Goal: Task Accomplishment & Management: Manage account settings

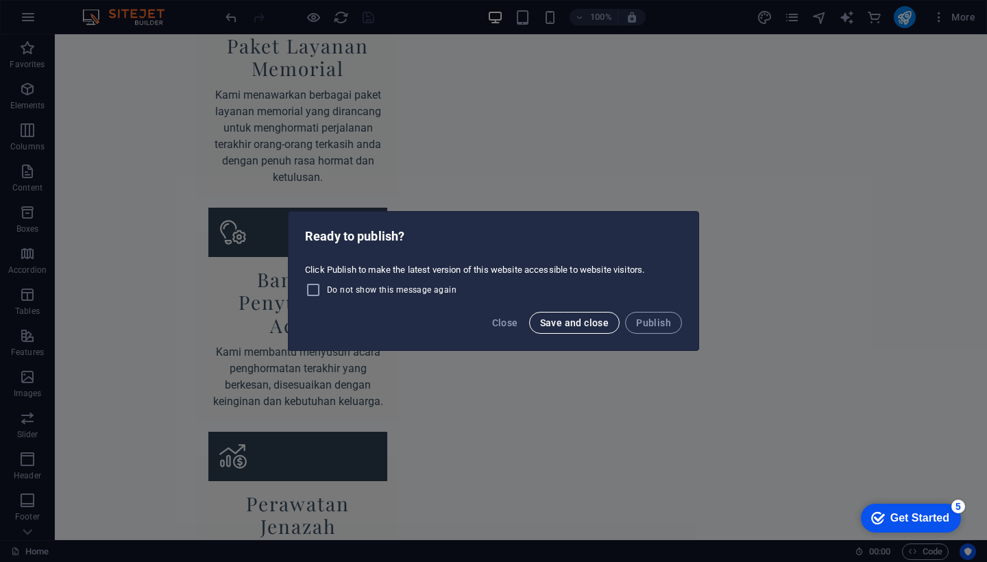
click at [591, 321] on span "Save and close" at bounding box center [574, 322] width 69 height 11
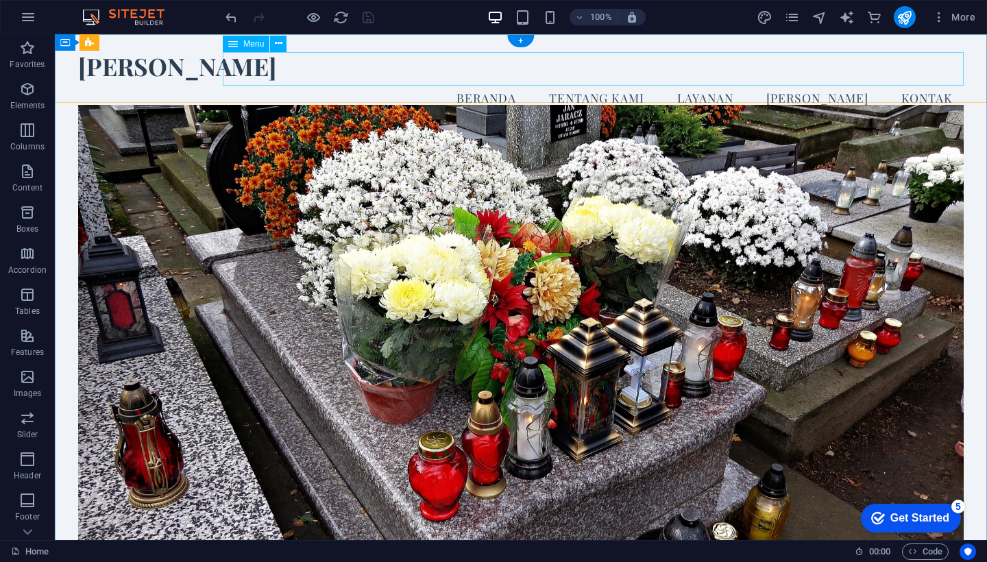
click at [523, 81] on nav "Beranda Tentang Kami Layanan [PERSON_NAME]" at bounding box center [520, 98] width 885 height 34
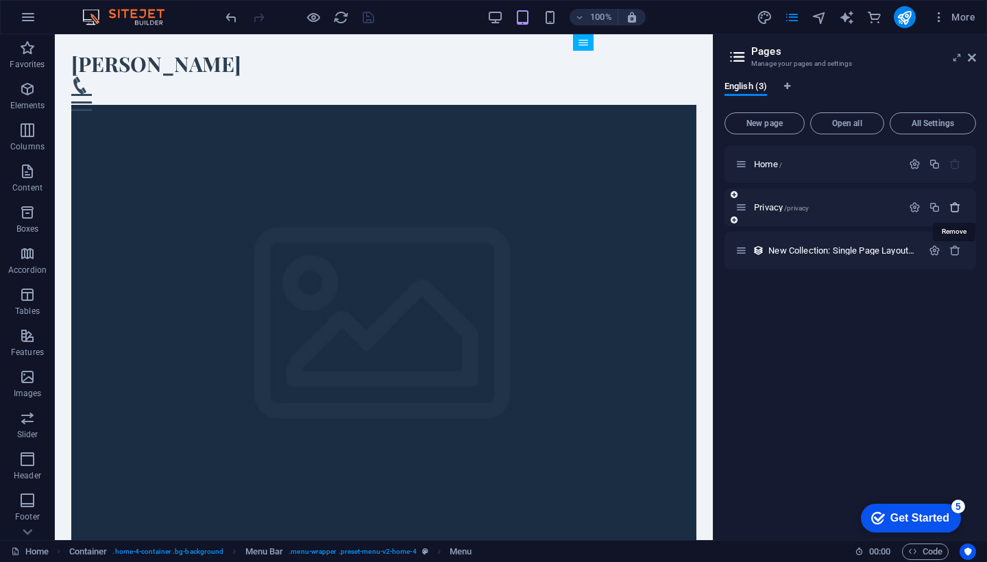
click at [956, 209] on icon "button" at bounding box center [955, 207] width 12 height 12
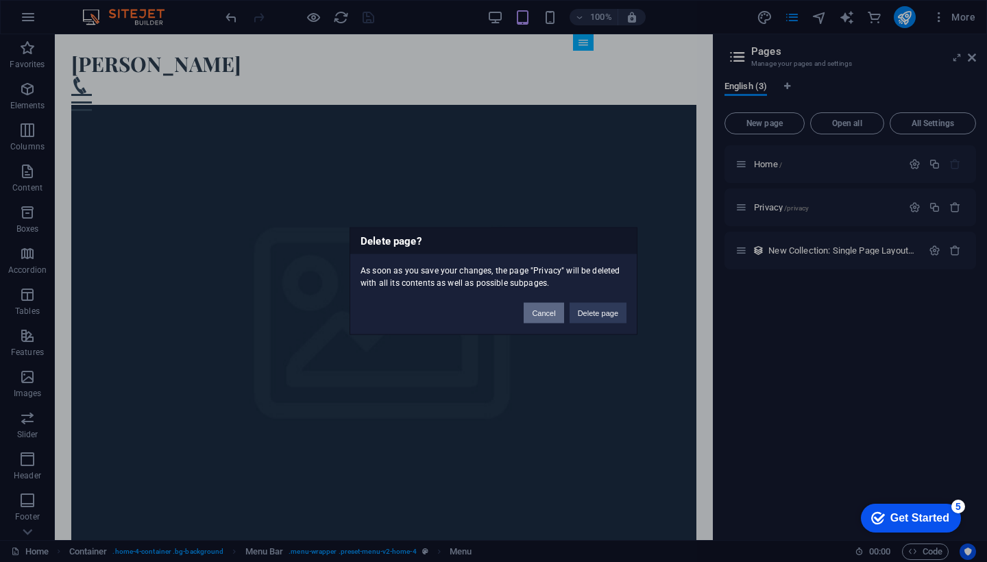
click at [546, 312] on button "Cancel" at bounding box center [543, 313] width 40 height 21
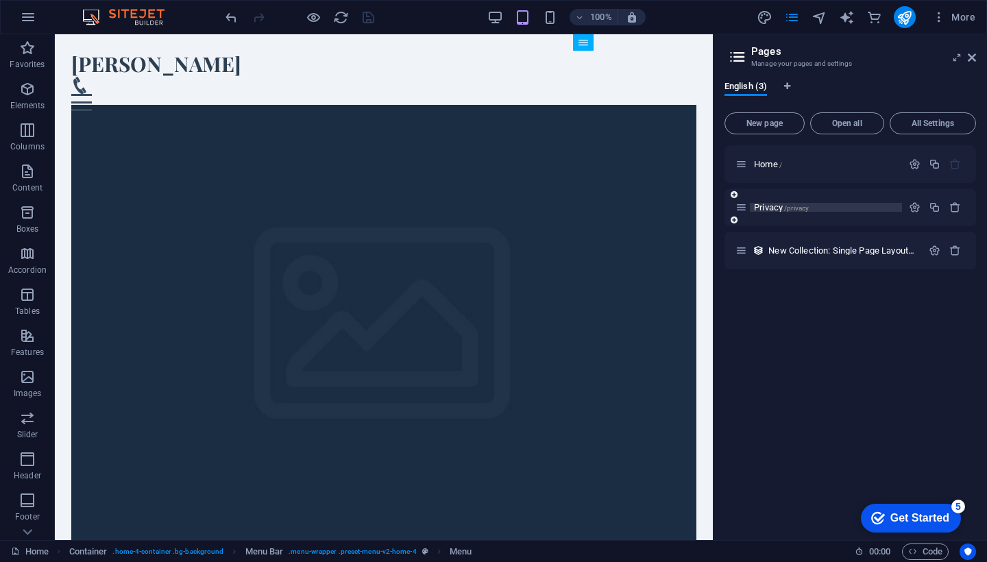
click at [822, 210] on p "Privacy /privacy" at bounding box center [826, 207] width 144 height 9
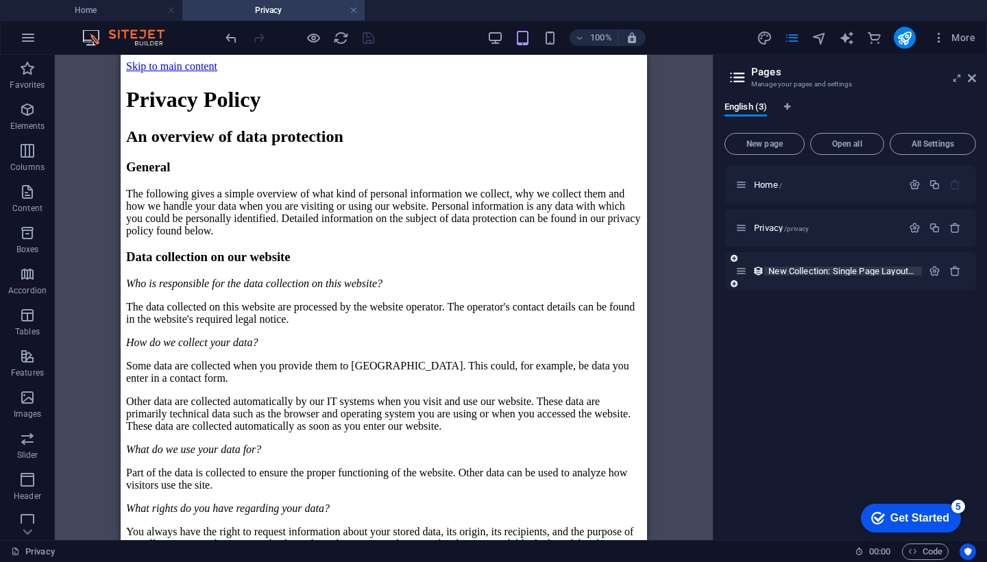
click at [878, 271] on span "New Collection: Single Page Layout /new-collection-single-page-layout" at bounding box center [892, 271] width 248 height 10
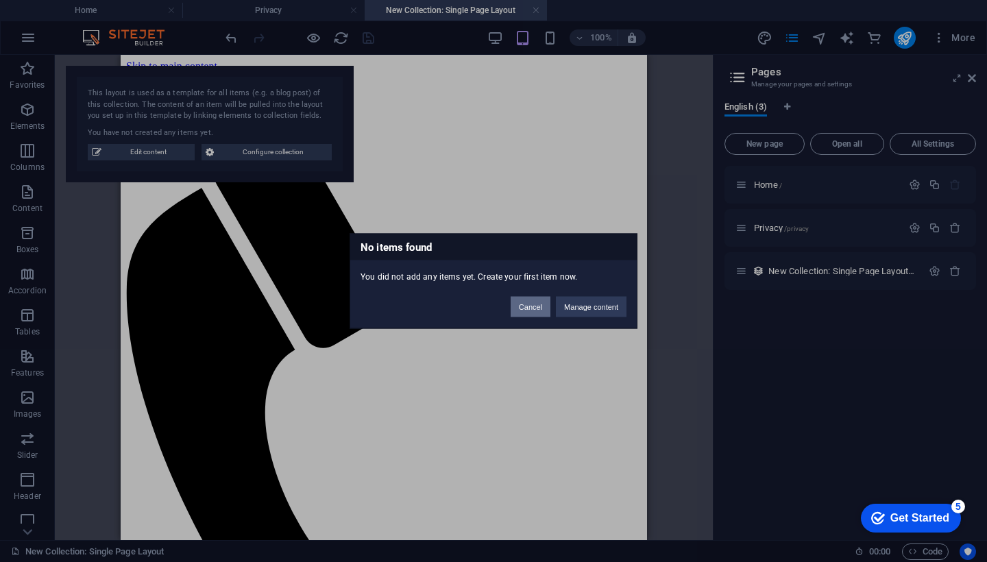
click at [530, 306] on button "Cancel" at bounding box center [530, 307] width 40 height 21
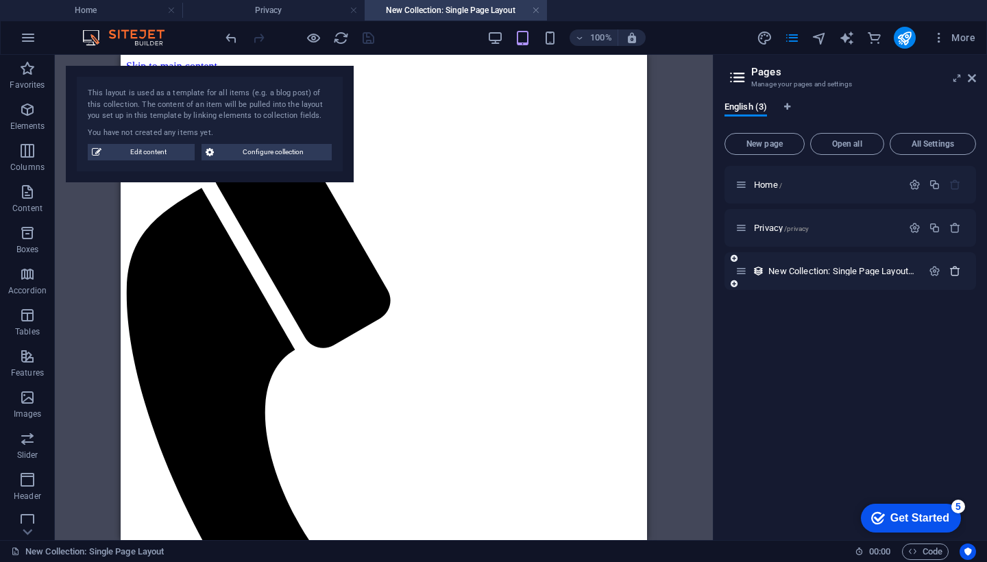
click at [956, 271] on icon "button" at bounding box center [955, 271] width 12 height 12
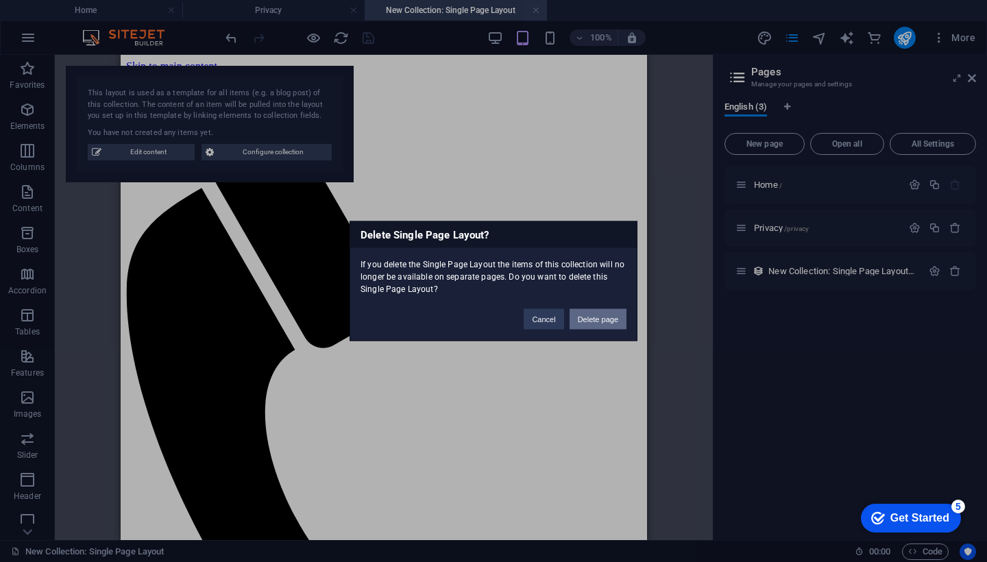
click at [595, 318] on button "Delete page" at bounding box center [597, 319] width 57 height 21
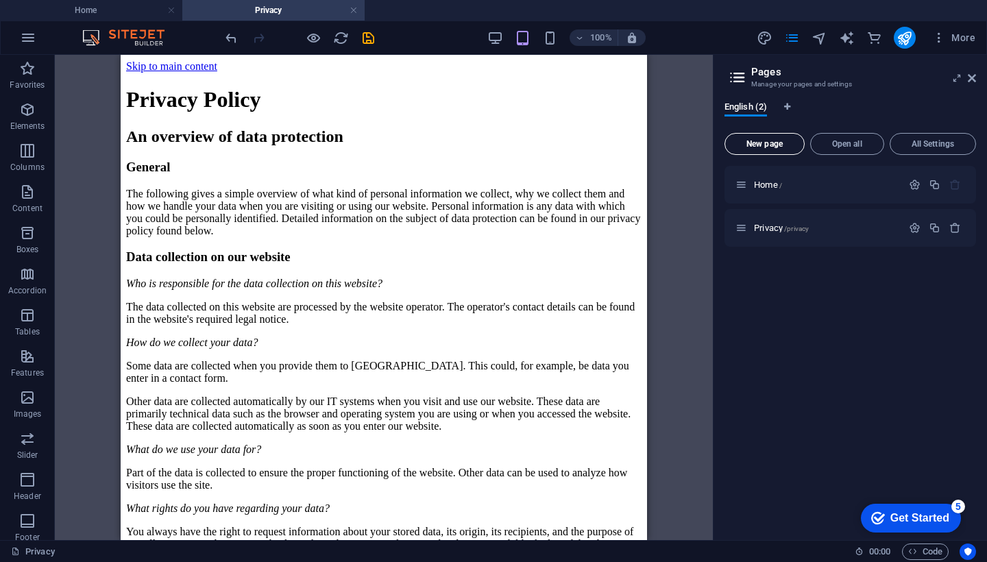
click at [765, 142] on span "New page" at bounding box center [764, 144] width 68 height 8
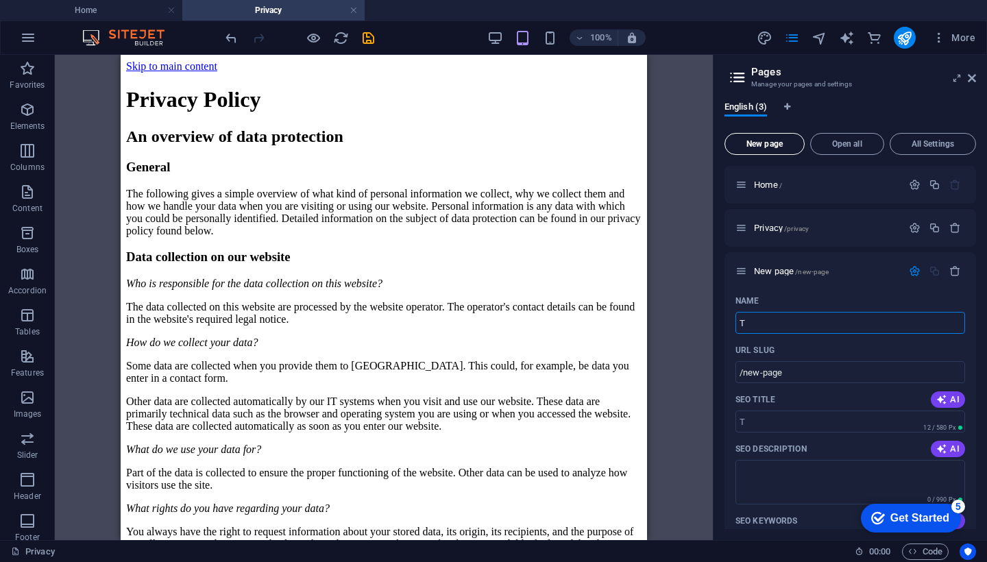
type input "T"
type input "/t"
type input "/"
type input "tea"
type input "/te"
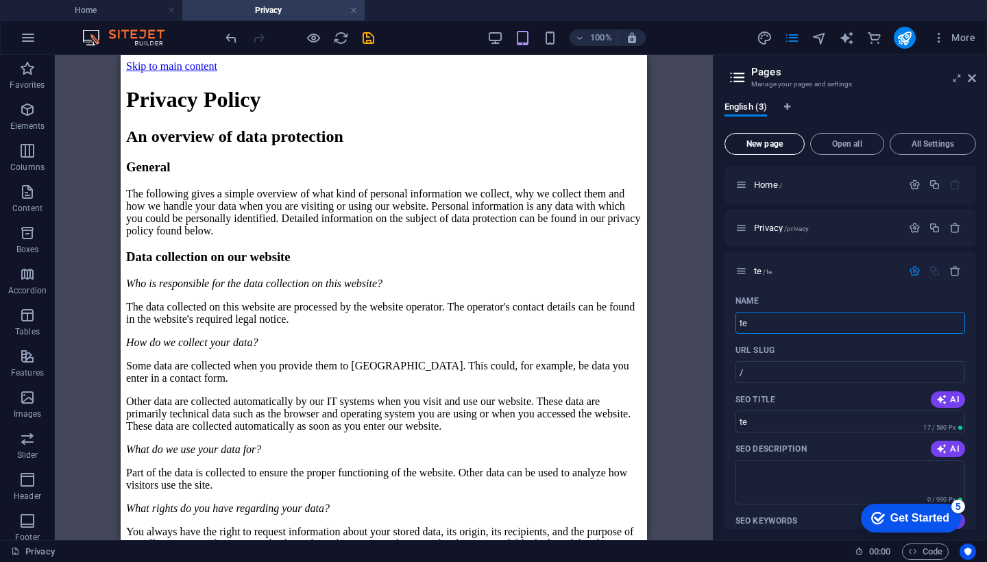
type input "te"
type input "teanta"
type input "/teanta"
type input "teanta"
type input "t"
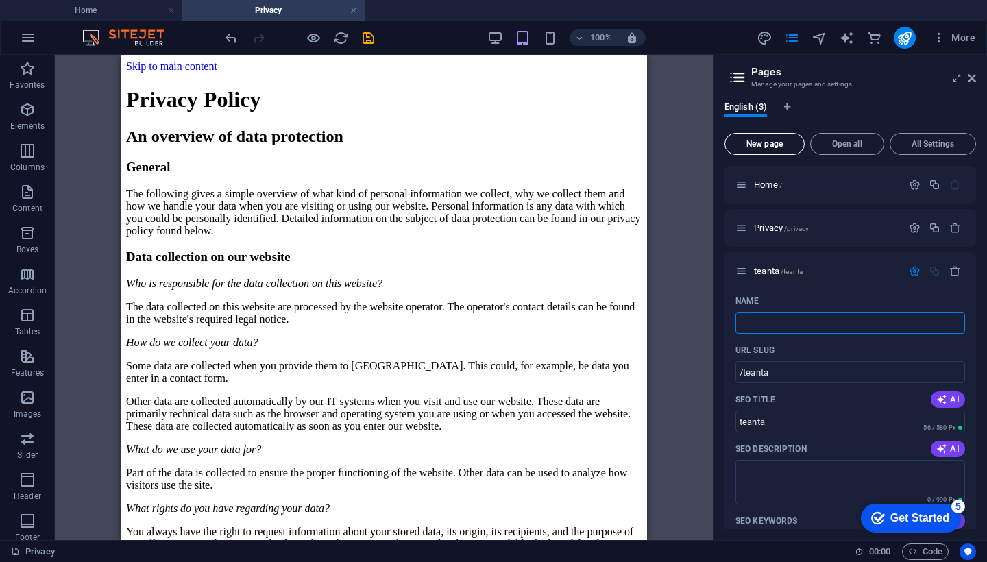
type input "/"
type input "Te"
type input "/te"
type input "Te"
type input "Ten"
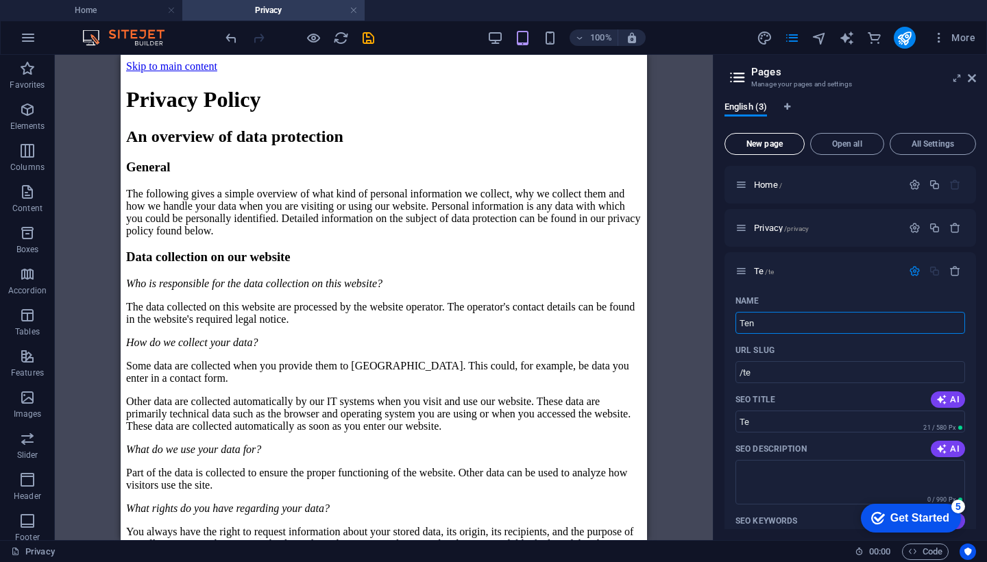
type input "/ten"
type input "Ten"
type input "Tenta"
type input "/tent"
type input "Tent"
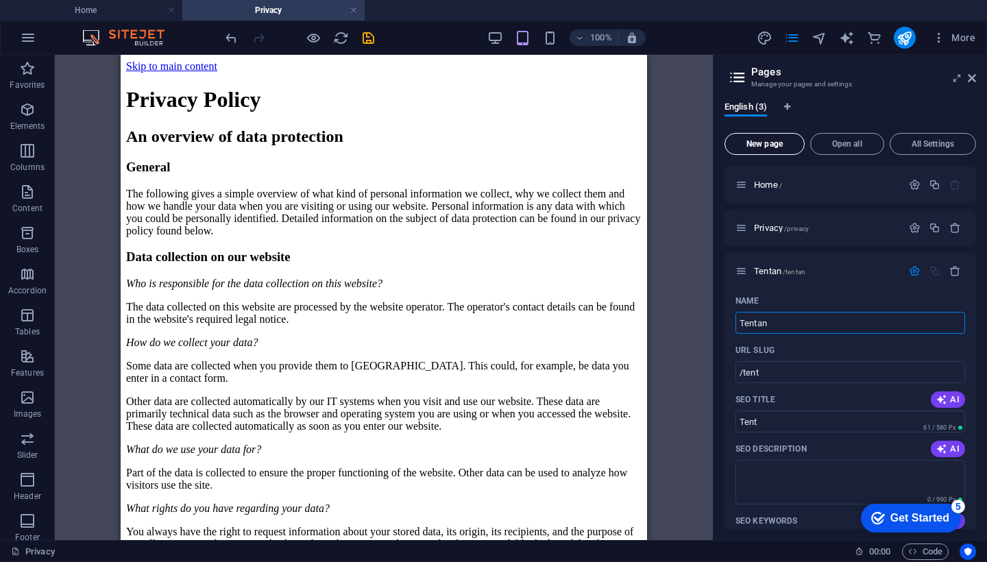
type input "Tentan"
type input "/tentan"
type input "Tentan"
type input "Tentang"
type input "/tentang"
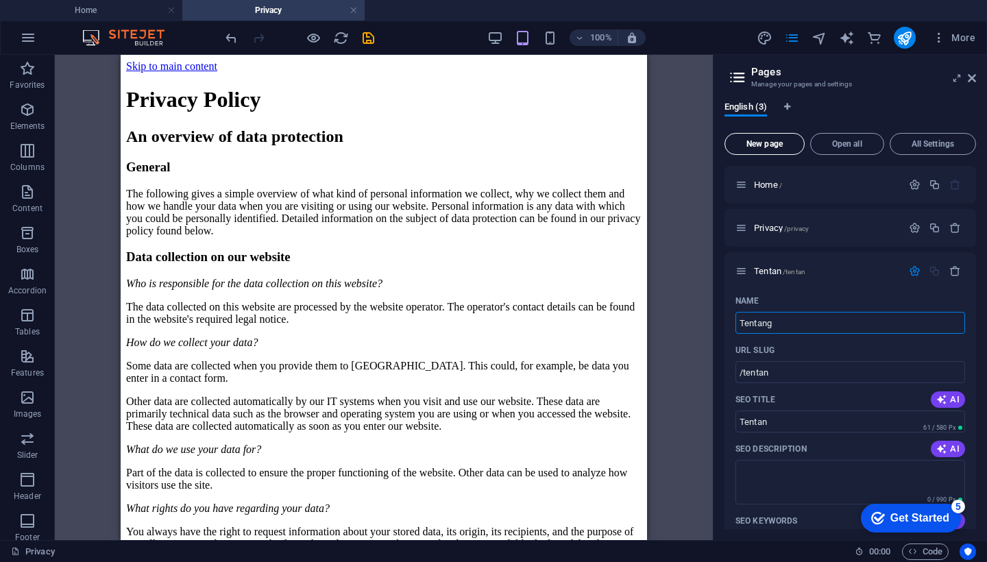
type input "Tentang"
type input "Tentang K"
type input "Tentang"
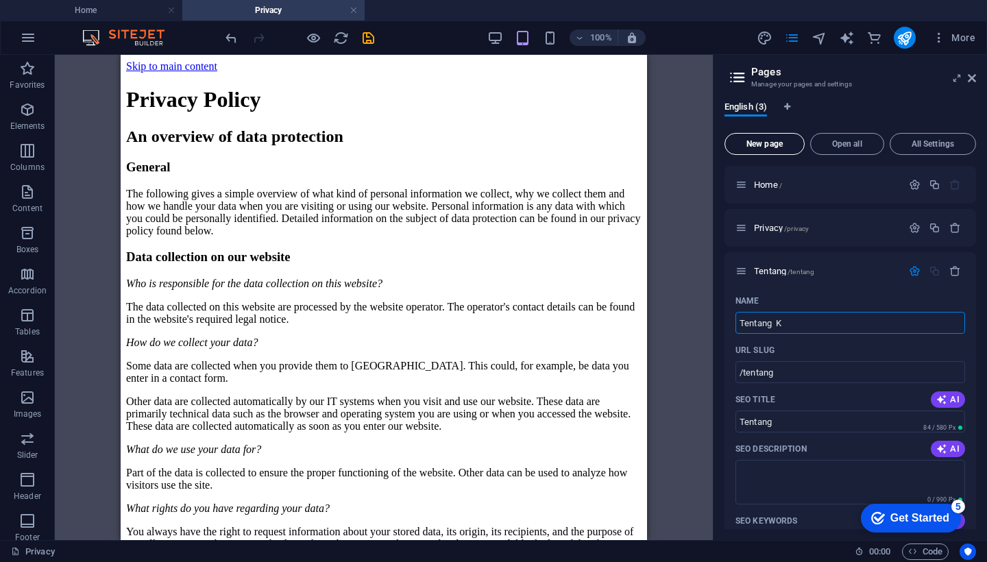
type input "Tentang Ka"
type input "/tentang-k"
type input "Tentang K"
type input "Tentang Kam"
type input "/tentang-kam"
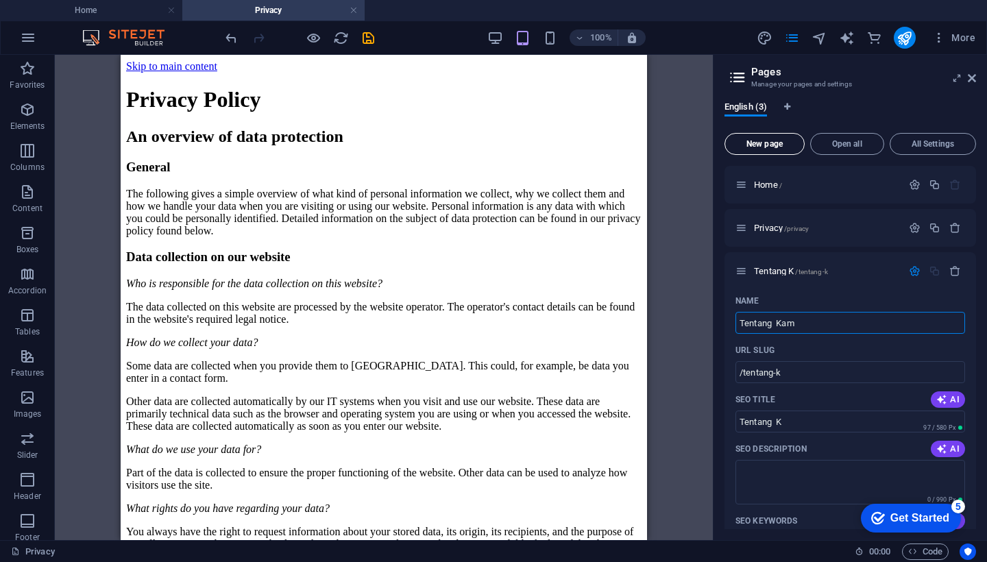
type input "Tentang Kam"
type input "Tentang Kami"
type input "/tentang-kami"
type input "Tentang Kami"
click at [819, 320] on input "Tentang Kami" at bounding box center [850, 323] width 230 height 22
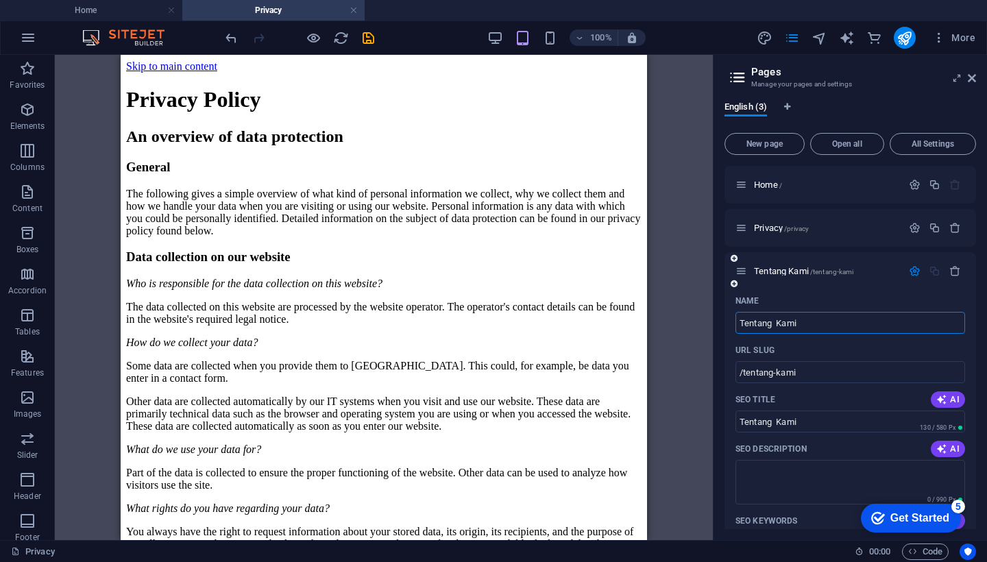
click at [835, 293] on div "Name" at bounding box center [850, 301] width 230 height 22
click at [878, 295] on div "Name" at bounding box center [850, 301] width 230 height 22
click at [853, 297] on div "Name" at bounding box center [850, 301] width 230 height 22
click at [845, 295] on div "Name" at bounding box center [850, 301] width 230 height 22
click at [870, 325] on input "Tentang Kami" at bounding box center [850, 323] width 230 height 22
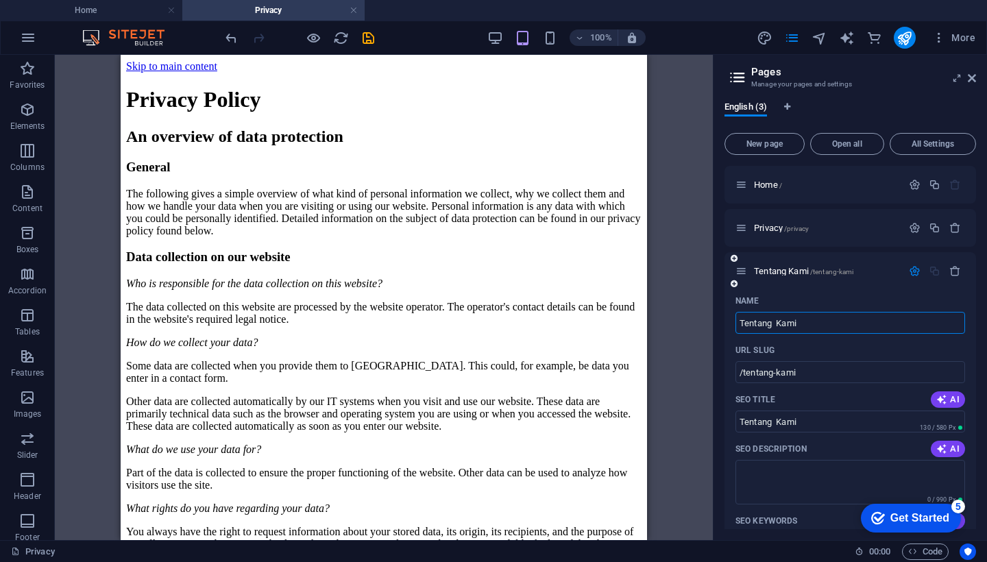
click at [899, 346] on div "URL SLUG" at bounding box center [850, 350] width 230 height 22
click at [893, 373] on input "/tentang-kami" at bounding box center [850, 372] width 230 height 22
click at [881, 304] on div "Name" at bounding box center [850, 301] width 230 height 22
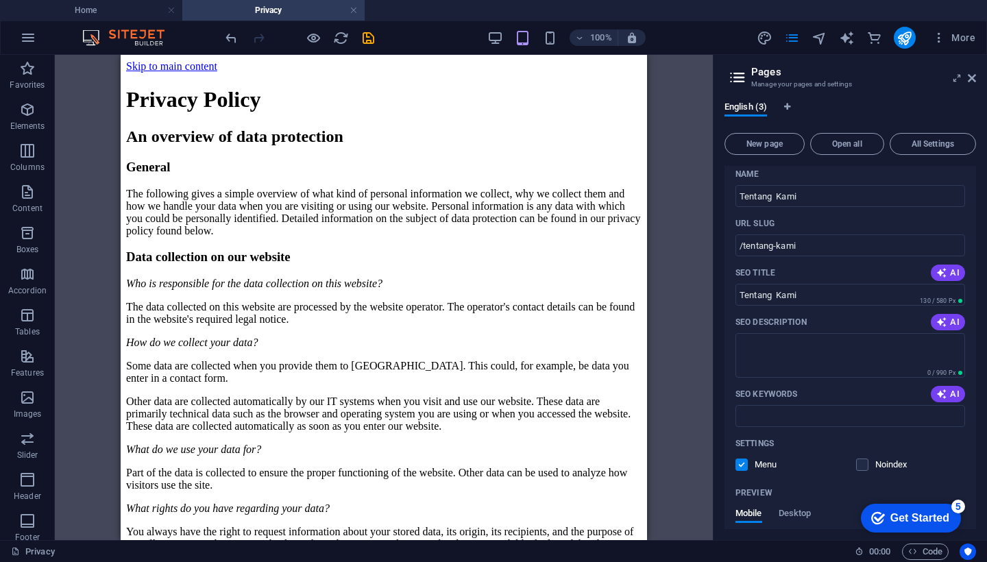
scroll to position [129, 0]
click at [824, 337] on textarea "SEO Description" at bounding box center [850, 352] width 230 height 45
click at [823, 339] on textarea "SEO Description" at bounding box center [850, 352] width 230 height 45
paste textarea "Puji syukur kita panjatkan kepada [DEMOGRAPHIC_DATA] Yang Maha Esa atas kasih d…"
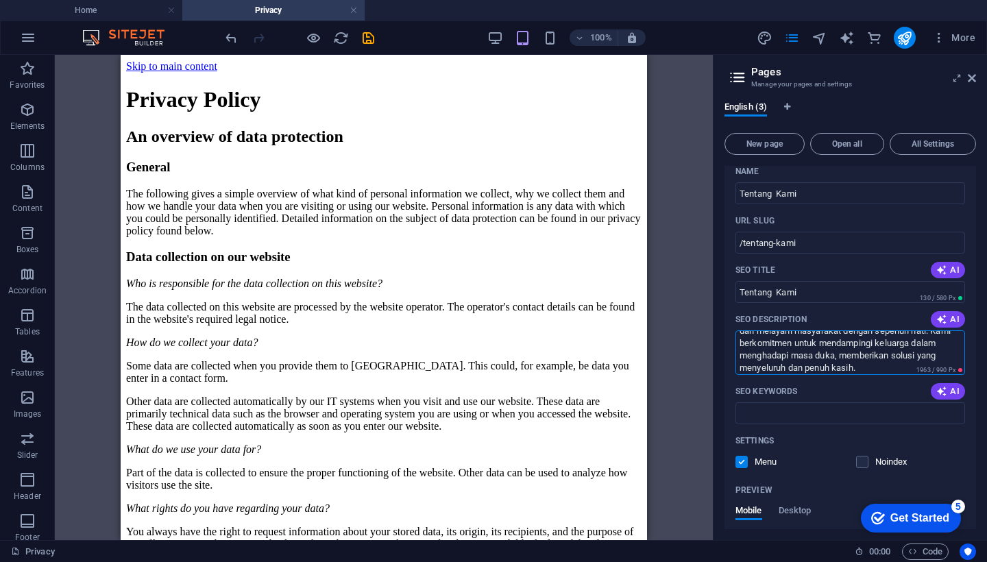
scroll to position [45, 0]
drag, startPoint x: 798, startPoint y: 365, endPoint x: 736, endPoint y: 341, distance: 65.9
click at [736, 341] on textarea "Puji syukur kita panjatkan kepada [DEMOGRAPHIC_DATA] Yang Maha Esa atas kasih d…" at bounding box center [850, 352] width 230 height 45
drag, startPoint x: 917, startPoint y: 355, endPoint x: 913, endPoint y: 369, distance: 14.3
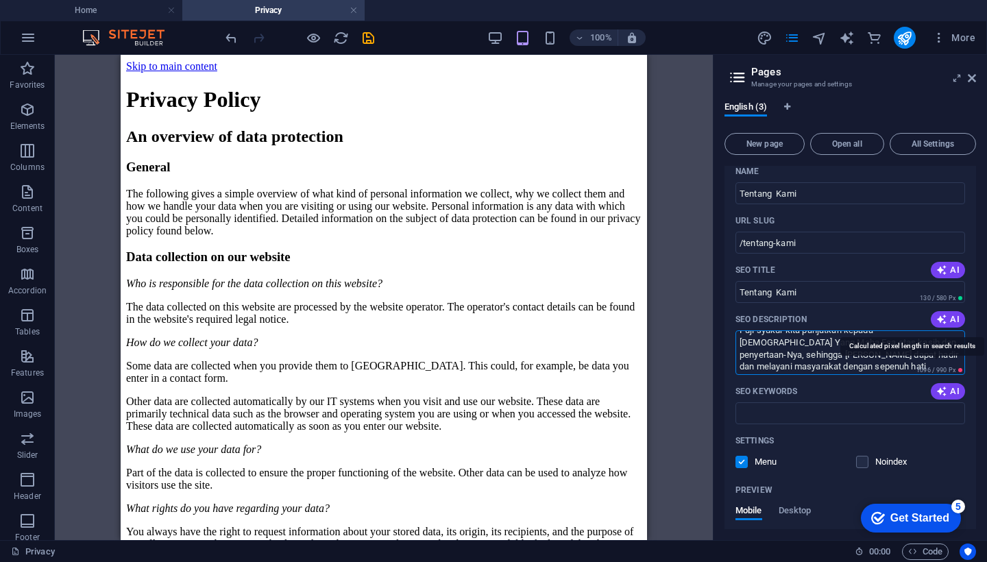
click at [913, 369] on div "Puji syukur kita panjatkan kepada Tuhan Yang Maha Esa atas kasih dan penyertaan…" at bounding box center [850, 352] width 230 height 45
type textarea "Puji syukur kita panjatkan kepada Tuhan Yang Maha Esa atas kasih dan penyertaan…"
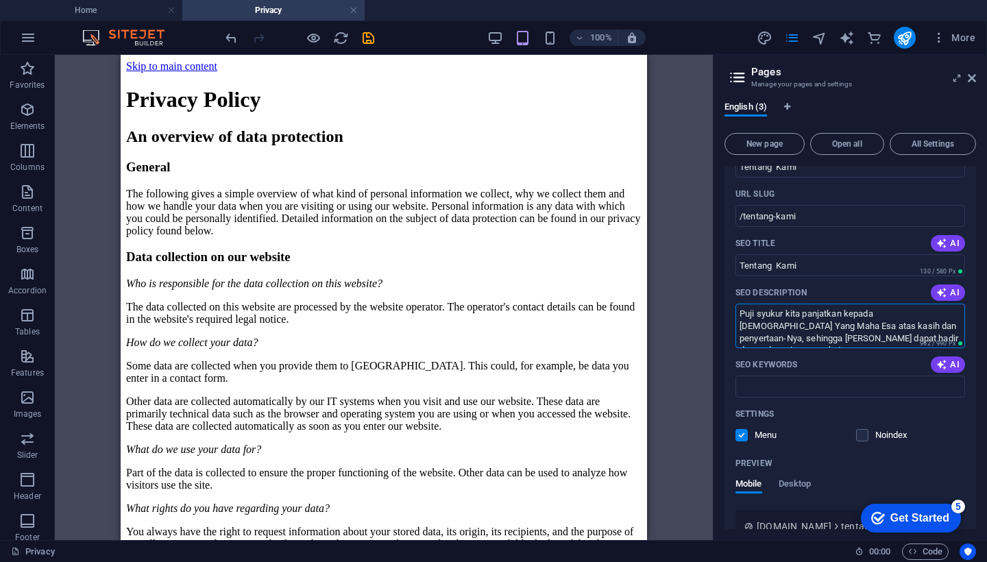
scroll to position [164, 0]
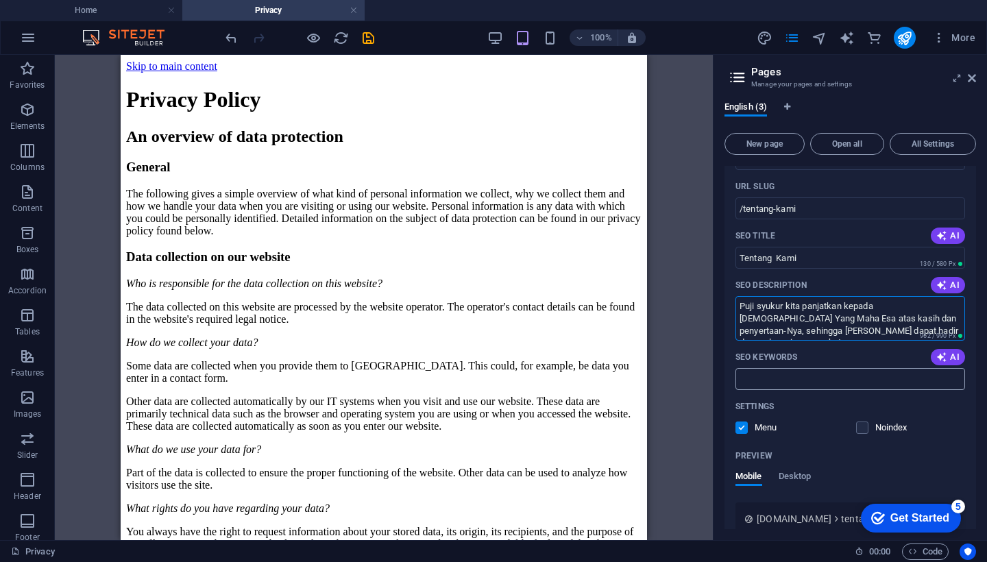
click at [832, 382] on input "SEO Keywords" at bounding box center [850, 379] width 230 height 22
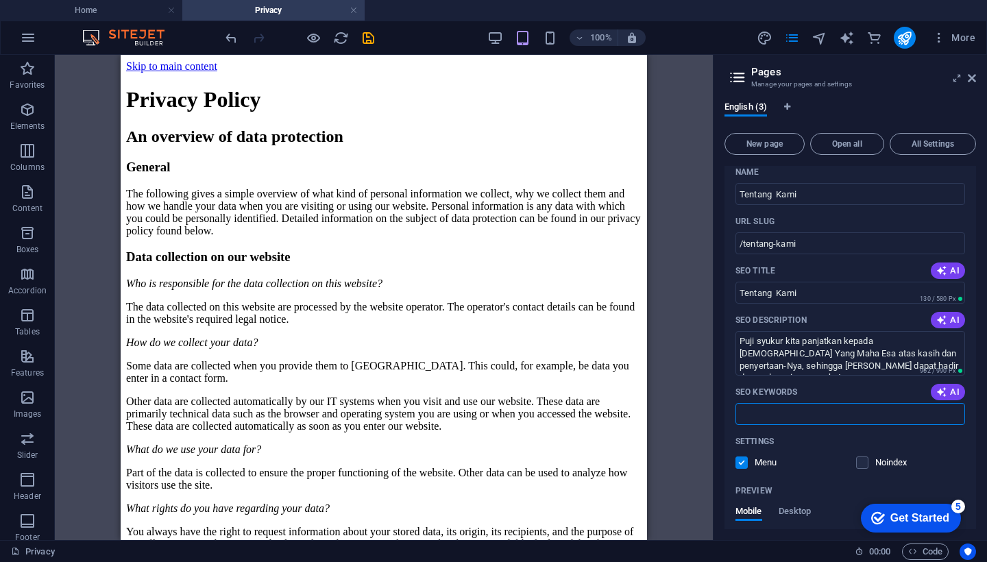
scroll to position [127, 0]
type input "T"
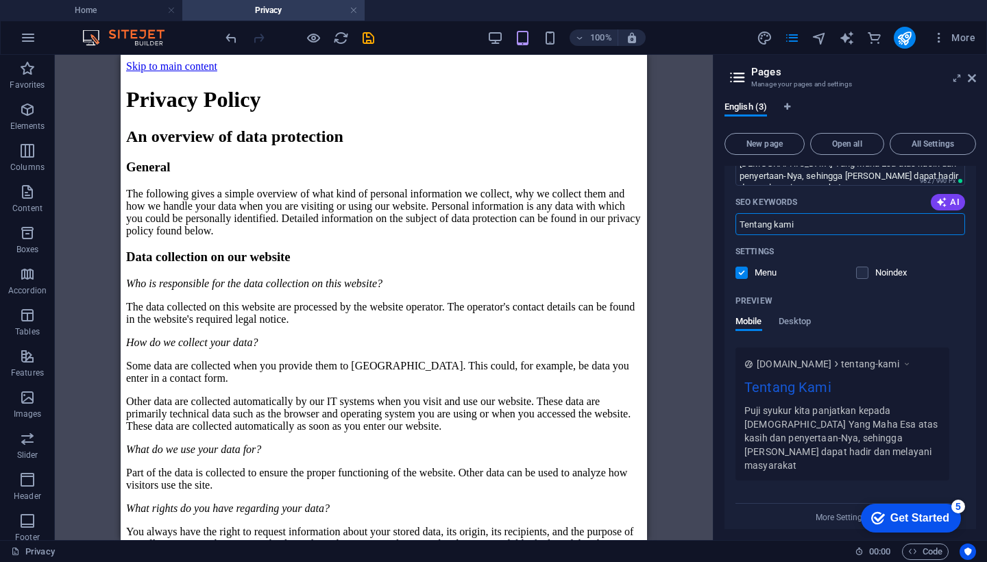
scroll to position [318, 0]
type input "Tentang Kami"
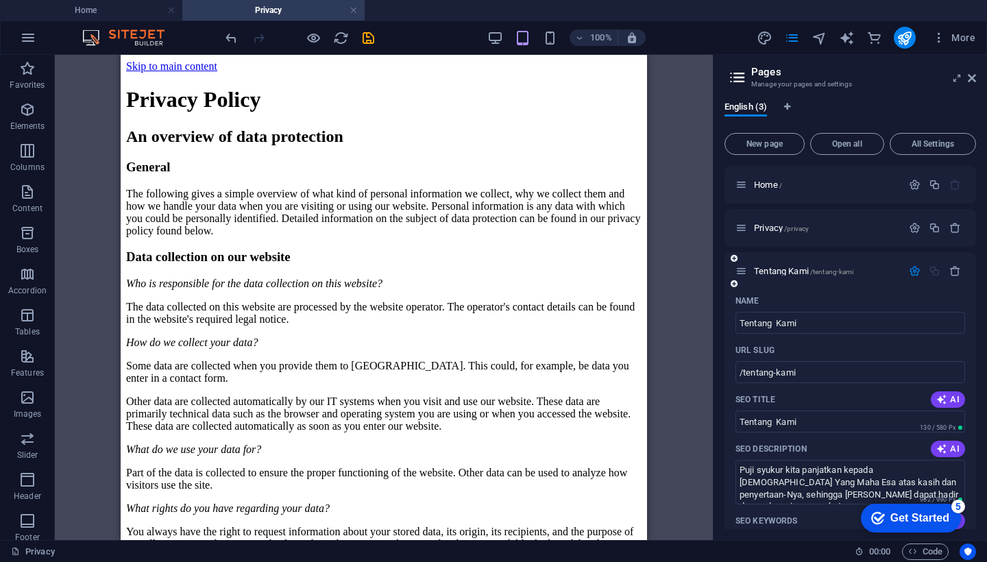
scroll to position [0, 0]
click at [367, 39] on icon "save" at bounding box center [368, 38] width 16 height 16
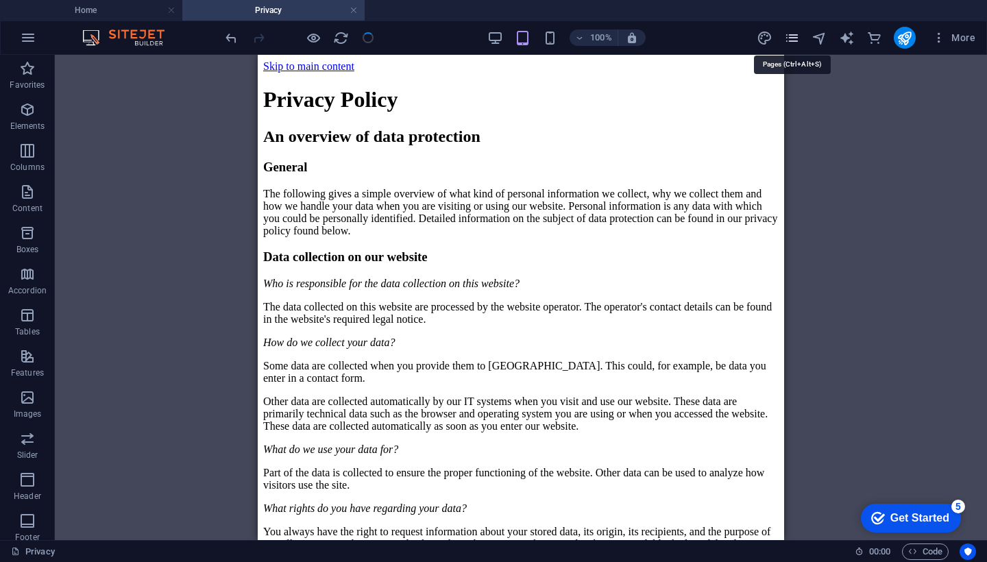
click at [794, 41] on icon "pages" at bounding box center [792, 38] width 16 height 16
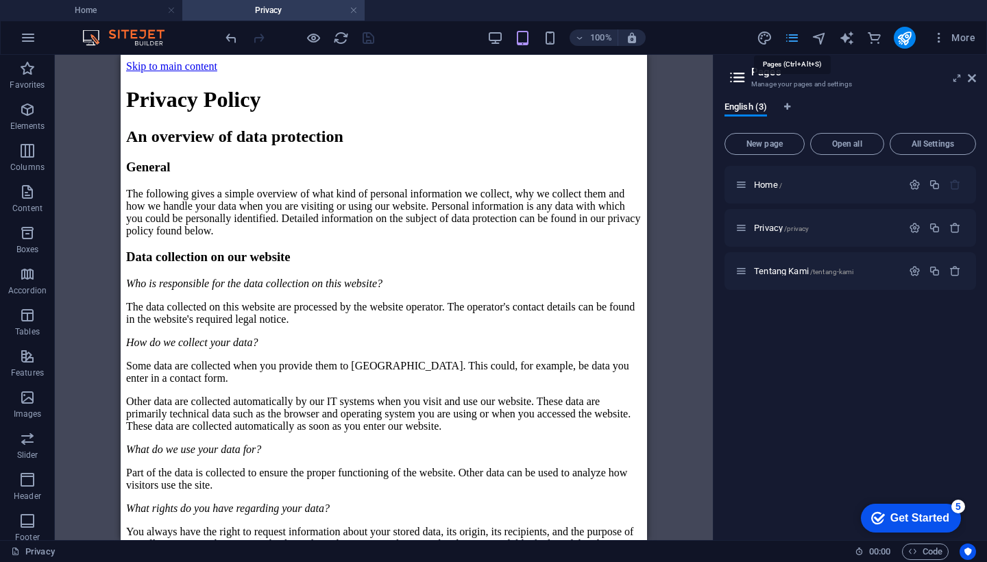
click at [794, 38] on icon "pages" at bounding box center [792, 38] width 16 height 16
click at [866, 270] on p "Tentang Kami /tentang-kami" at bounding box center [826, 271] width 144 height 9
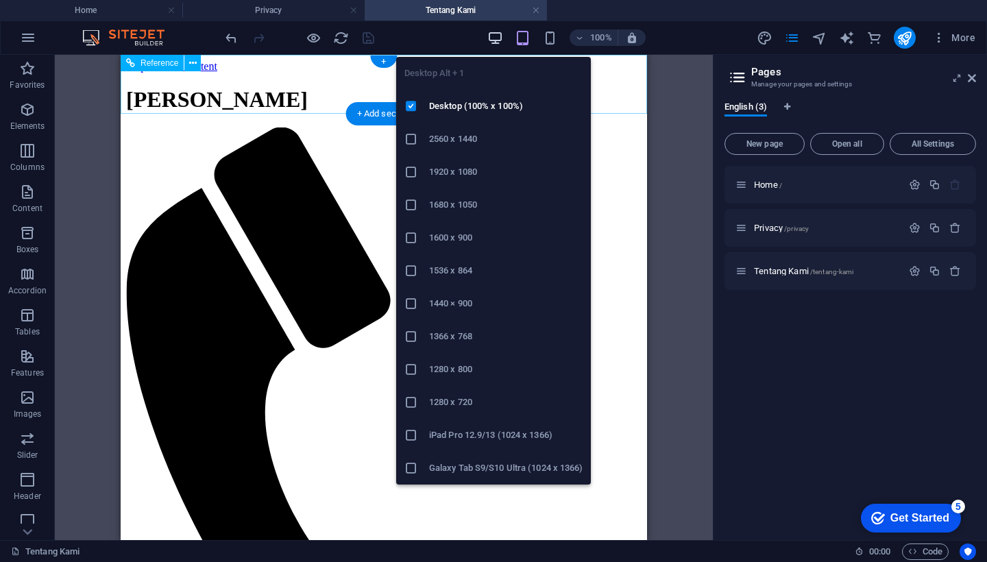
click at [499, 40] on icon "button" at bounding box center [495, 38] width 16 height 16
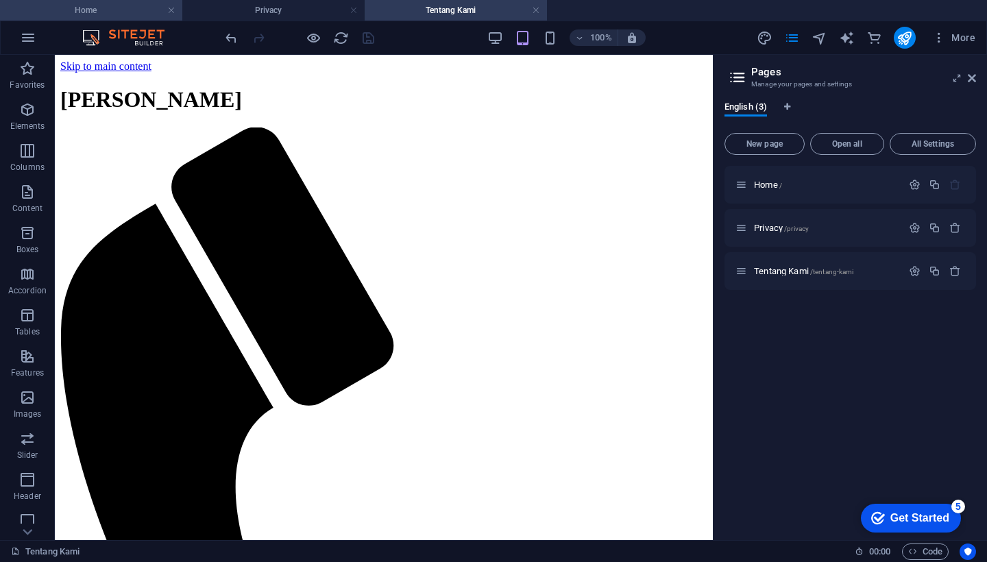
click at [105, 10] on h4 "Home" at bounding box center [91, 10] width 182 height 15
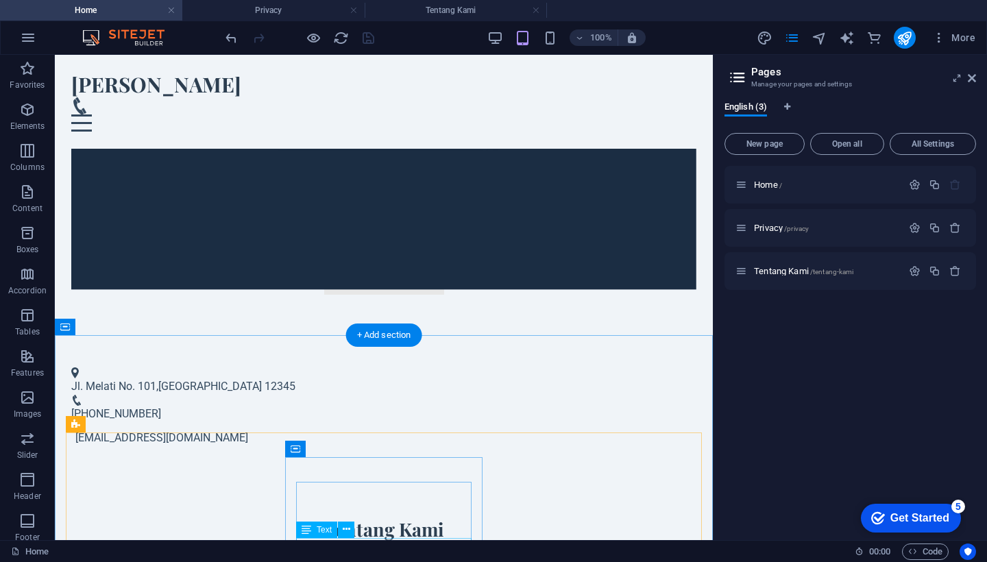
scroll to position [385, 0]
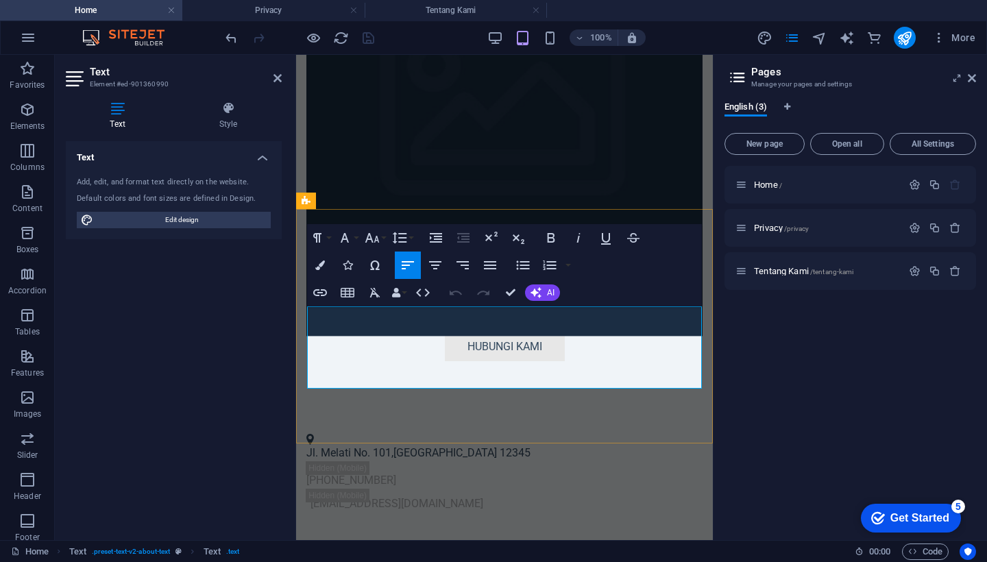
drag, startPoint x: 310, startPoint y: 314, endPoint x: 576, endPoint y: 378, distance: 273.9
copy p "Puji syukur kita panjatkan kepada [DEMOGRAPHIC_DATA] Yang Maha Esa atas kasih d…"
click at [279, 76] on icon at bounding box center [277, 78] width 8 height 11
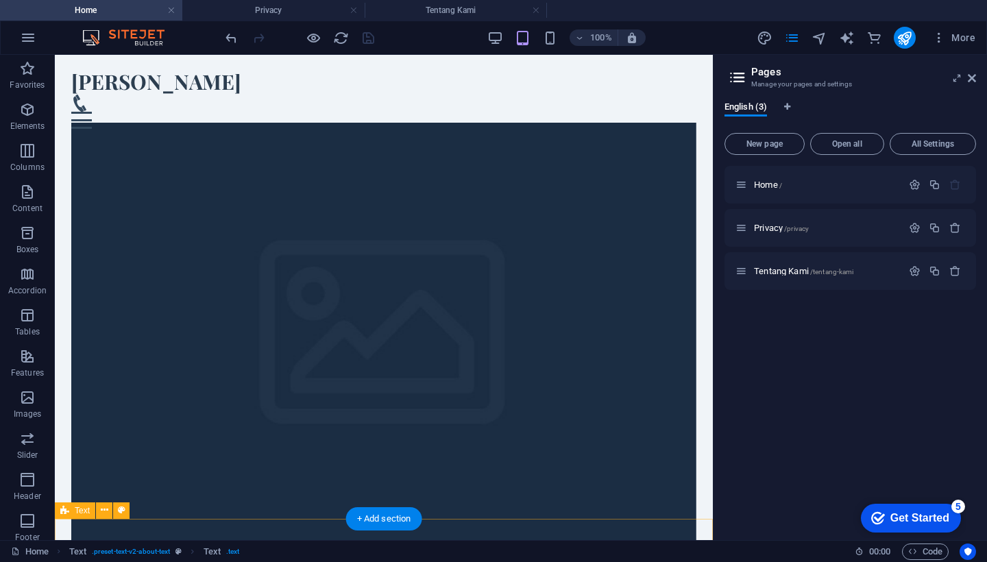
scroll to position [0, 0]
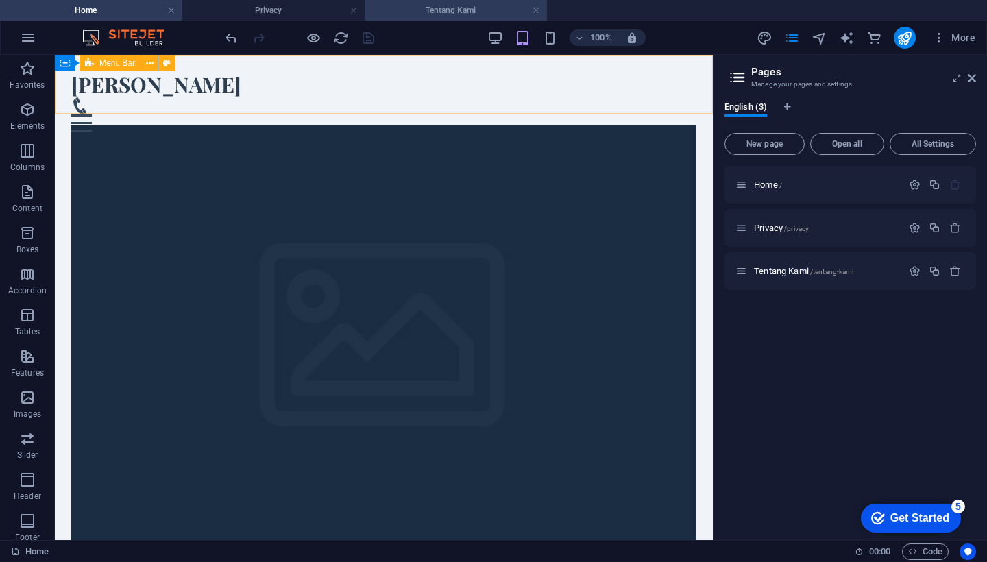
click at [463, 11] on h4 "Tentang Kami" at bounding box center [456, 10] width 182 height 15
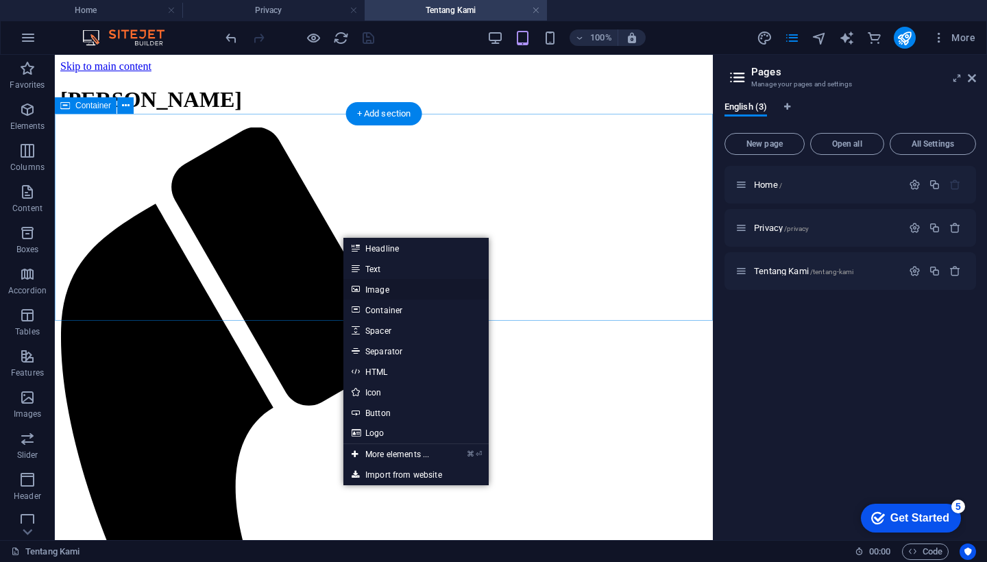
click at [379, 290] on link "Image" at bounding box center [415, 289] width 145 height 21
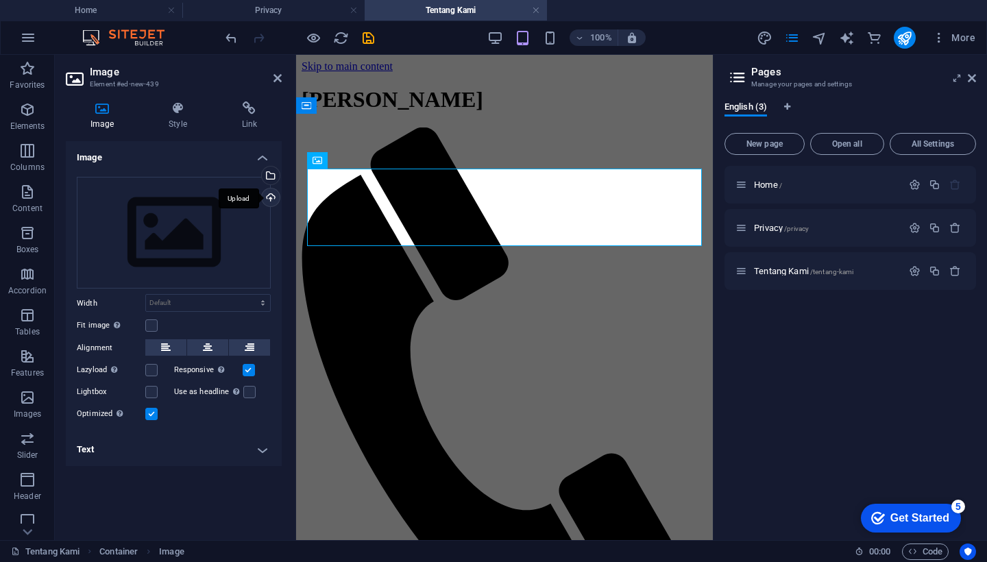
click at [271, 195] on div "Upload" at bounding box center [269, 198] width 21 height 21
click at [271, 173] on div "Select files from the file manager, stock photos, or upload file(s)" at bounding box center [269, 176] width 21 height 21
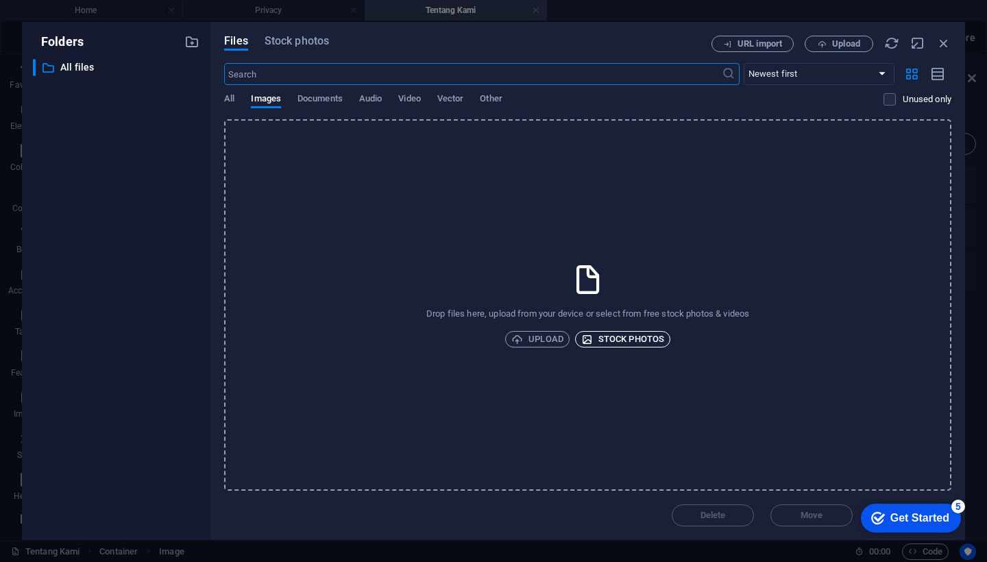
click at [645, 339] on span "Stock photos" at bounding box center [622, 339] width 83 height 16
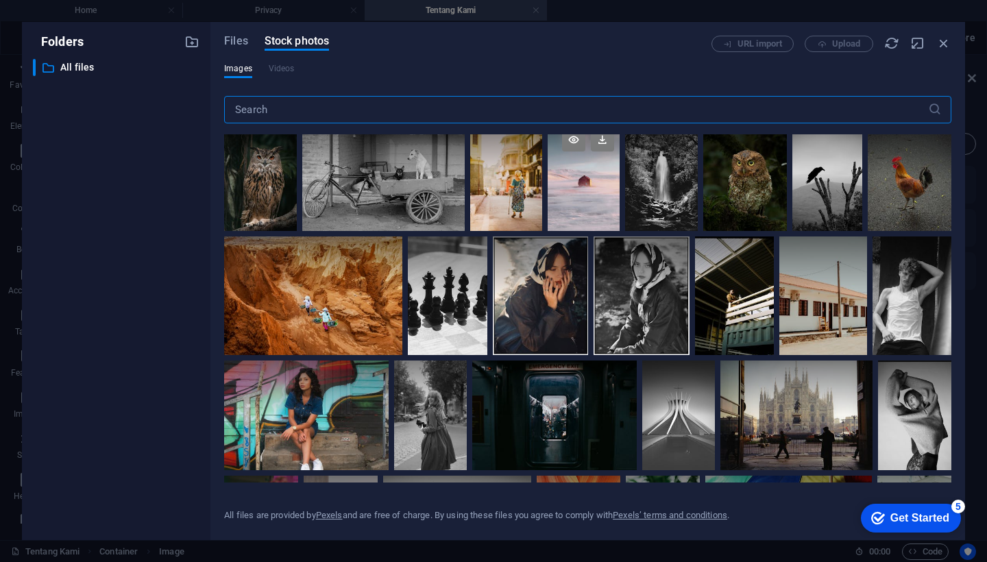
scroll to position [240, 0]
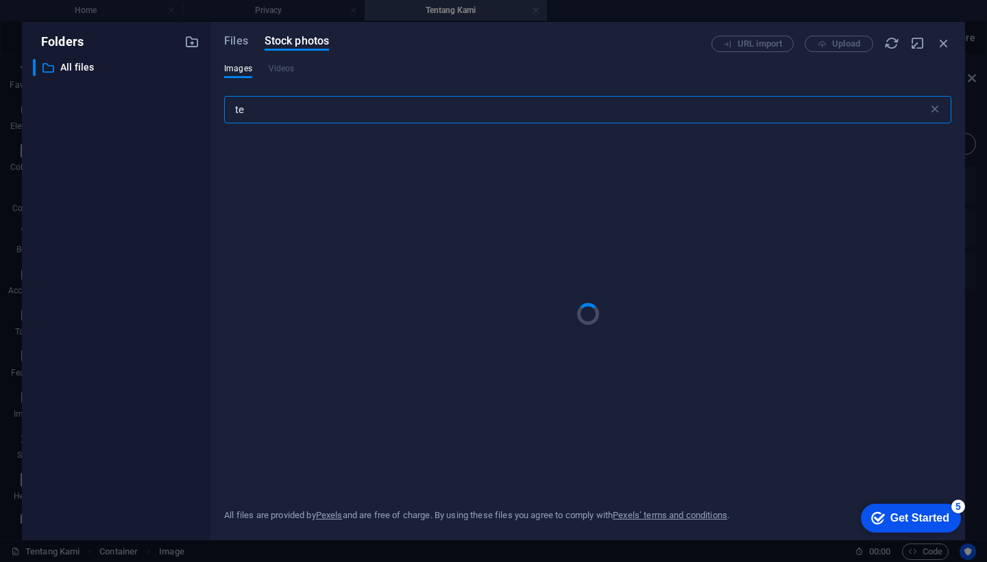
type input "t"
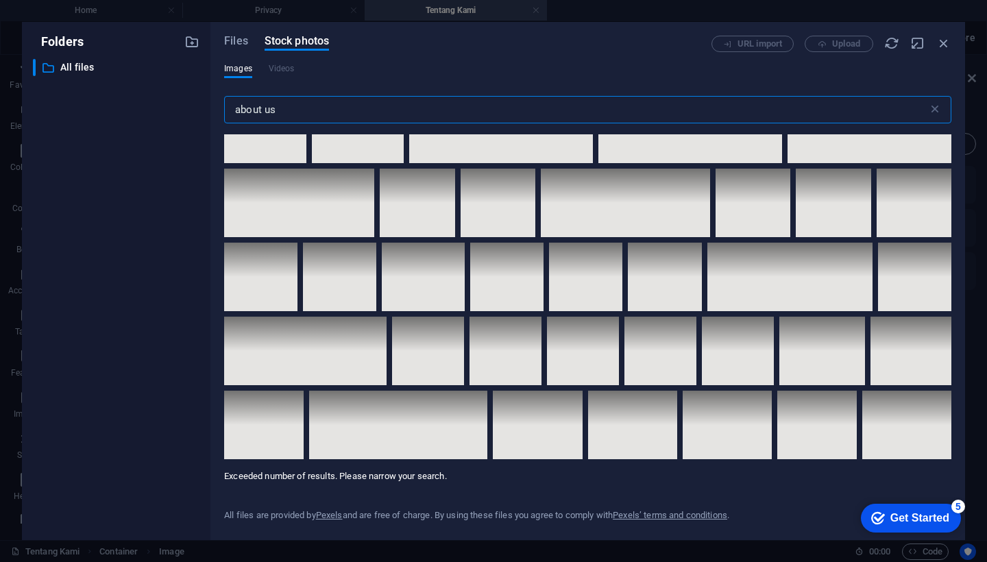
scroll to position [7229, 0]
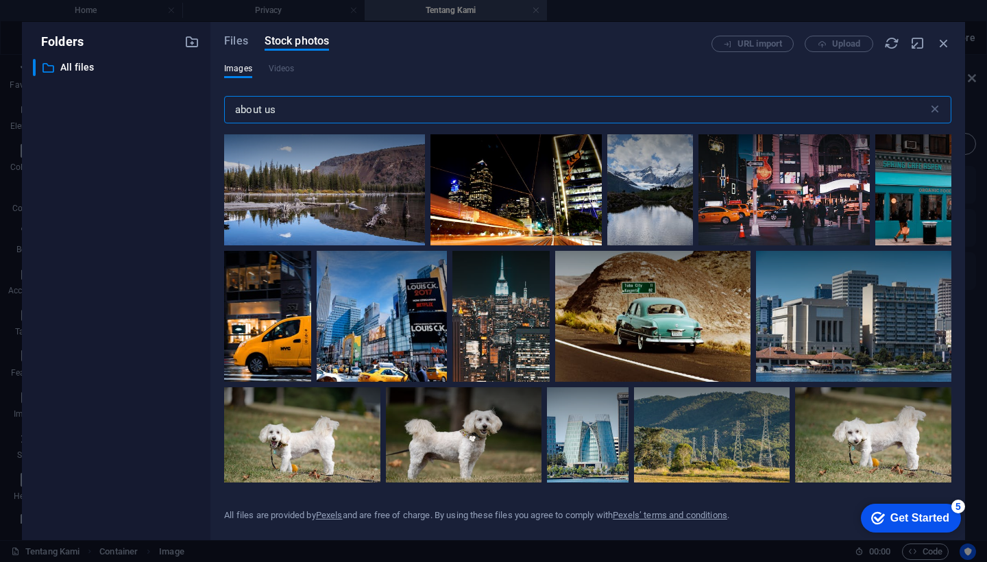
click at [325, 111] on input "about us" at bounding box center [576, 109] width 704 height 27
type input "a"
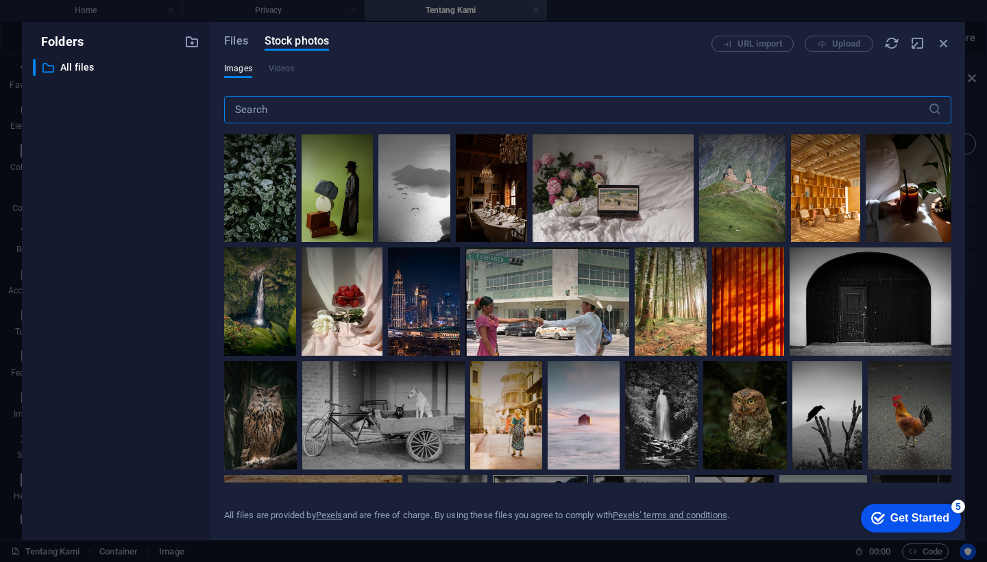
type input "m"
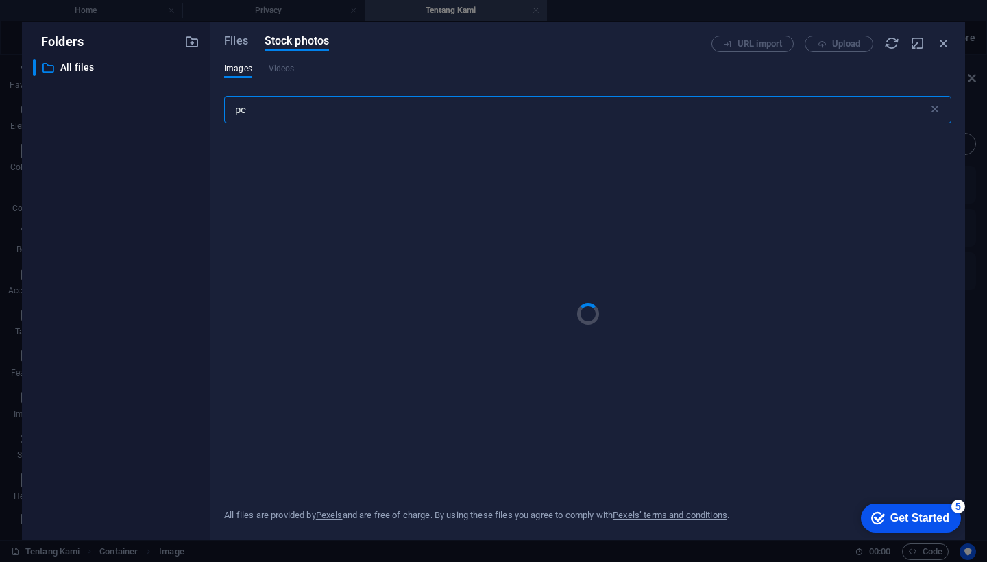
type input "p"
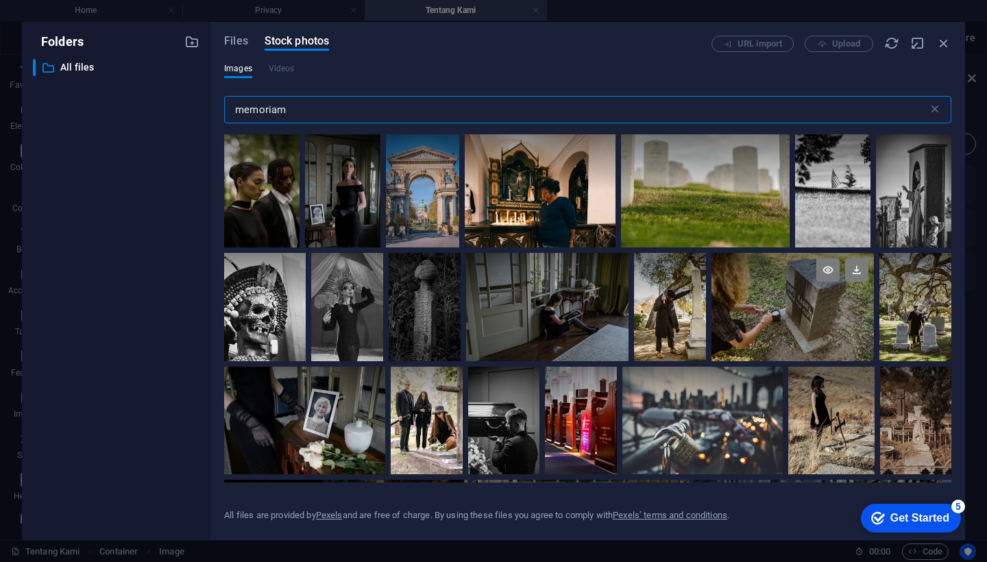
scroll to position [0, 0]
drag, startPoint x: 297, startPoint y: 110, endPoint x: 140, endPoint y: 114, distance: 157.7
click at [140, 114] on div "Folders ​ All files All files Files Stock photos URL import Upload Images Video…" at bounding box center [493, 281] width 943 height 518
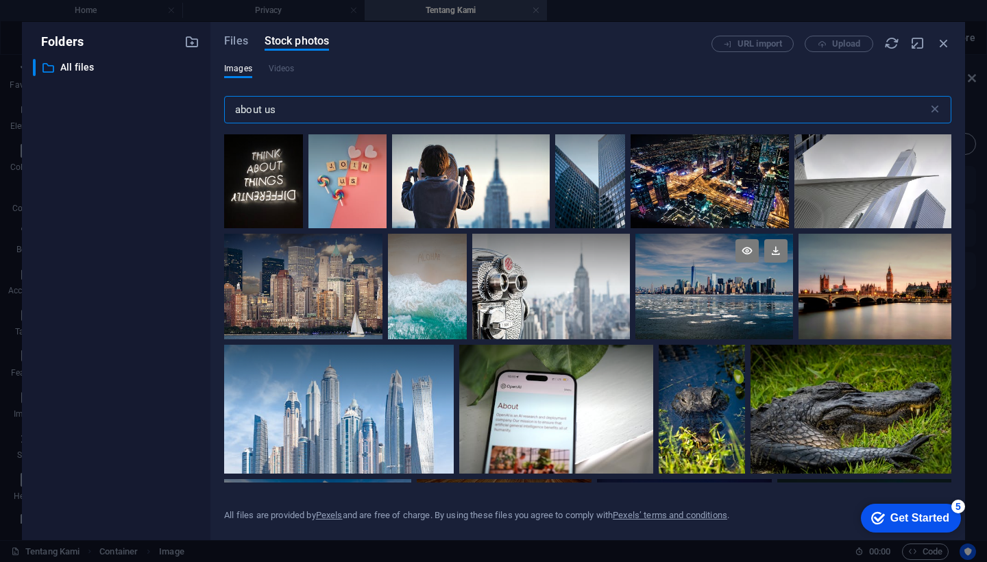
scroll to position [16, 0]
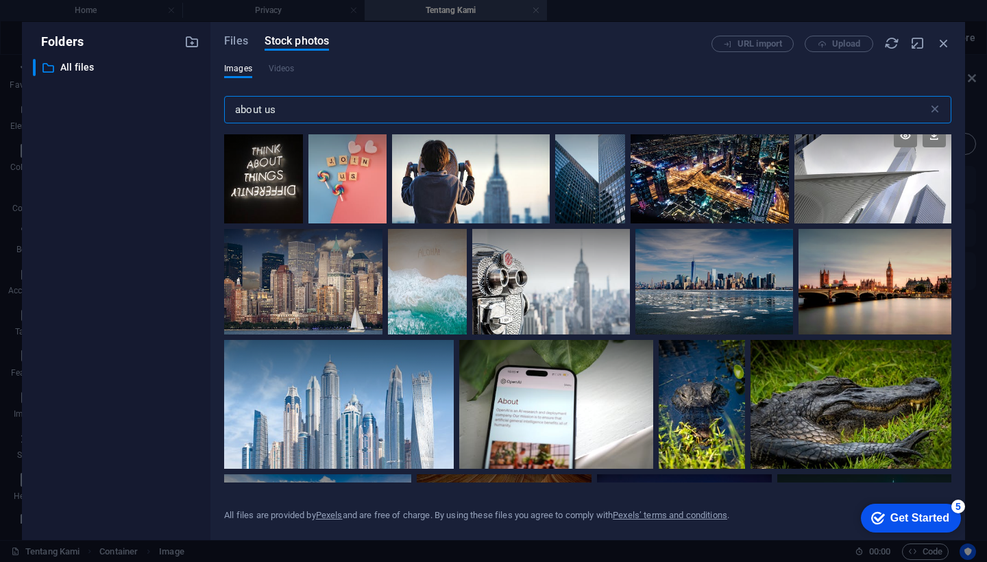
type input "about us"
click at [859, 192] on div at bounding box center [872, 171] width 157 height 105
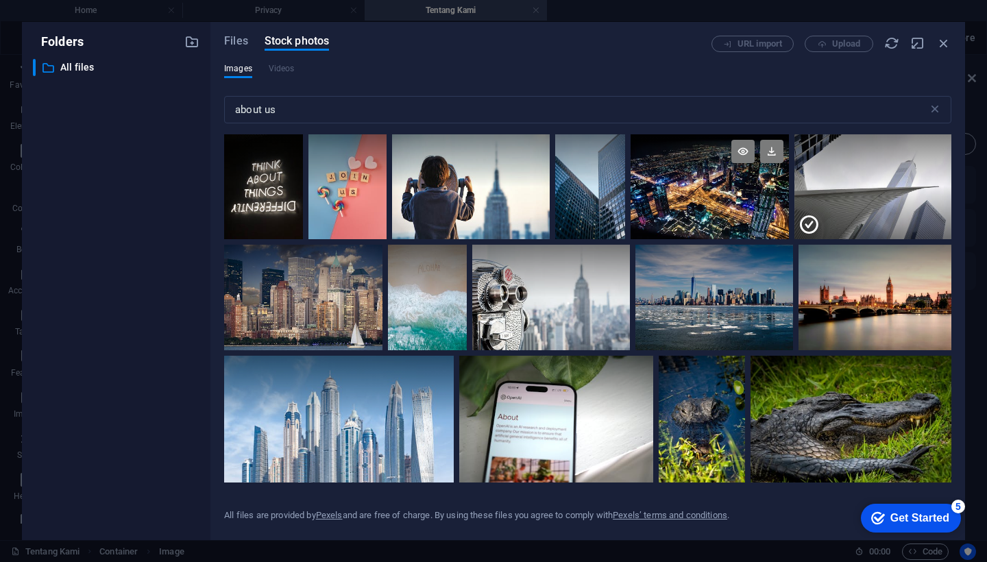
scroll to position [0, 0]
click at [930, 151] on icon at bounding box center [933, 151] width 23 height 23
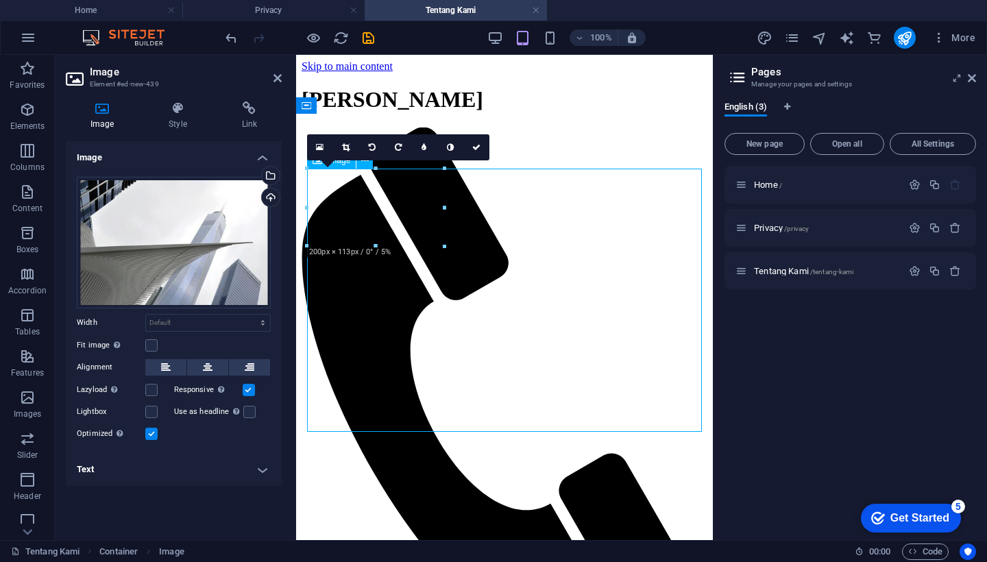
drag, startPoint x: 519, startPoint y: 296, endPoint x: 519, endPoint y: 221, distance: 74.7
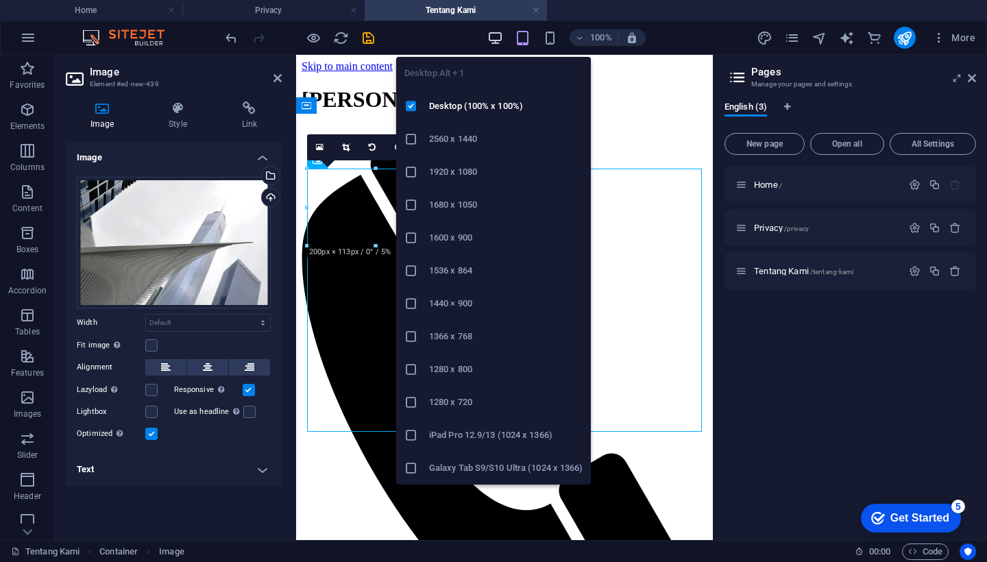
click at [497, 38] on icon "button" at bounding box center [495, 38] width 16 height 16
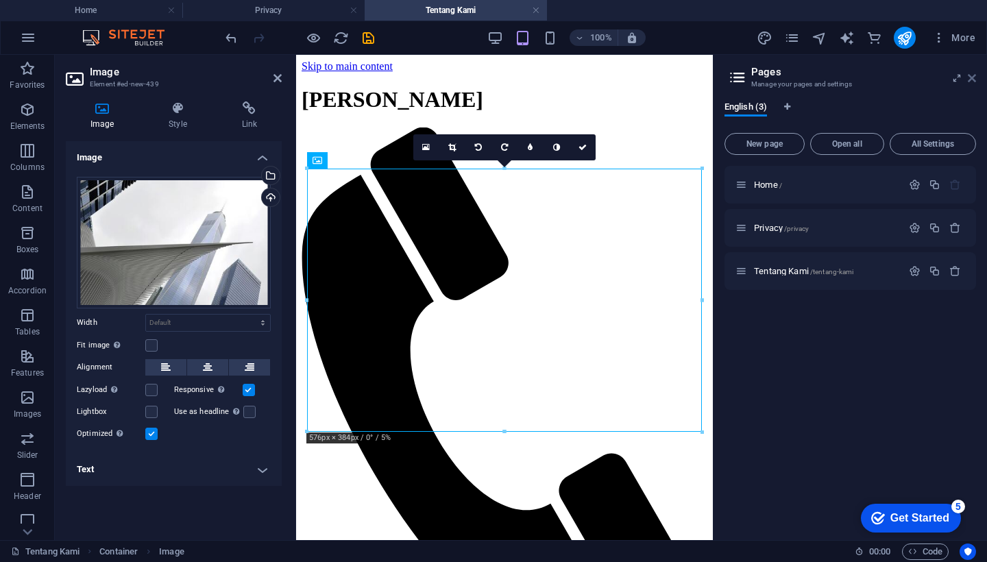
click at [974, 78] on icon at bounding box center [971, 78] width 8 height 11
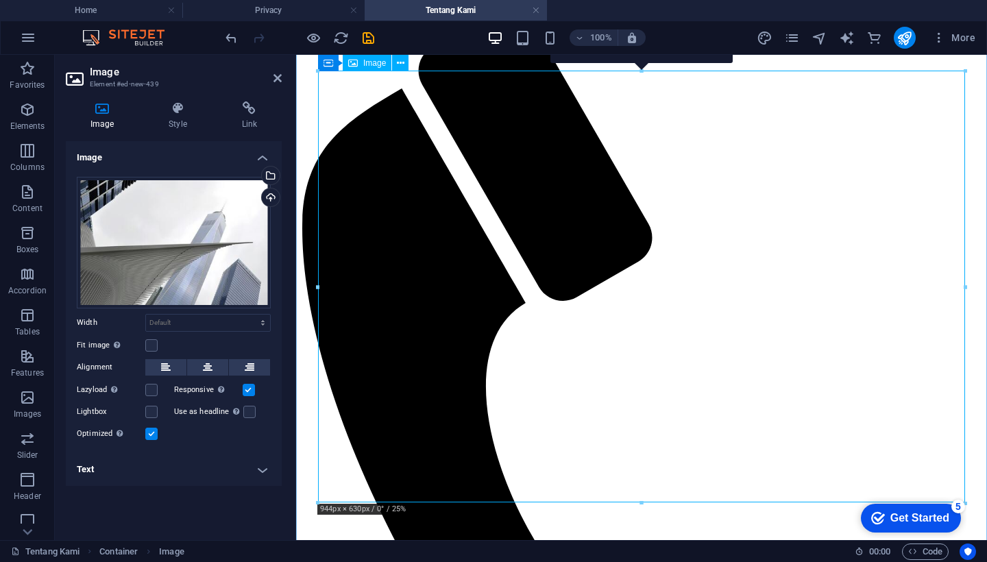
scroll to position [101, 0]
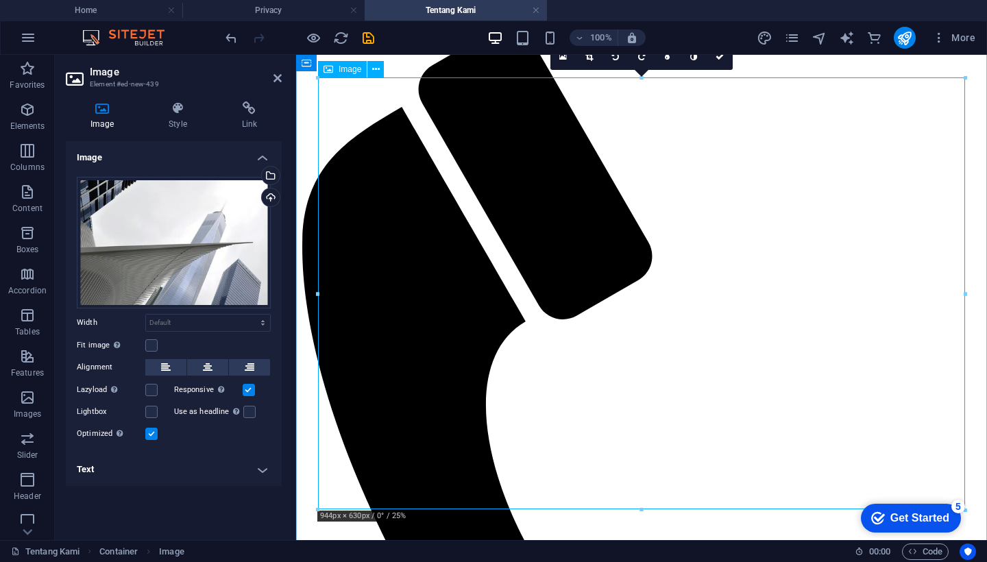
drag, startPoint x: 938, startPoint y: 563, endPoint x: 642, endPoint y: 338, distance: 372.1
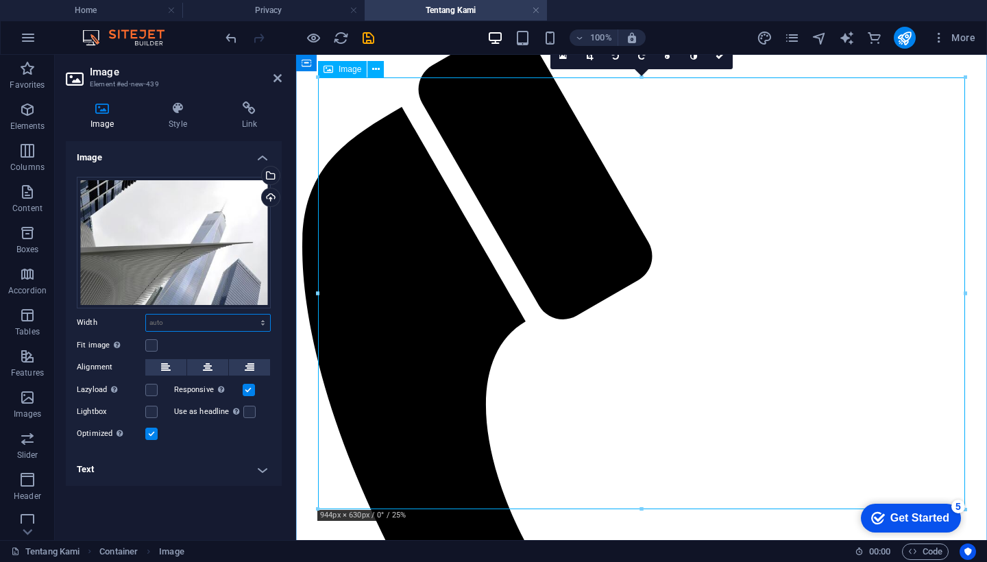
drag, startPoint x: 641, startPoint y: 506, endPoint x: 648, endPoint y: 330, distance: 176.2
select select "DISABLED_OPTION_VALUE"
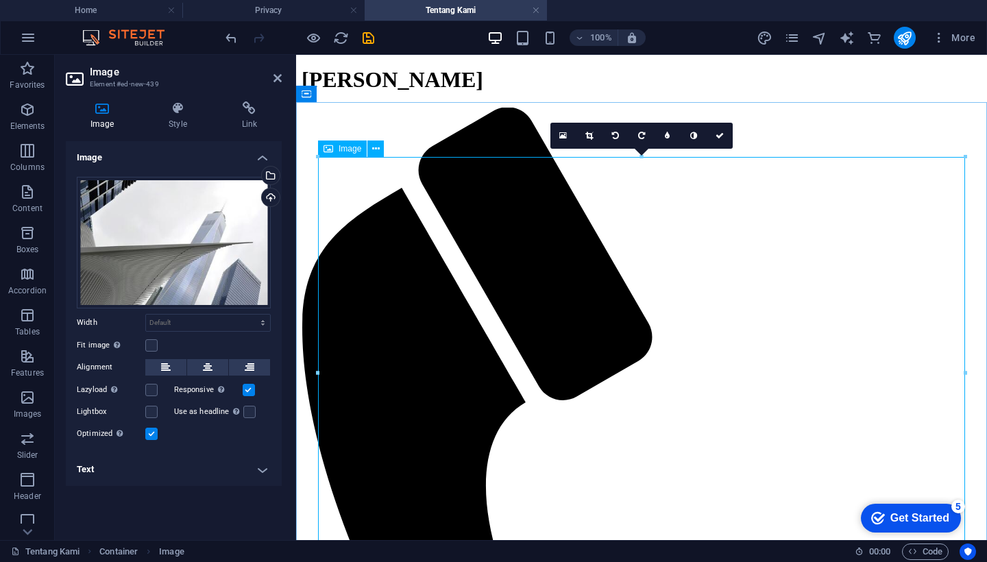
scroll to position [21, 0]
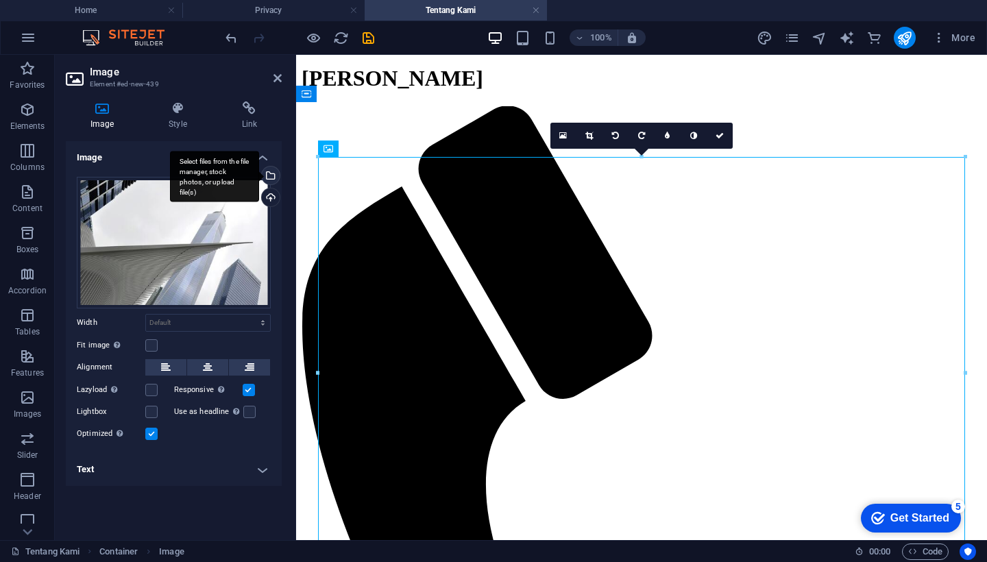
click at [273, 172] on div "Select files from the file manager, stock photos, or upload file(s)" at bounding box center [269, 176] width 21 height 21
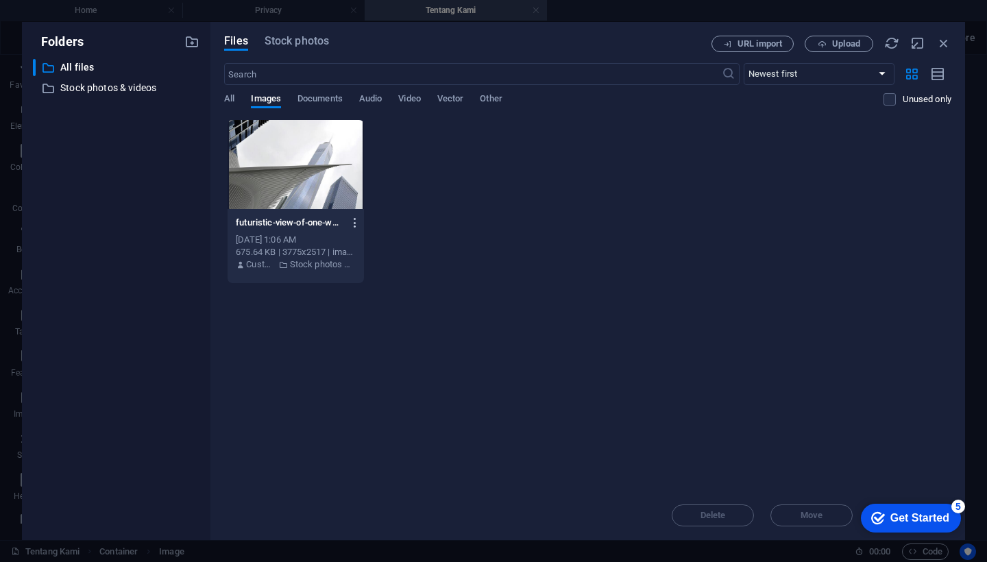
click at [355, 226] on icon "button" at bounding box center [355, 223] width 13 height 12
click at [348, 486] on h6 "Delete" at bounding box center [361, 488] width 58 height 16
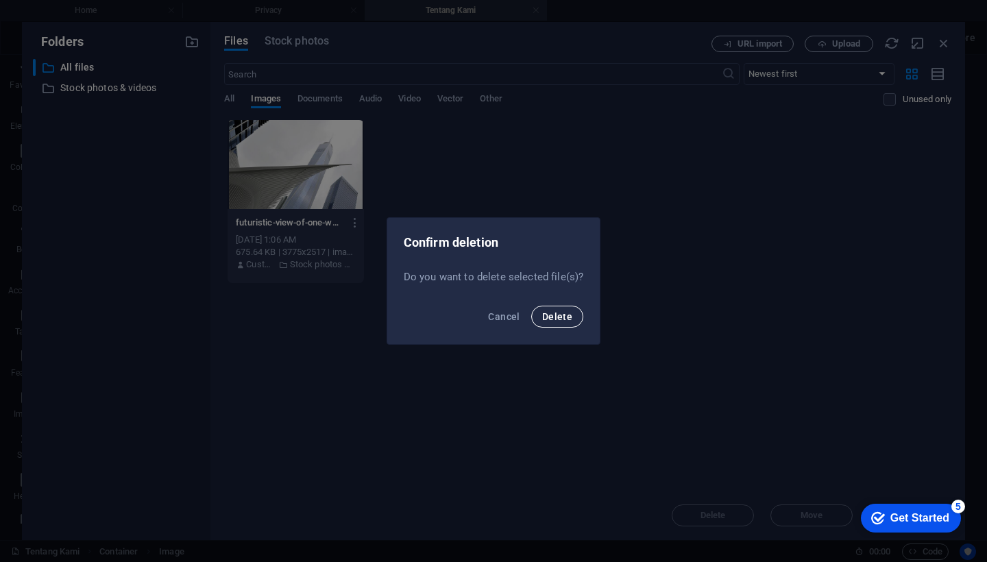
click at [562, 314] on span "Delete" at bounding box center [557, 316] width 30 height 11
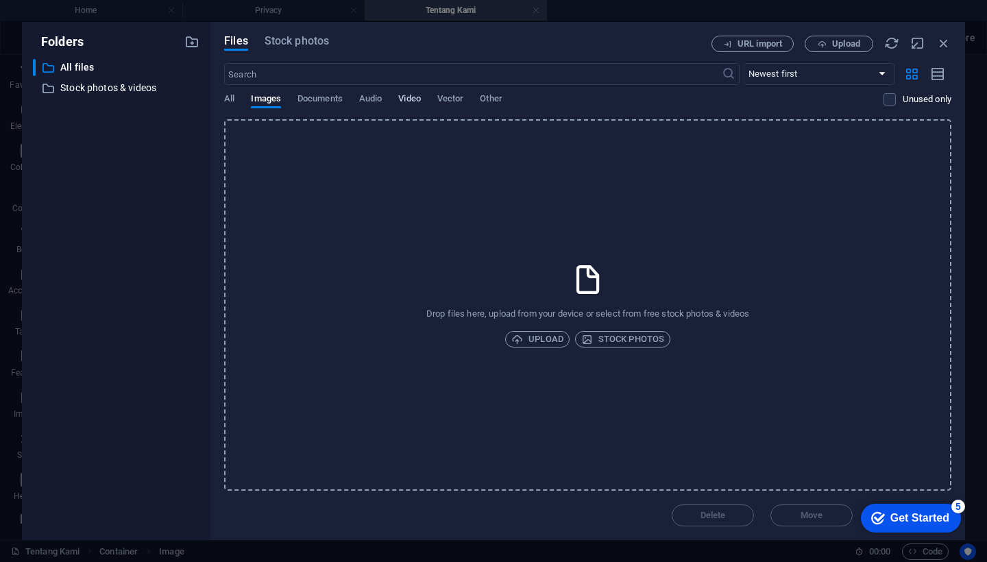
click at [420, 100] on span "Video" at bounding box center [409, 99] width 22 height 19
click at [649, 338] on span "Stock photos" at bounding box center [622, 339] width 83 height 16
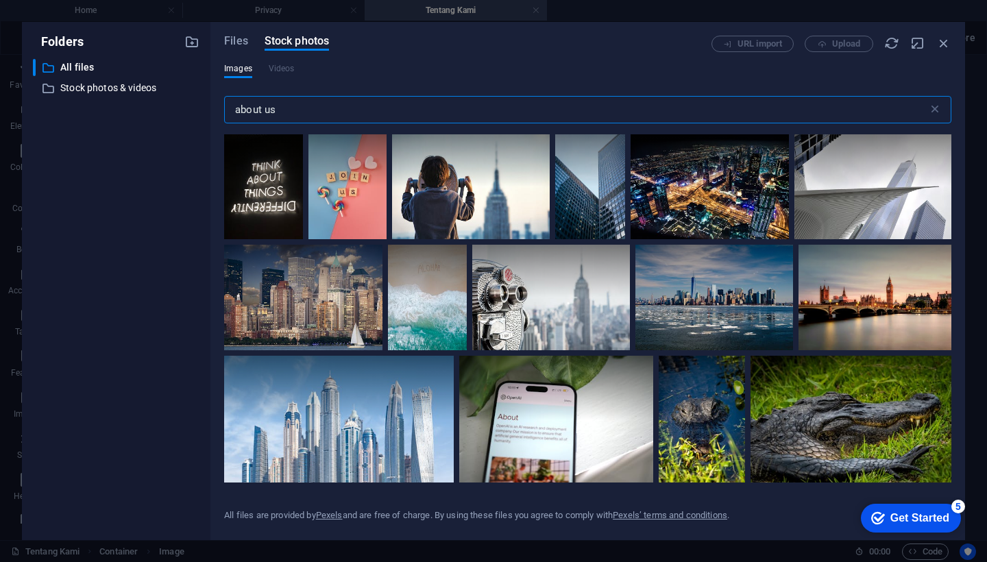
scroll to position [0, 0]
drag, startPoint x: 292, startPoint y: 112, endPoint x: 149, endPoint y: 108, distance: 143.3
click at [149, 108] on div "Folders ​ All files All files ​ Stock photos & videos Stock photos & videos Fil…" at bounding box center [493, 281] width 943 height 518
type input "asia"
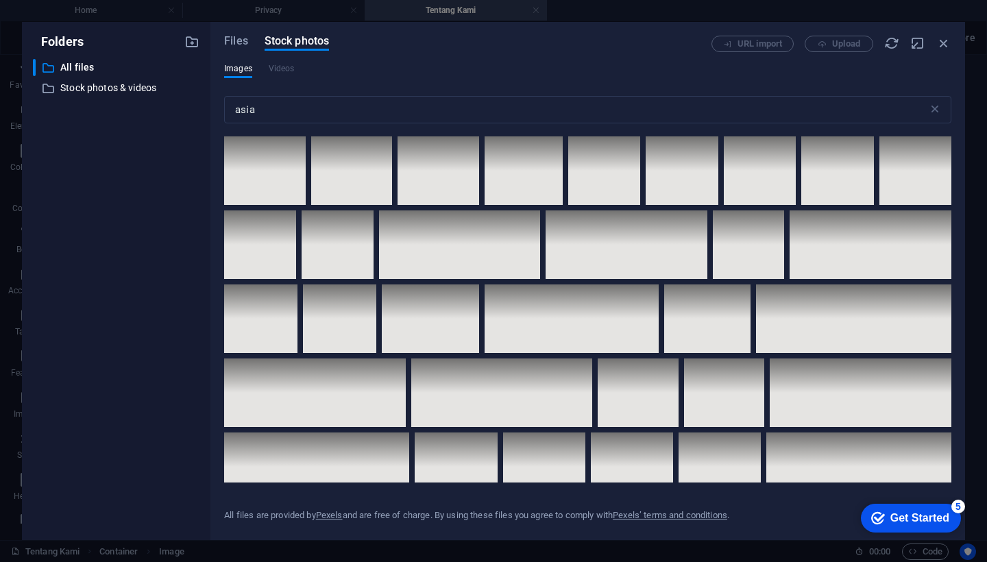
scroll to position [3714, 0]
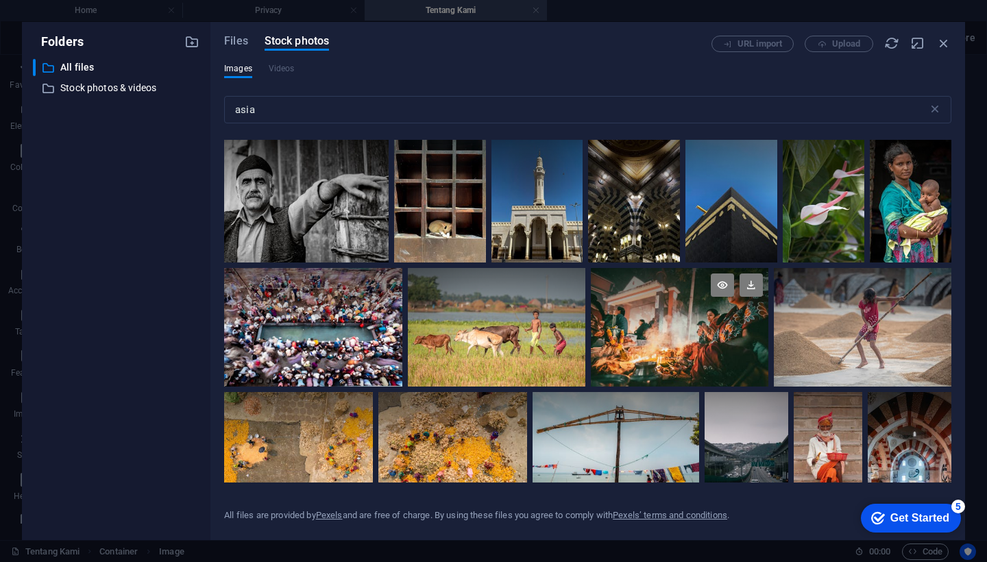
click at [690, 313] on div at bounding box center [679, 298] width 177 height 60
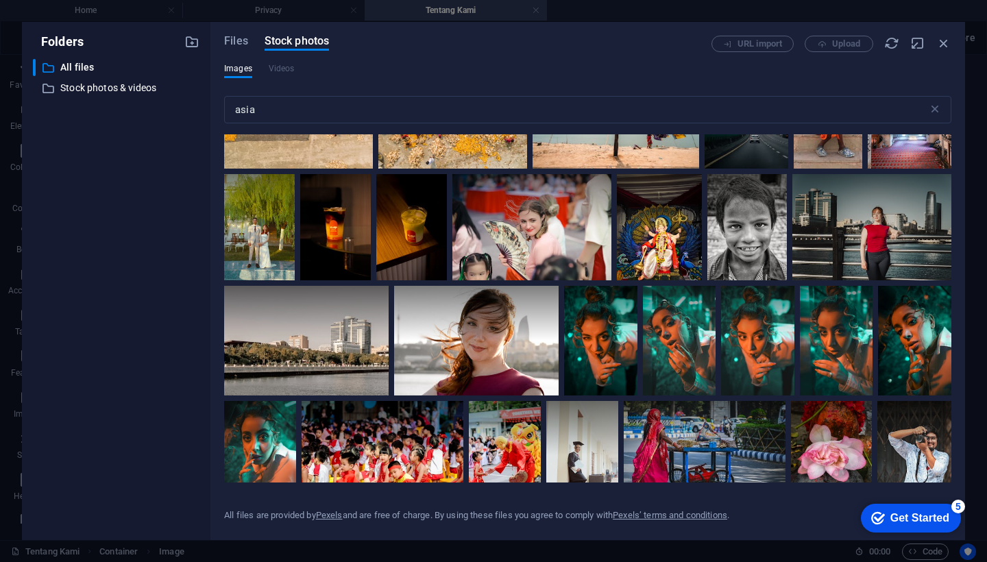
scroll to position [2576, 0]
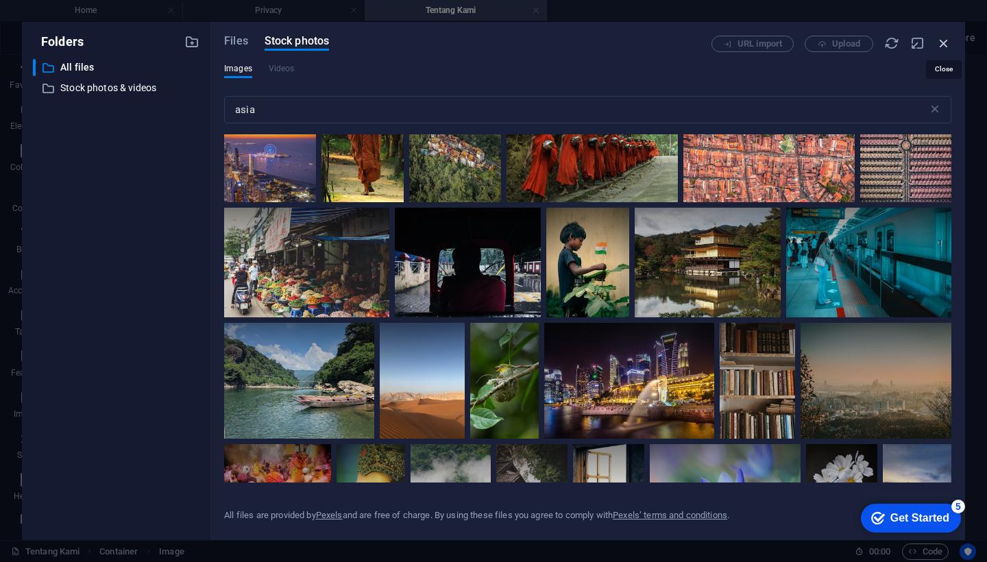
click at [946, 40] on icon "button" at bounding box center [943, 43] width 15 height 15
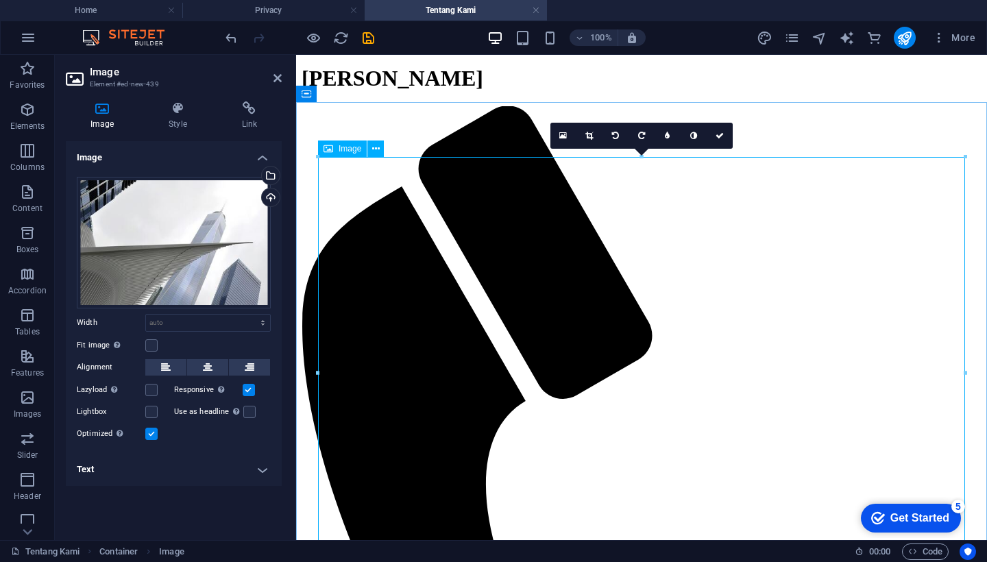
click at [279, 75] on icon at bounding box center [277, 78] width 8 height 11
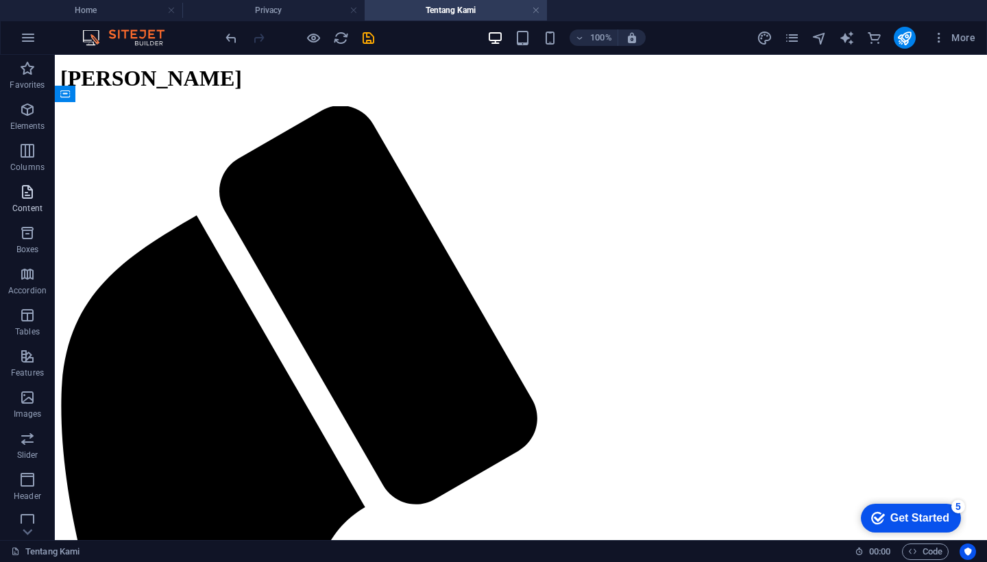
click at [29, 191] on icon "button" at bounding box center [27, 192] width 16 height 16
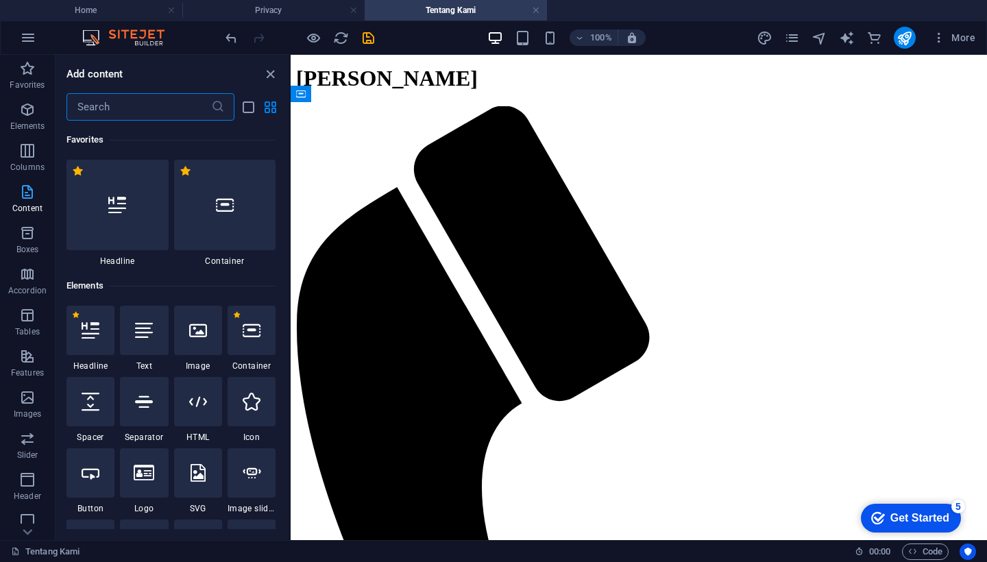
scroll to position [2397, 0]
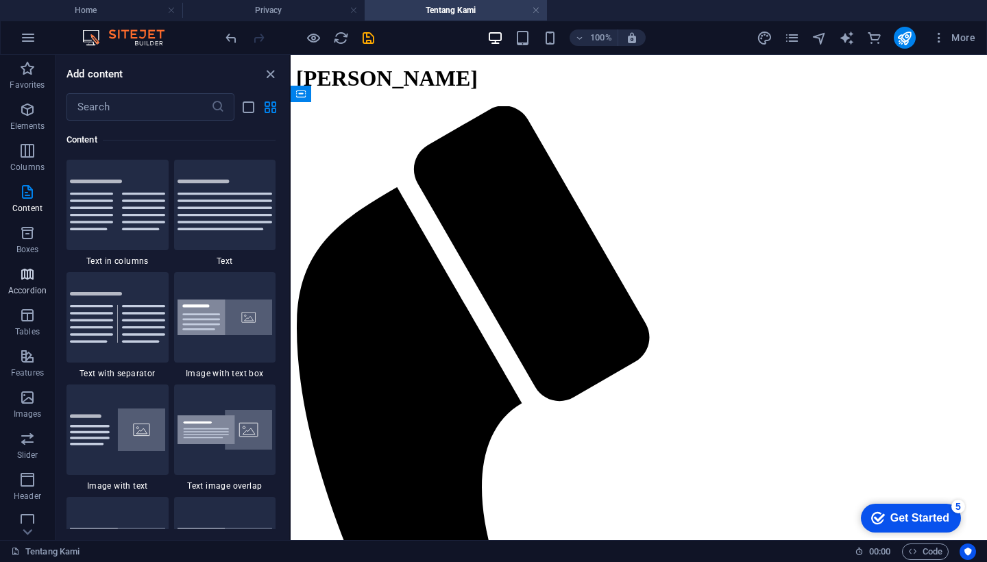
click at [29, 273] on icon "button" at bounding box center [27, 274] width 16 height 16
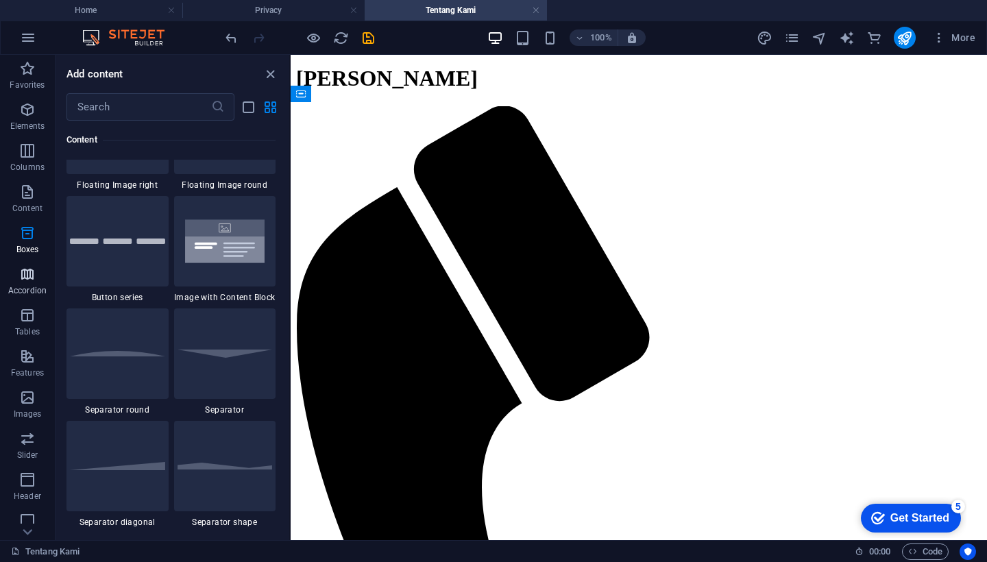
scroll to position [4454, 0]
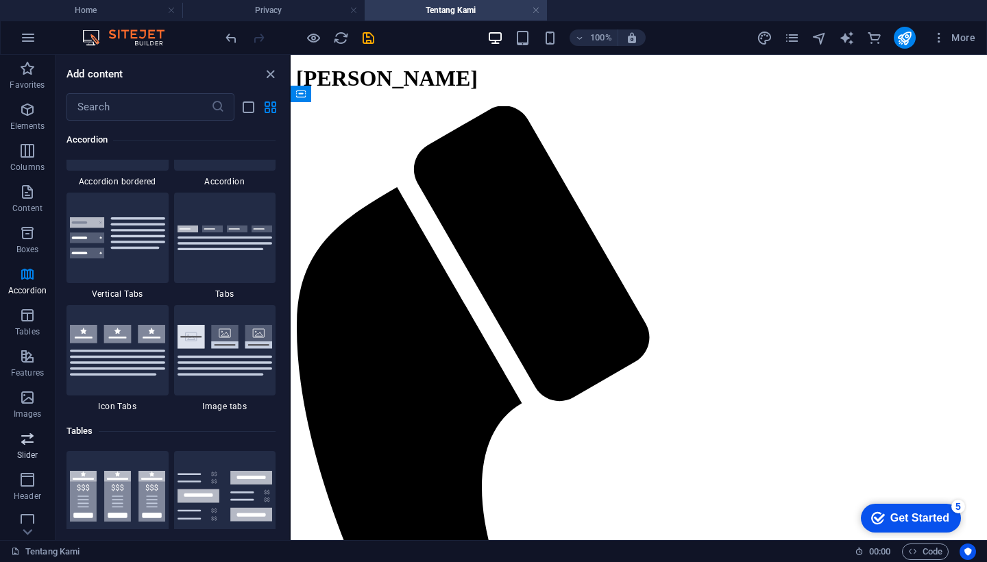
click at [31, 442] on icon "button" at bounding box center [27, 438] width 16 height 16
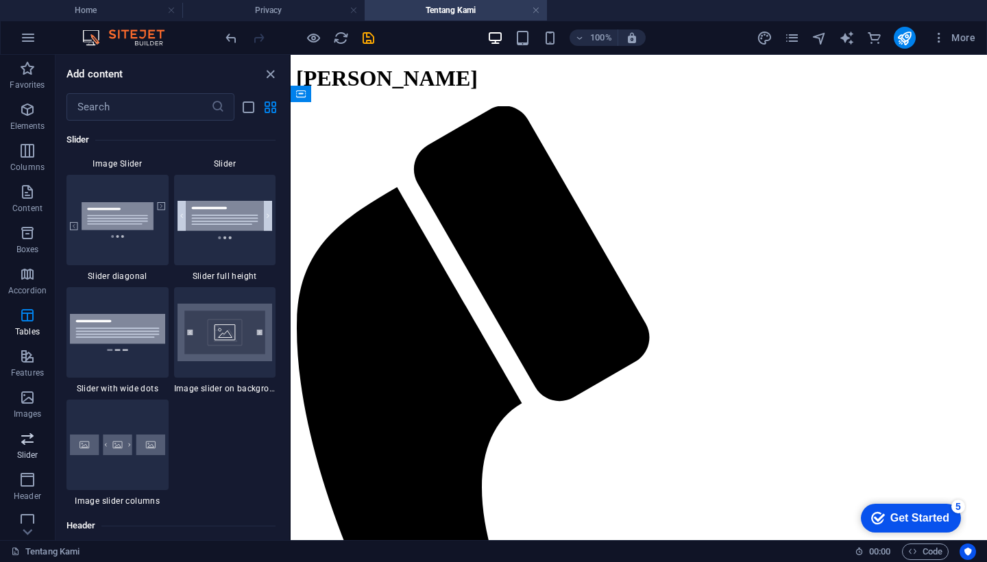
scroll to position [7938, 0]
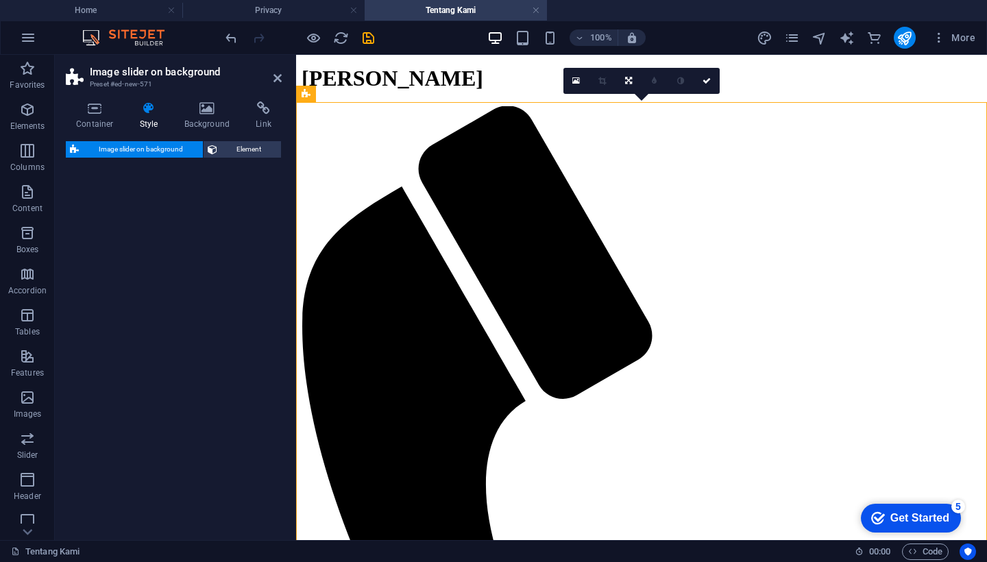
select select "rem"
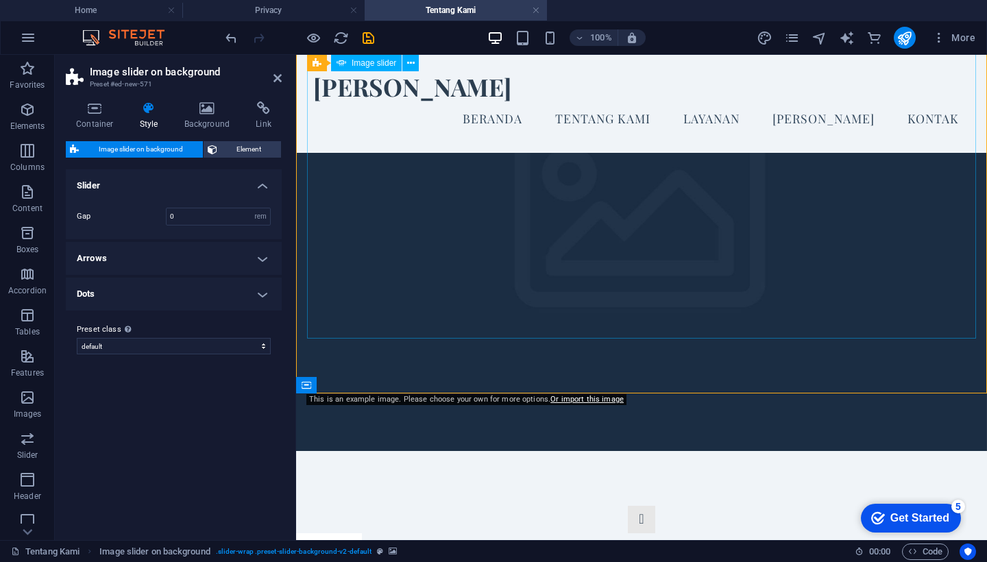
scroll to position [91, 0]
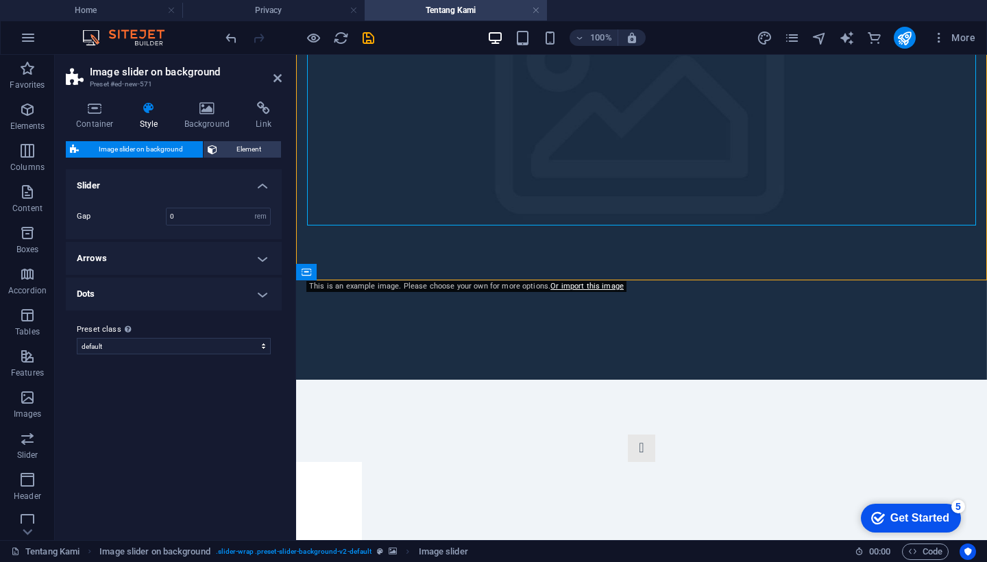
scroll to position [295, 0]
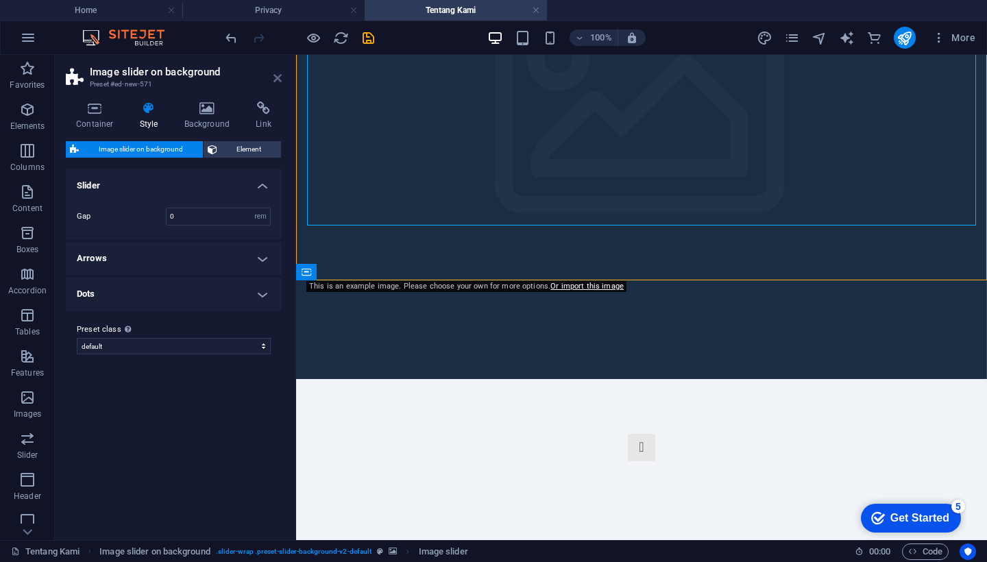
click at [277, 76] on icon at bounding box center [277, 78] width 8 height 11
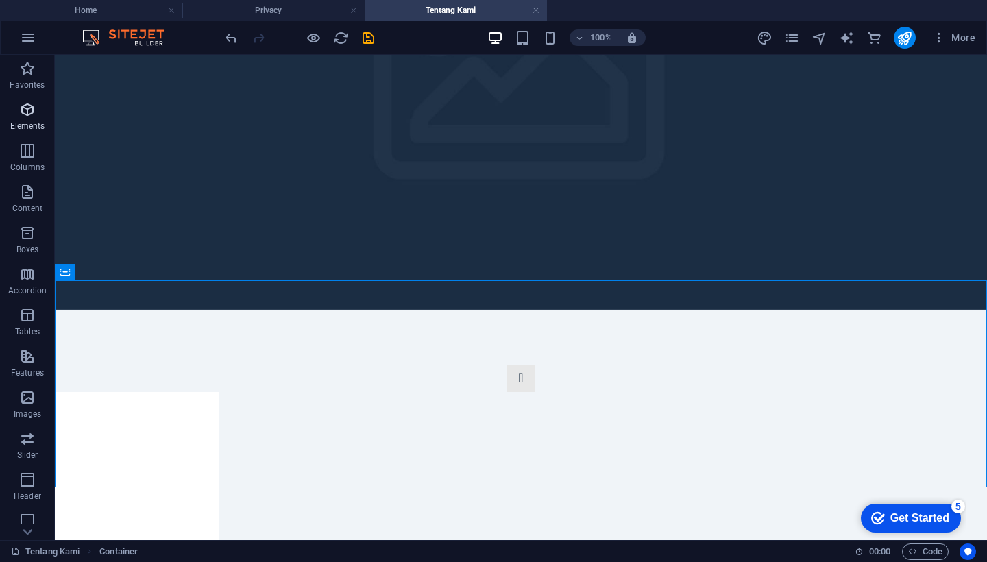
click at [29, 114] on icon "button" at bounding box center [27, 109] width 16 height 16
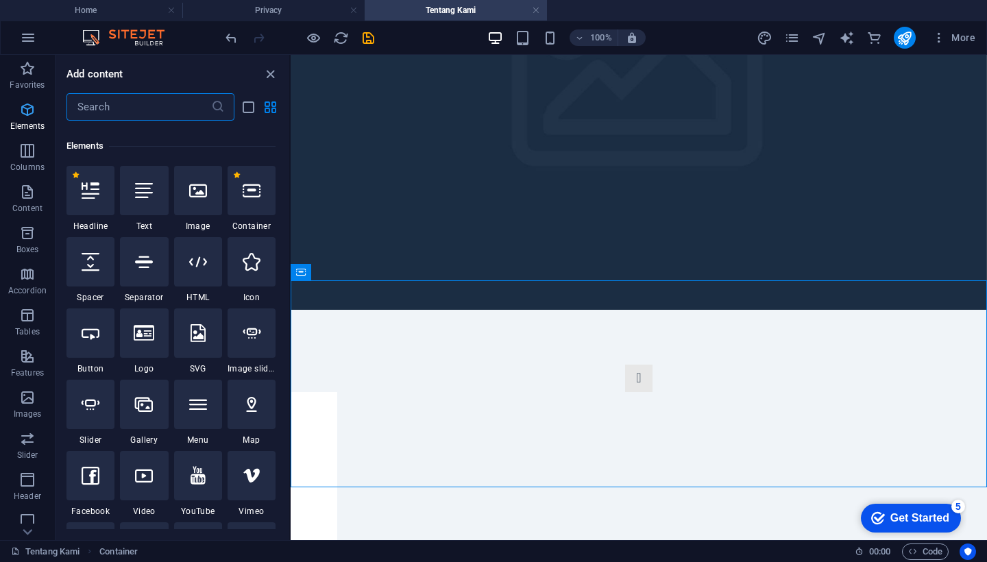
scroll to position [146, 0]
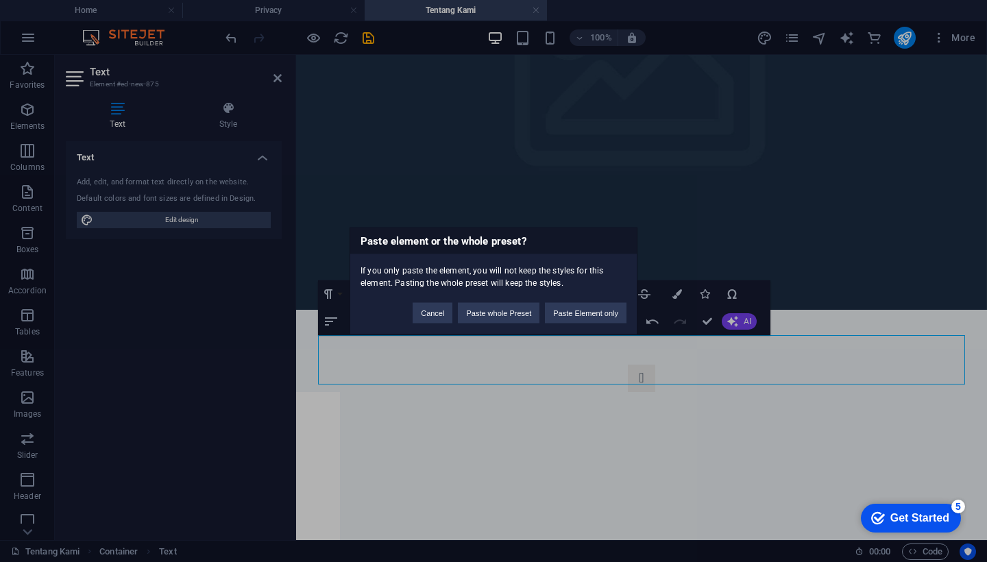
click at [684, 417] on div "Paste element or the whole preset? If you only paste the element, you will not …" at bounding box center [493, 281] width 987 height 562
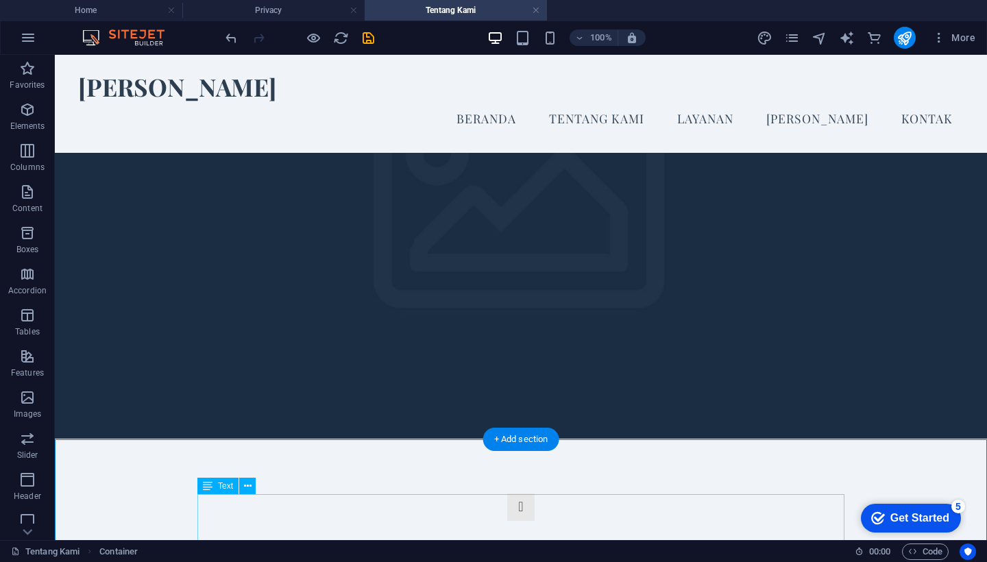
scroll to position [136, 0]
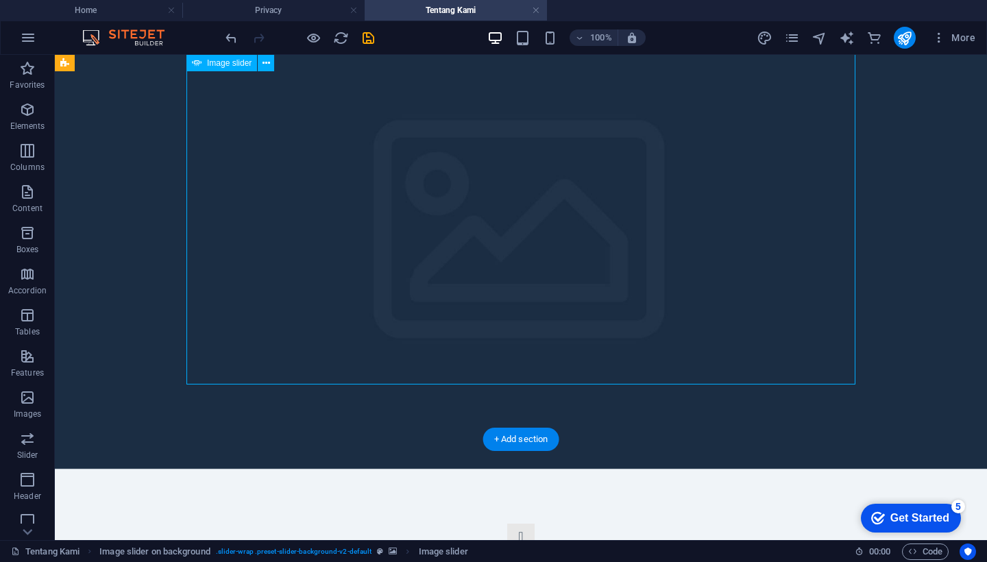
select select "px"
select select "ms"
select select "s"
select select "progressive"
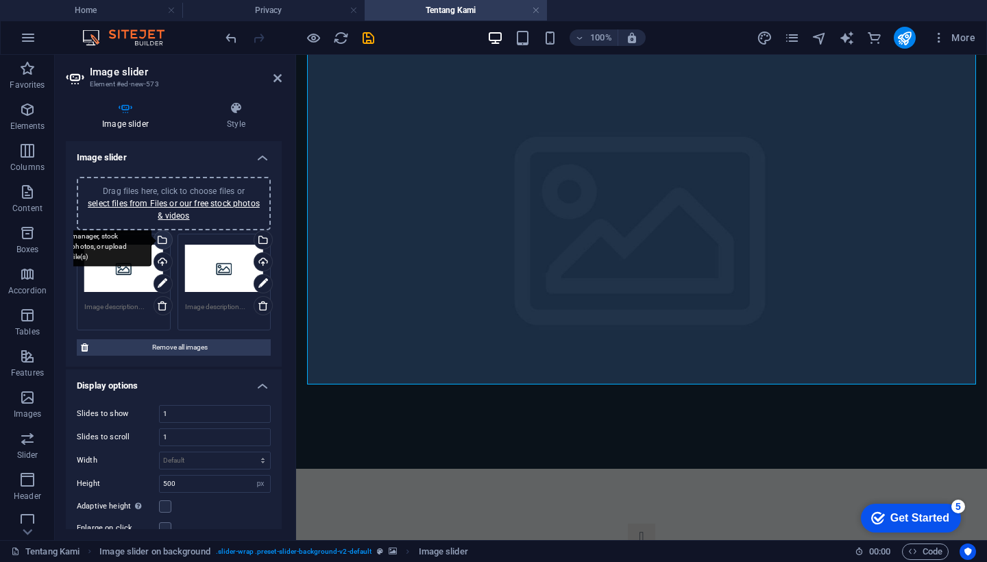
click at [161, 238] on div "Select files from the file manager, stock photos, or upload file(s)" at bounding box center [161, 241] width 21 height 21
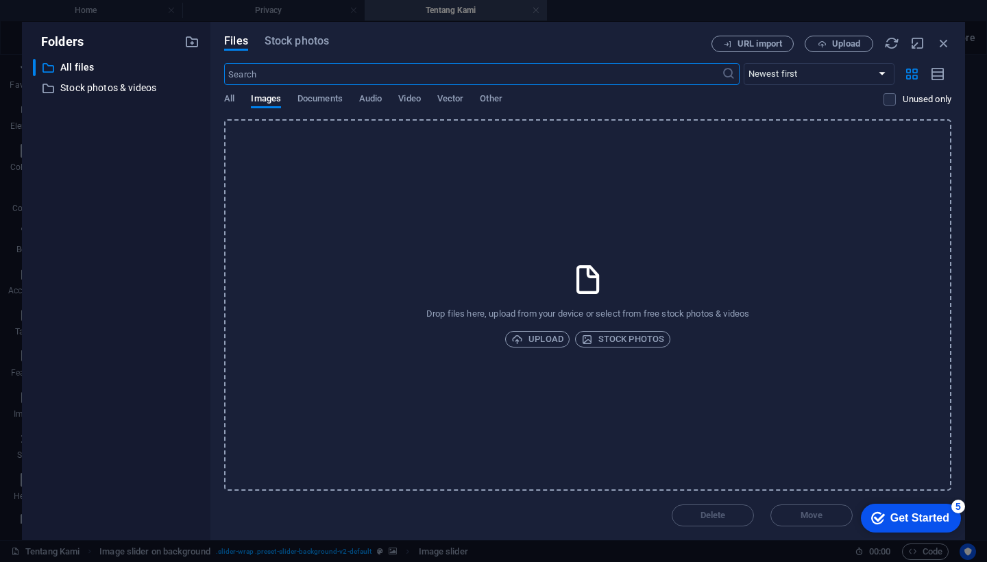
click at [283, 71] on input "text" at bounding box center [472, 74] width 497 height 22
click at [622, 338] on span "Stock photos" at bounding box center [622, 339] width 83 height 16
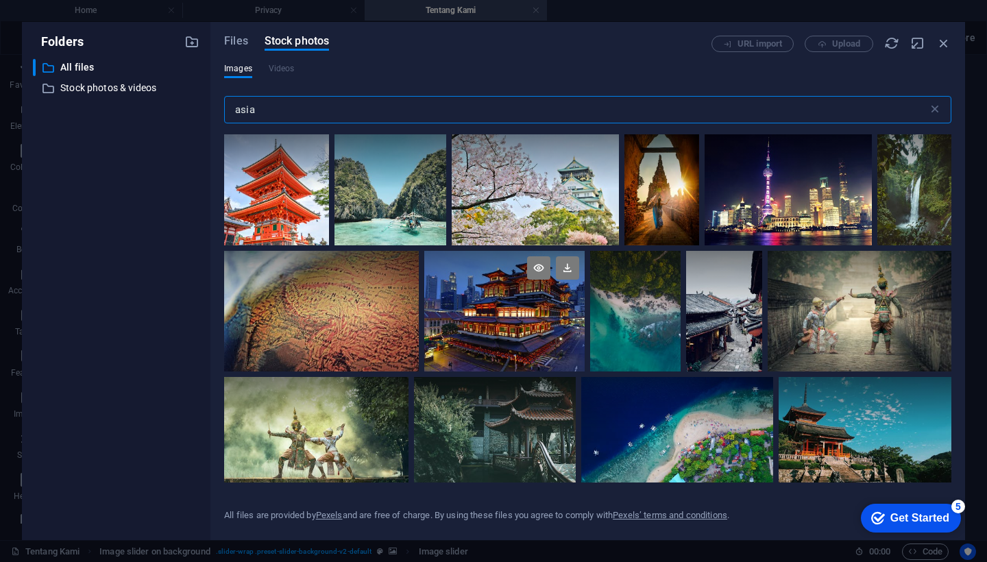
scroll to position [236, 0]
drag, startPoint x: 263, startPoint y: 108, endPoint x: 138, endPoint y: 108, distance: 125.4
click at [138, 108] on div "Folders ​ All files All files ​ Stock photos & videos Stock photos & videos Fil…" at bounding box center [493, 281] width 943 height 518
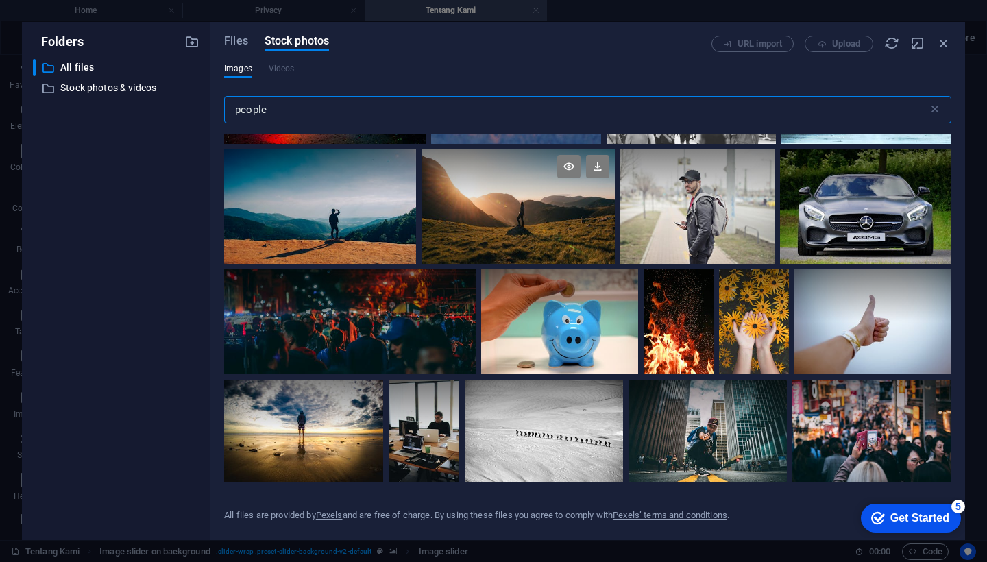
scroll to position [336, 0]
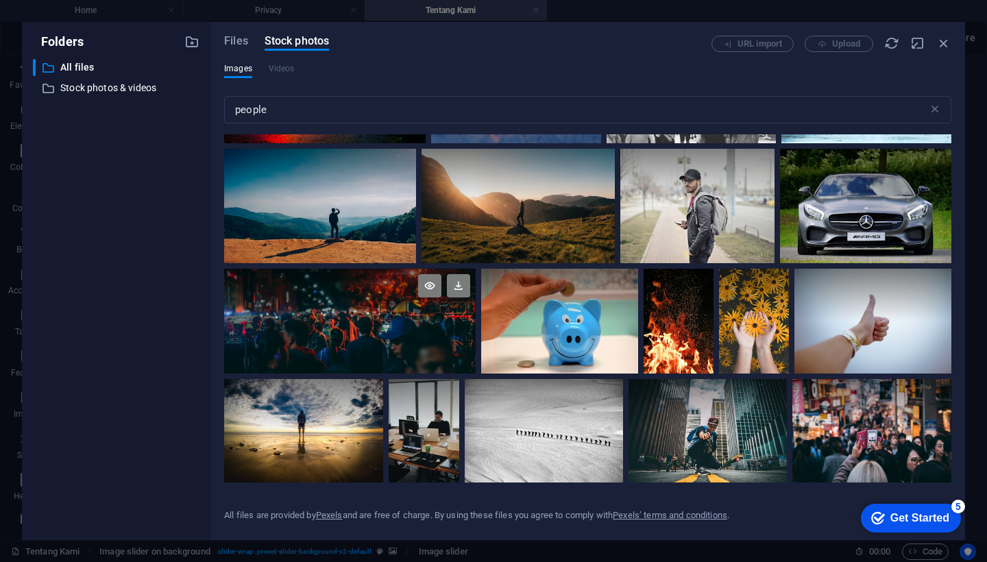
click at [476, 373] on div at bounding box center [349, 321] width 251 height 105
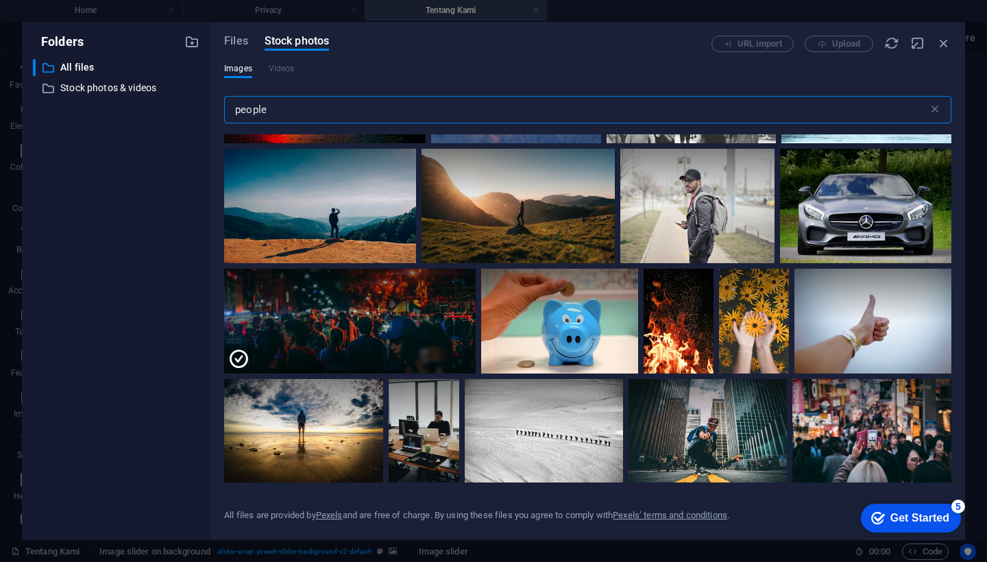
drag, startPoint x: 275, startPoint y: 108, endPoint x: 188, endPoint y: 108, distance: 87.0
click at [188, 108] on div "Folders ​ All files All files ​ Stock photos & videos Stock photos & videos Fil…" at bounding box center [493, 281] width 943 height 518
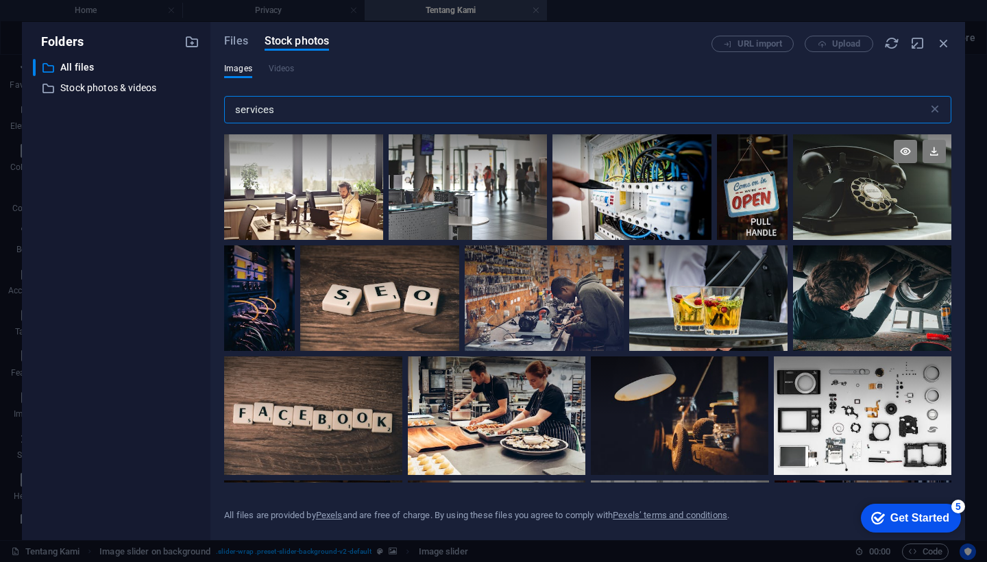
type input "services"
click at [851, 201] on div at bounding box center [872, 187] width 158 height 106
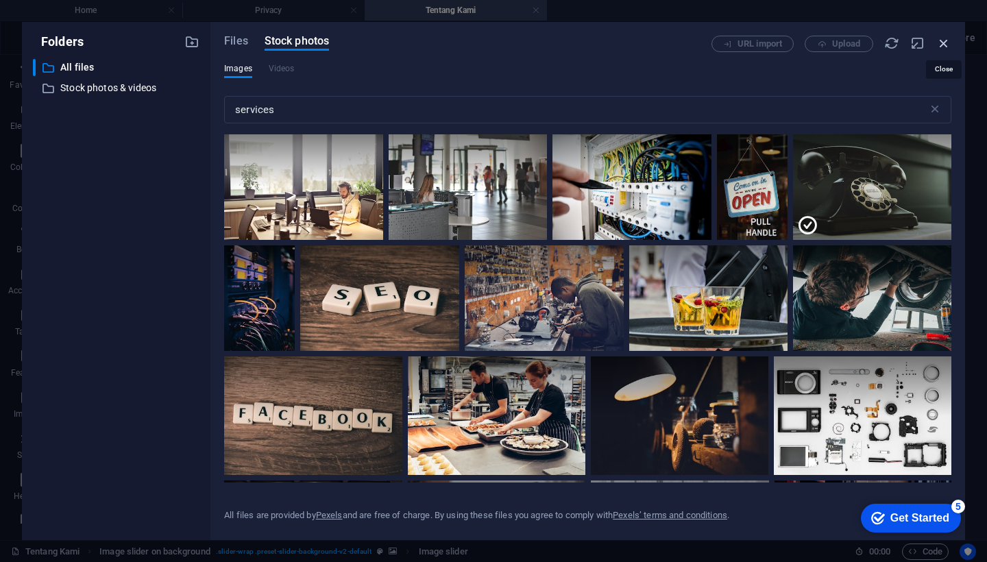
click at [941, 43] on icon "button" at bounding box center [943, 43] width 15 height 15
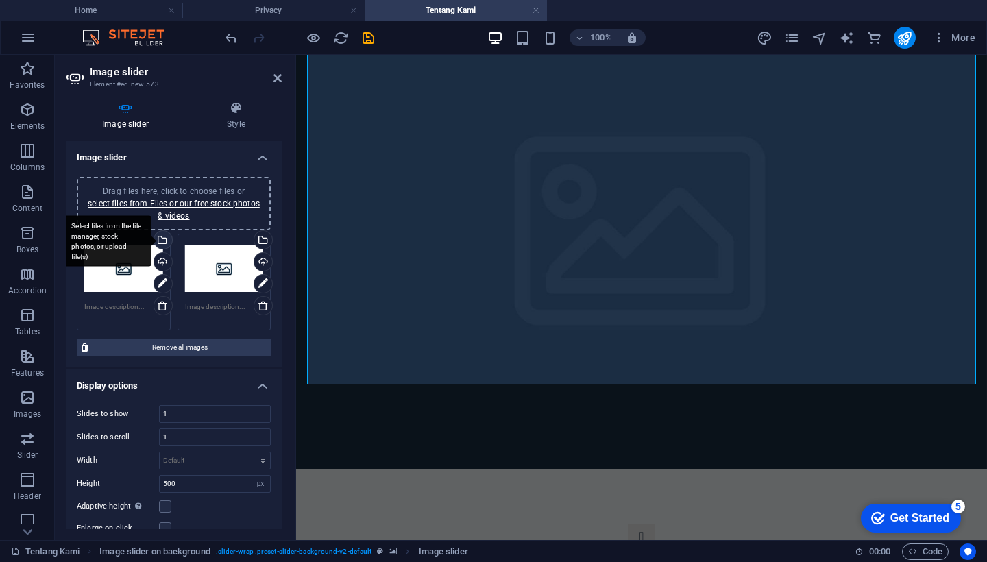
click at [160, 240] on div "Select files from the file manager, stock photos, or upload file(s)" at bounding box center [161, 241] width 21 height 21
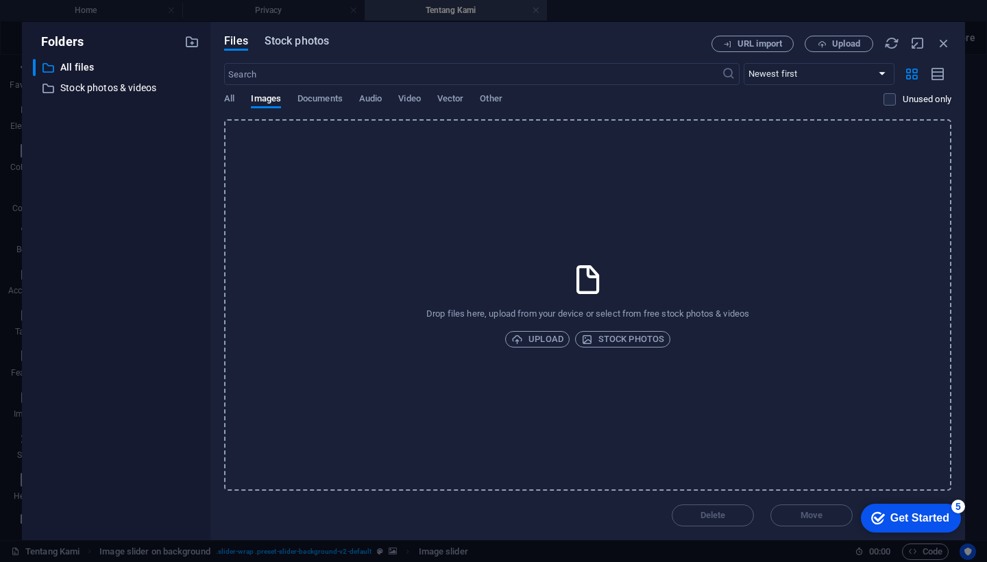
click at [310, 42] on span "Stock photos" at bounding box center [296, 41] width 64 height 16
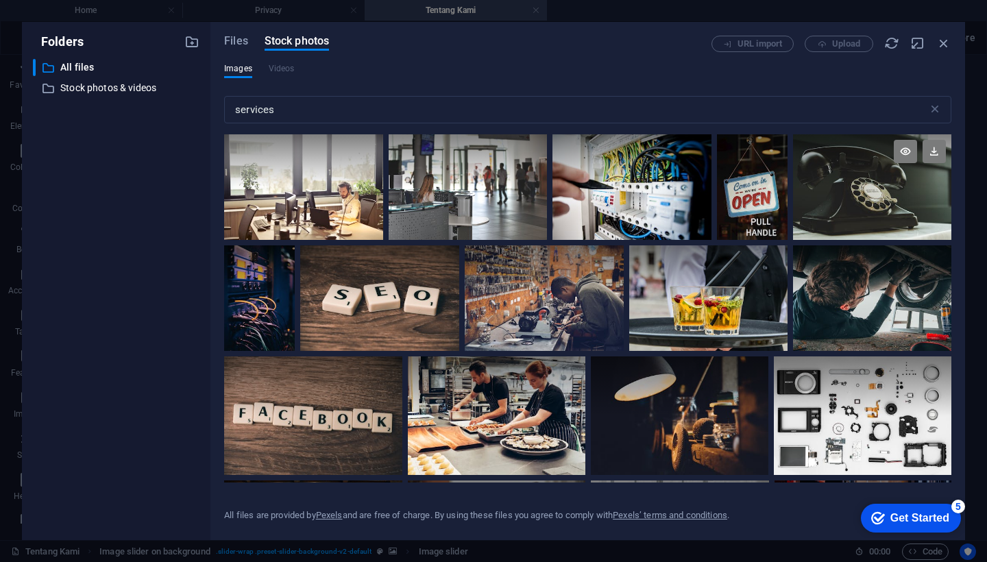
click at [883, 208] on div at bounding box center [872, 187] width 158 height 106
click at [930, 152] on icon at bounding box center [933, 151] width 23 height 23
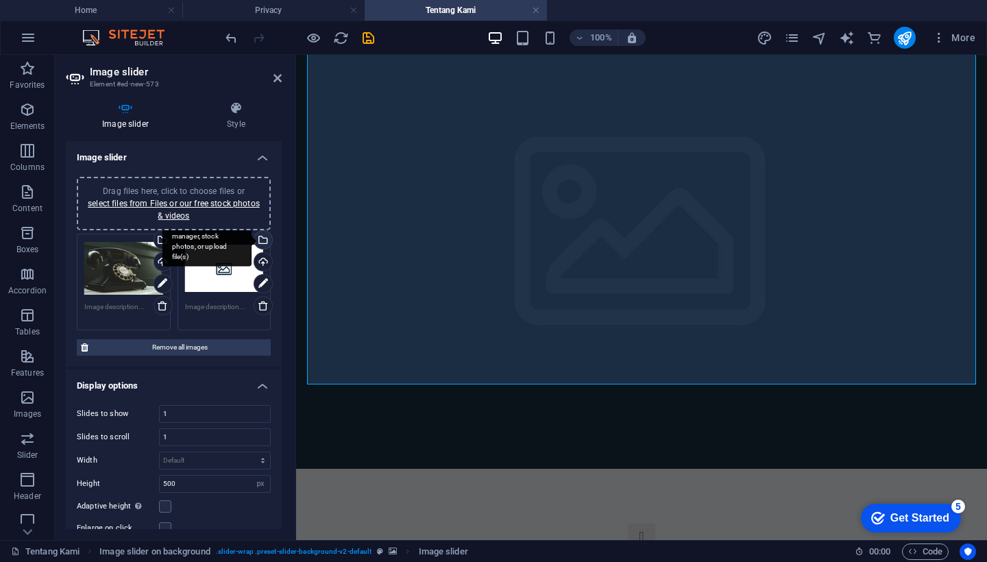
click at [262, 238] on div "Select files from the file manager, stock photos, or upload file(s)" at bounding box center [261, 241] width 21 height 21
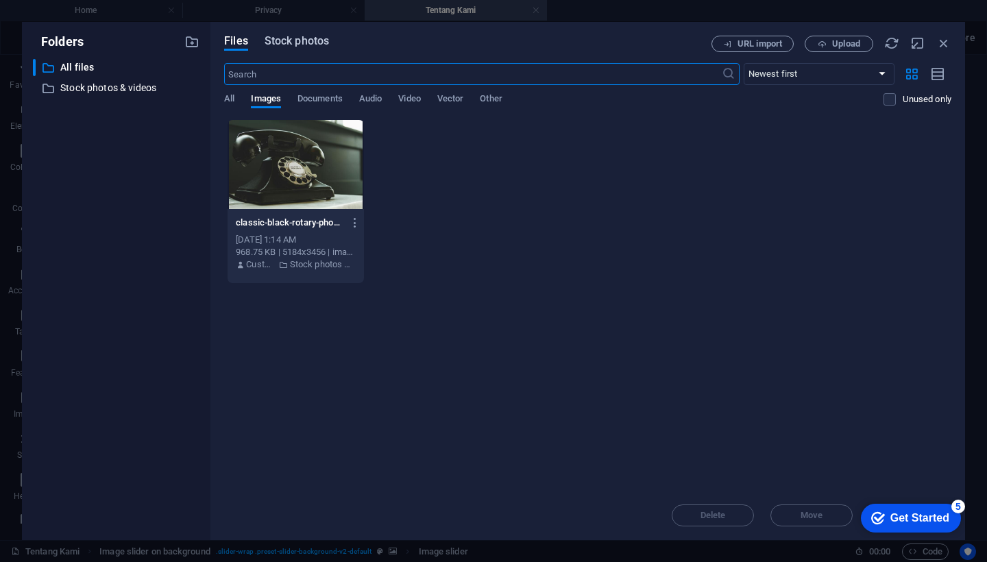
click at [311, 40] on span "Stock photos" at bounding box center [296, 41] width 64 height 16
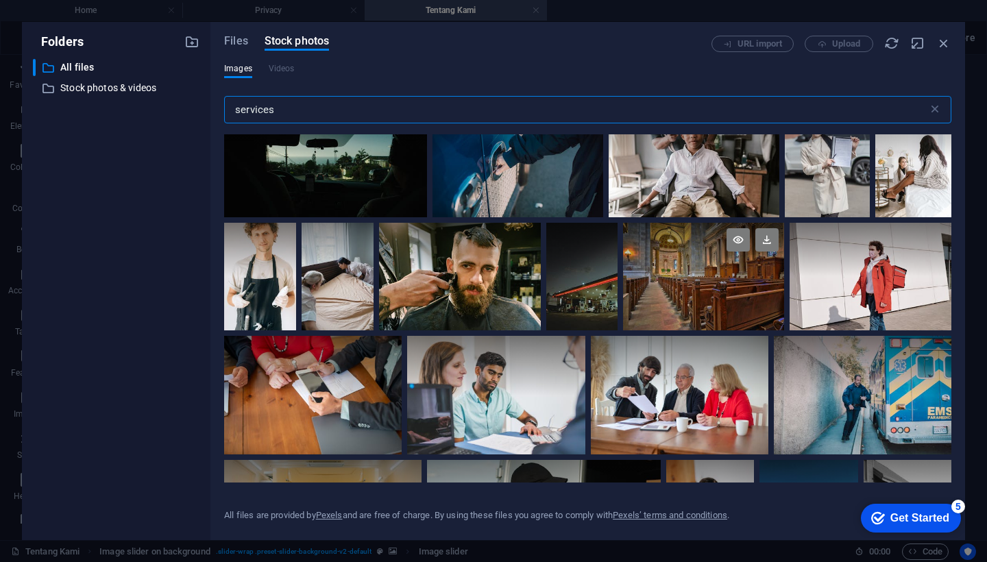
scroll to position [1213, 0]
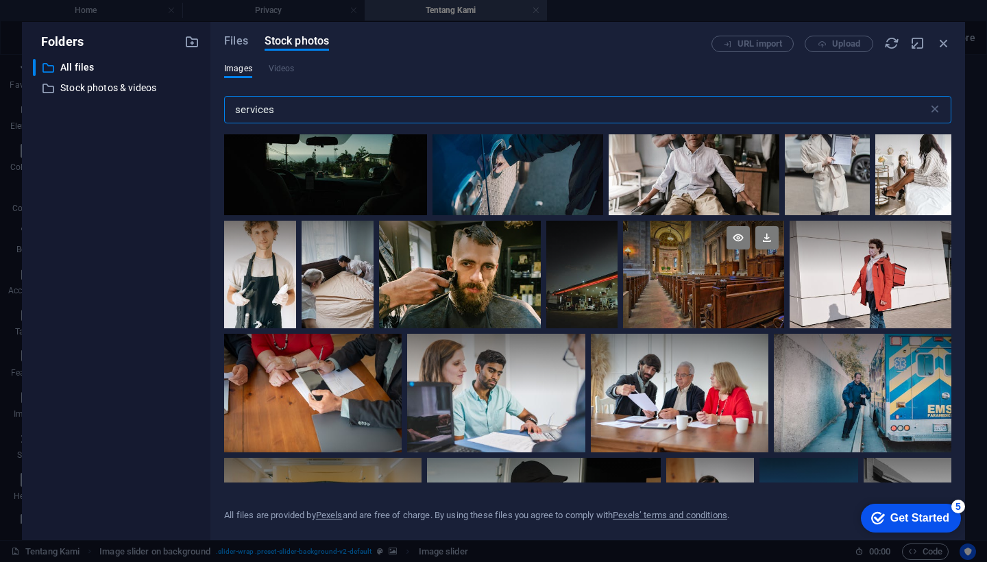
click at [694, 272] on div at bounding box center [704, 275] width 162 height 108
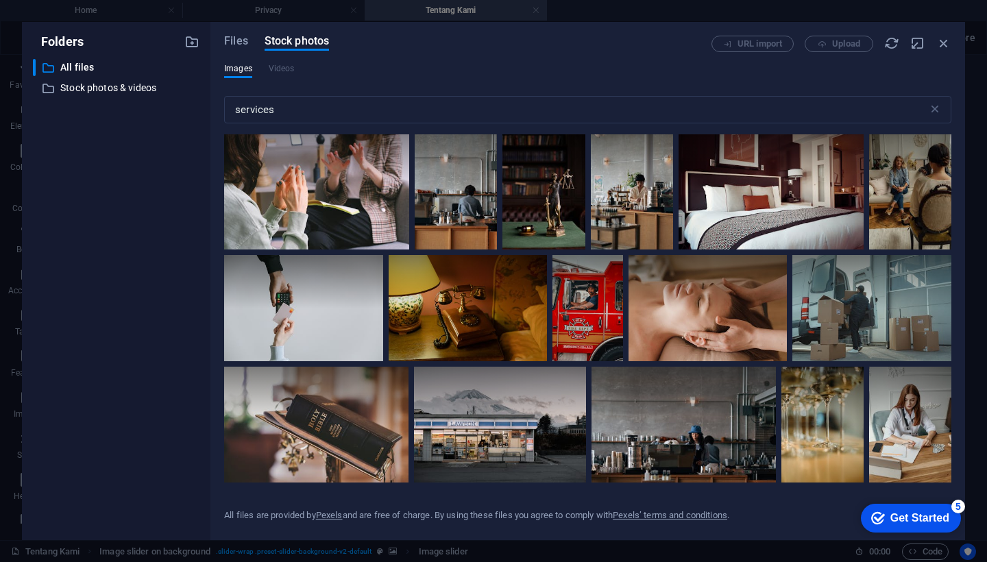
scroll to position [7683, 0]
click at [702, 429] on div at bounding box center [683, 427] width 184 height 123
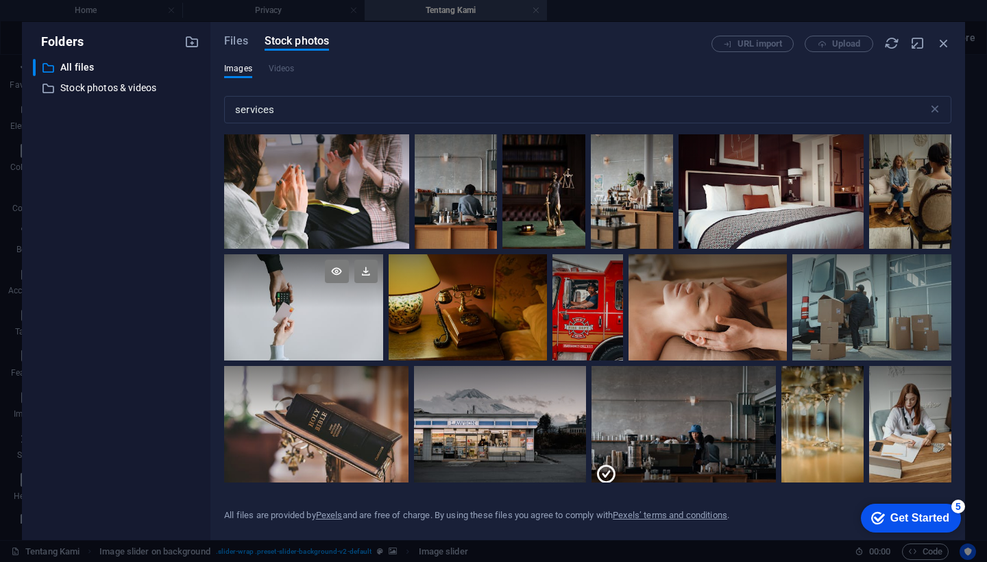
click at [325, 280] on div at bounding box center [303, 280] width 159 height 53
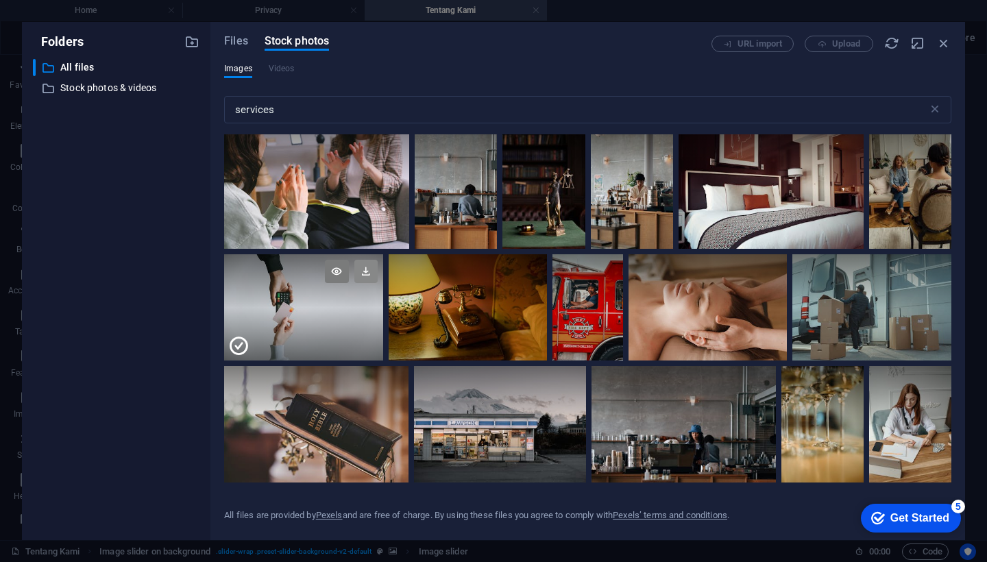
click at [365, 260] on icon at bounding box center [365, 271] width 23 height 23
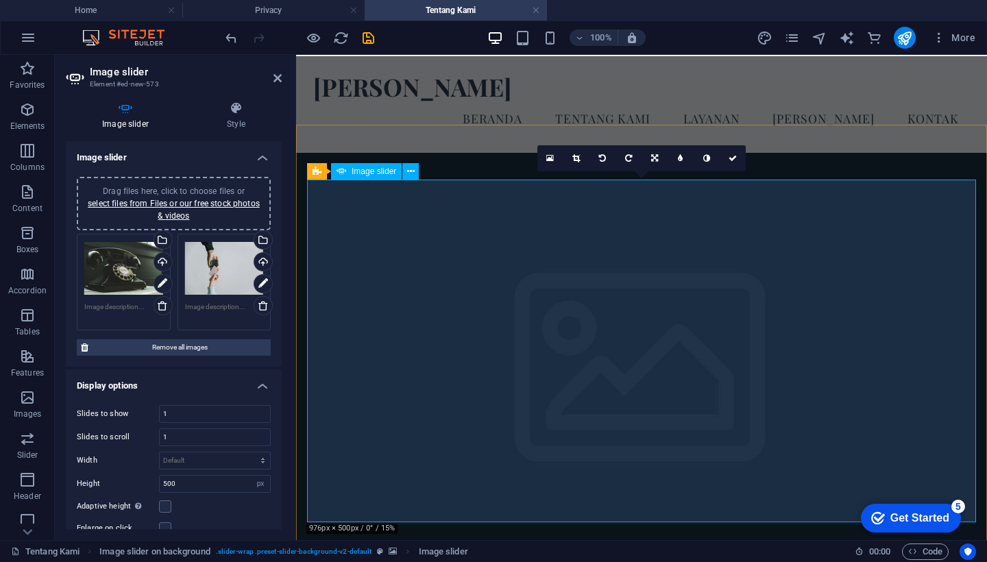
scroll to position [0, 0]
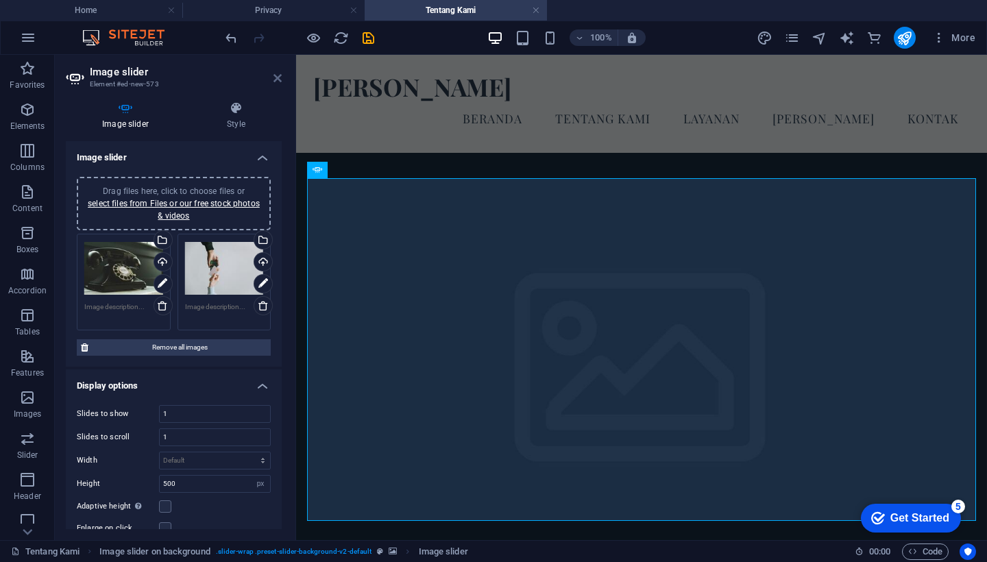
click at [277, 78] on icon at bounding box center [277, 78] width 8 height 11
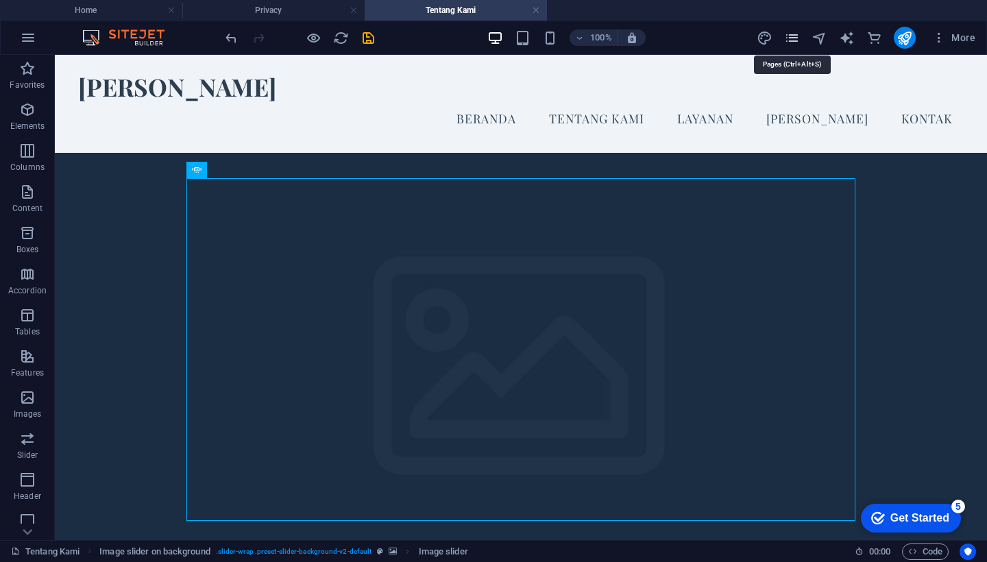
click at [793, 42] on icon "pages" at bounding box center [792, 38] width 16 height 16
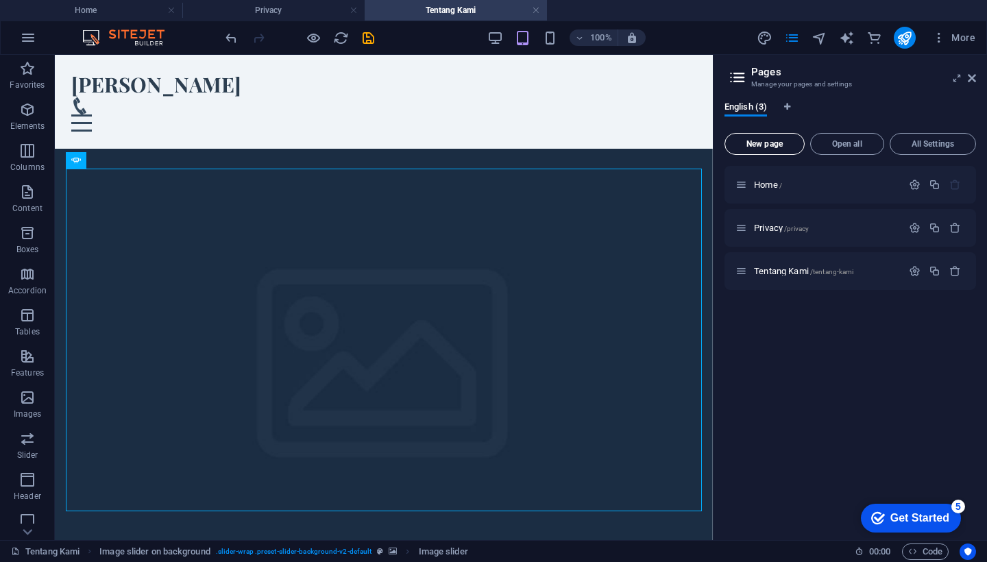
click at [777, 140] on span "New page" at bounding box center [764, 144] width 68 height 8
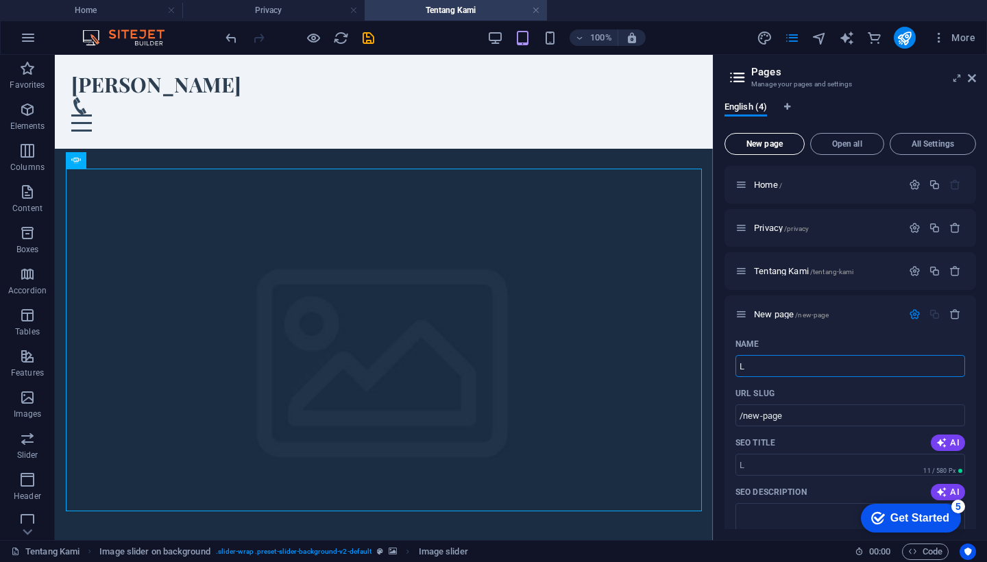
type input "La"
type input "/l"
type input "Layanan"
type input "/layanan"
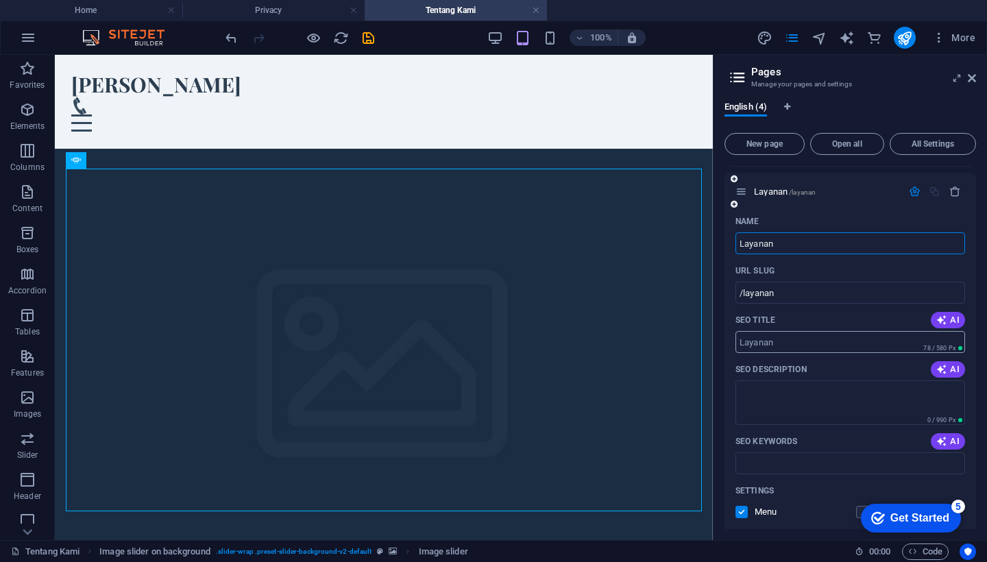
scroll to position [125, 0]
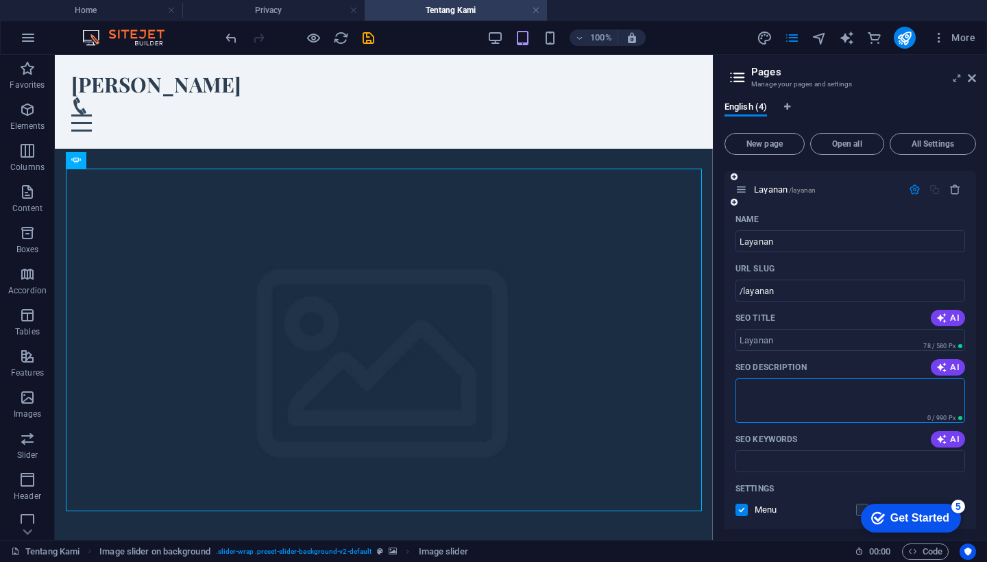
click at [762, 388] on textarea "SEO Description" at bounding box center [850, 400] width 230 height 45
paste textarea "Puji syukur kita panjatkan kepada [DEMOGRAPHIC_DATA] Yang Maha Esa atas kasih d…"
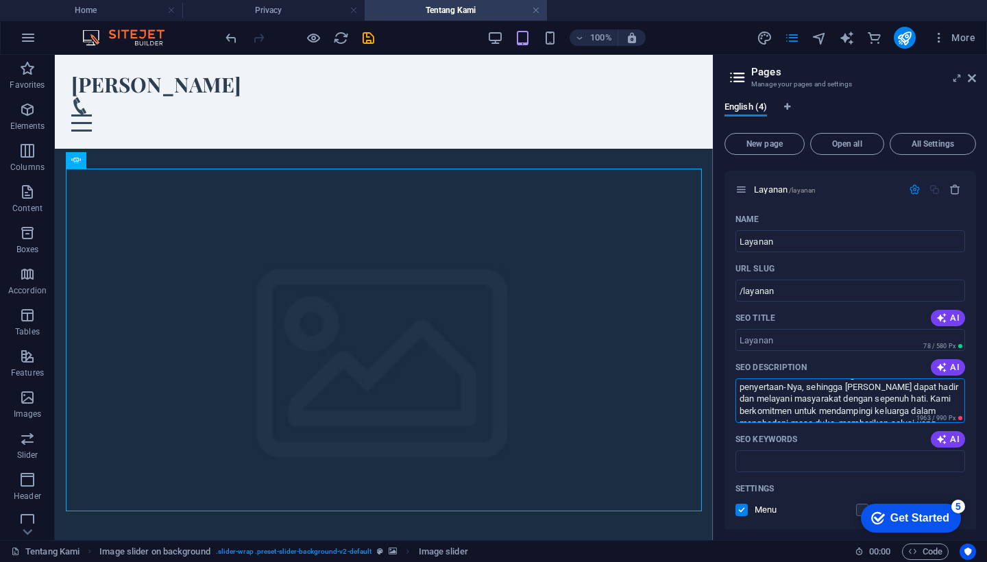
scroll to position [0, 0]
drag, startPoint x: 798, startPoint y: 413, endPoint x: 715, endPoint y: 361, distance: 98.5
click at [715, 361] on aside "Pages Manage your pages and settings English (4) New page Open all All Settings…" at bounding box center [850, 297] width 274 height 485
click at [882, 390] on textarea "Pengalaman merupakan" at bounding box center [850, 400] width 230 height 45
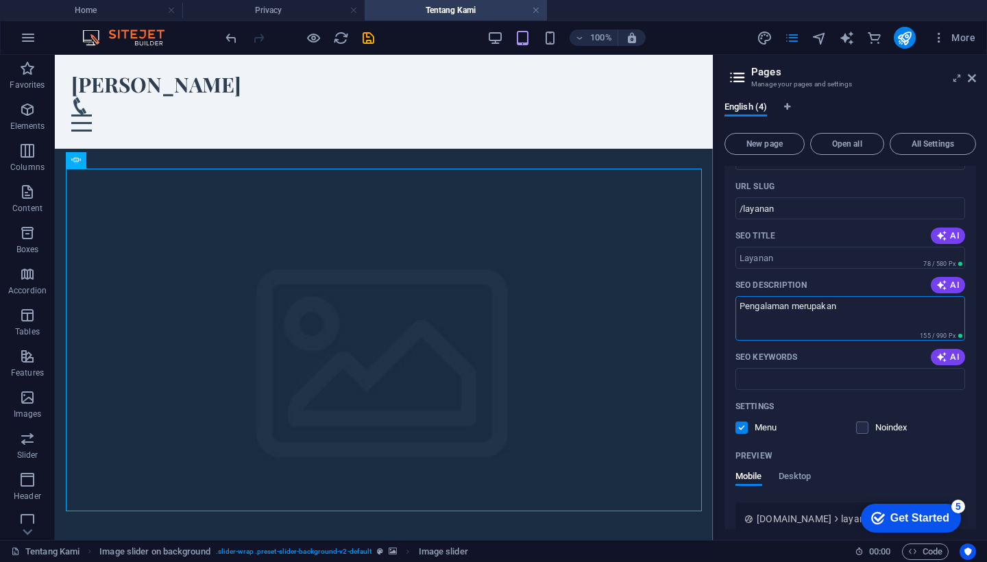
scroll to position [221, 0]
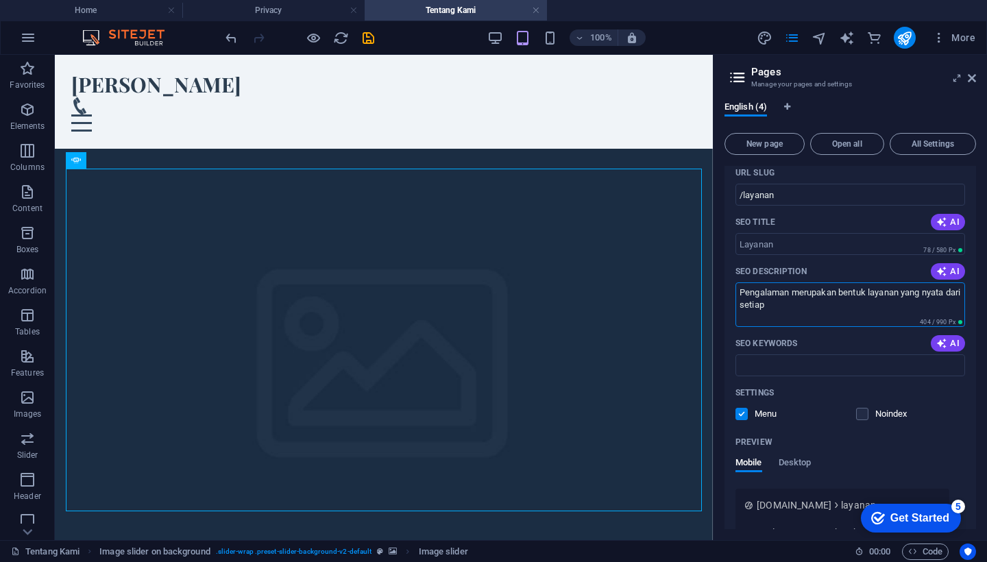
click at [884, 290] on textarea "Pengalaman merupakan bentuk layanan yang nyata dari setiap" at bounding box center [850, 304] width 230 height 45
click at [946, 294] on textarea "Pengalaman merupakan bentuk yang nyata dari setiap" at bounding box center [850, 304] width 230 height 45
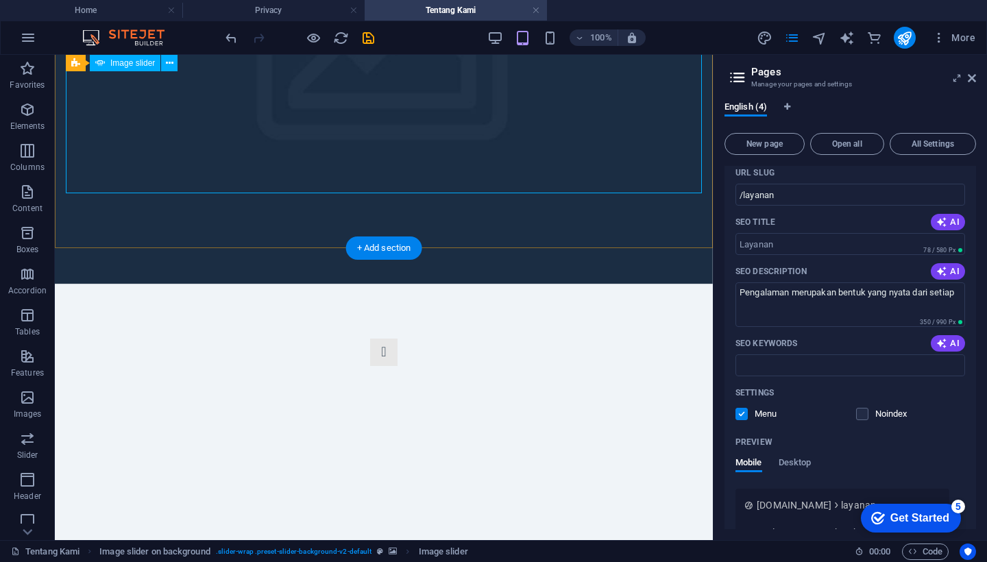
scroll to position [318, 0]
click at [794, 308] on textarea "Pengalaman merupakan bentuk yang nyata dari setiap" at bounding box center [850, 304] width 230 height 45
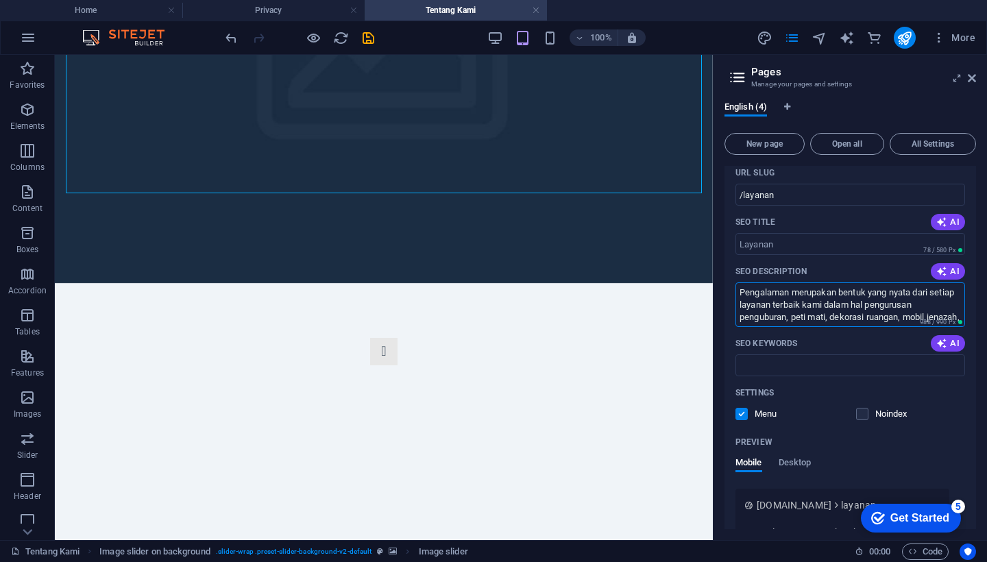
scroll to position [5, 0]
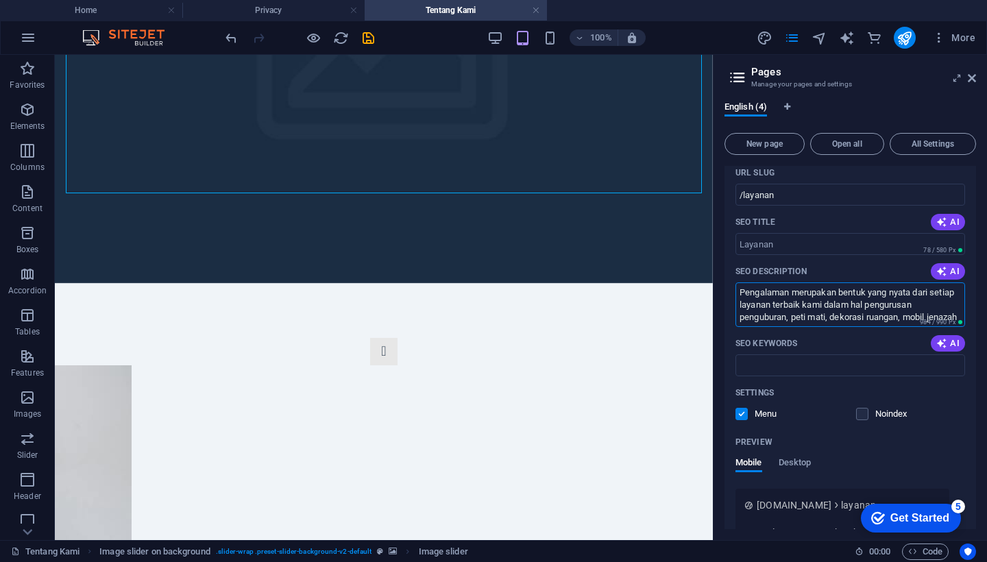
type textarea "Pengalaman merupakan bentuk yang nyata dari setiap layanan terbaik kami dalam h…"
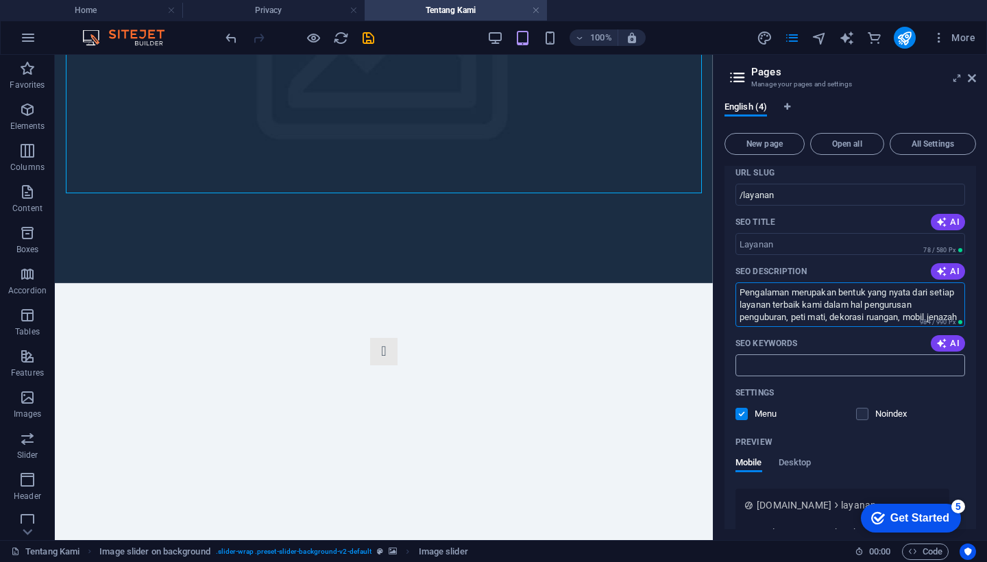
click at [798, 362] on input "SEO Keywords" at bounding box center [850, 365] width 230 height 22
type input "L"
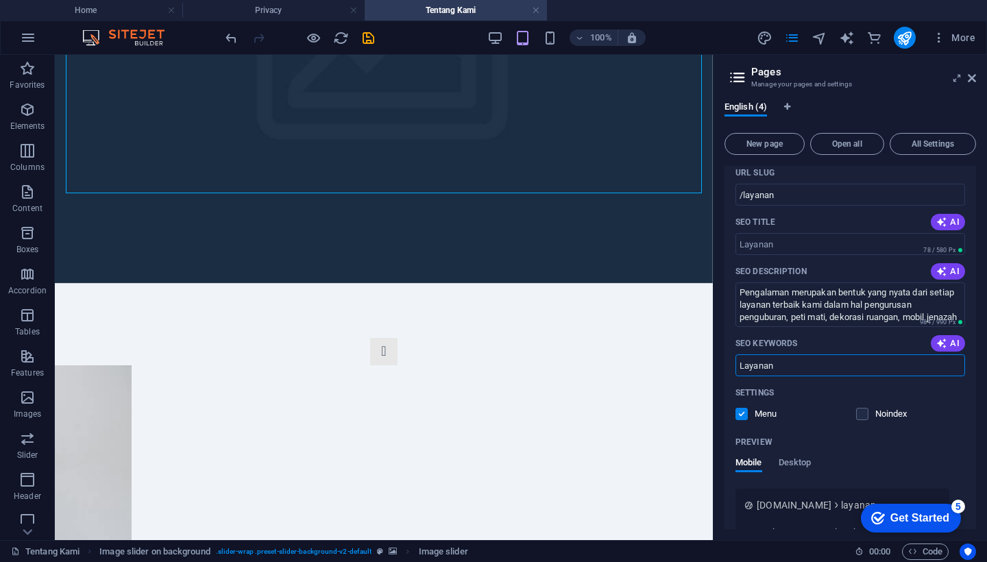
type input "Layanan"
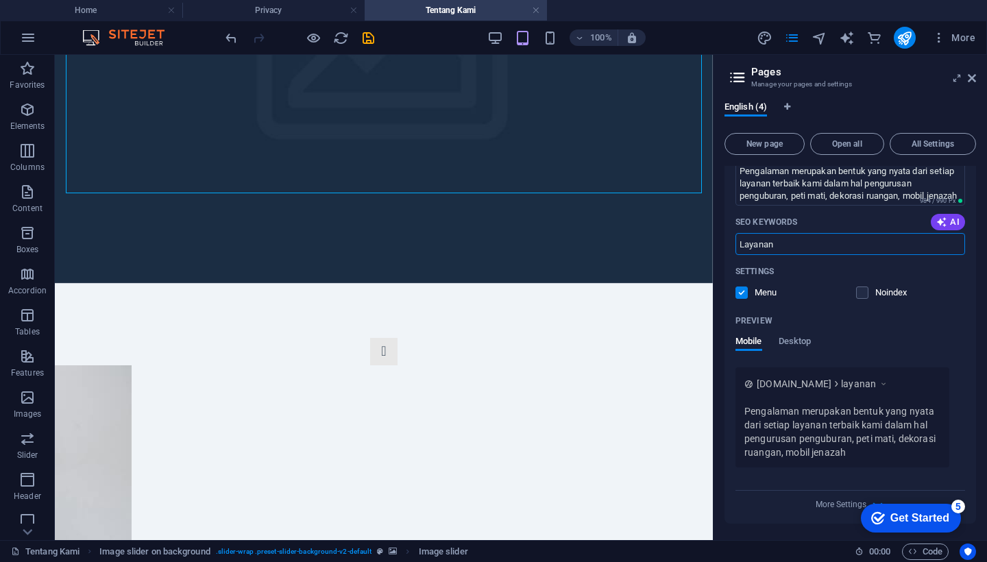
scroll to position [342, 0]
click at [371, 38] on icon "save" at bounding box center [368, 38] width 16 height 16
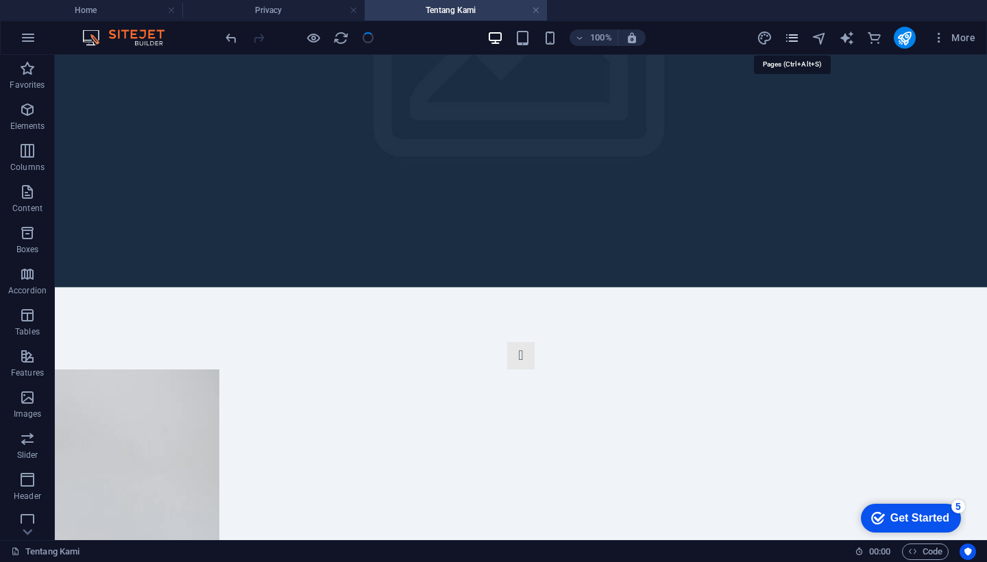
click at [793, 40] on icon "pages" at bounding box center [792, 38] width 16 height 16
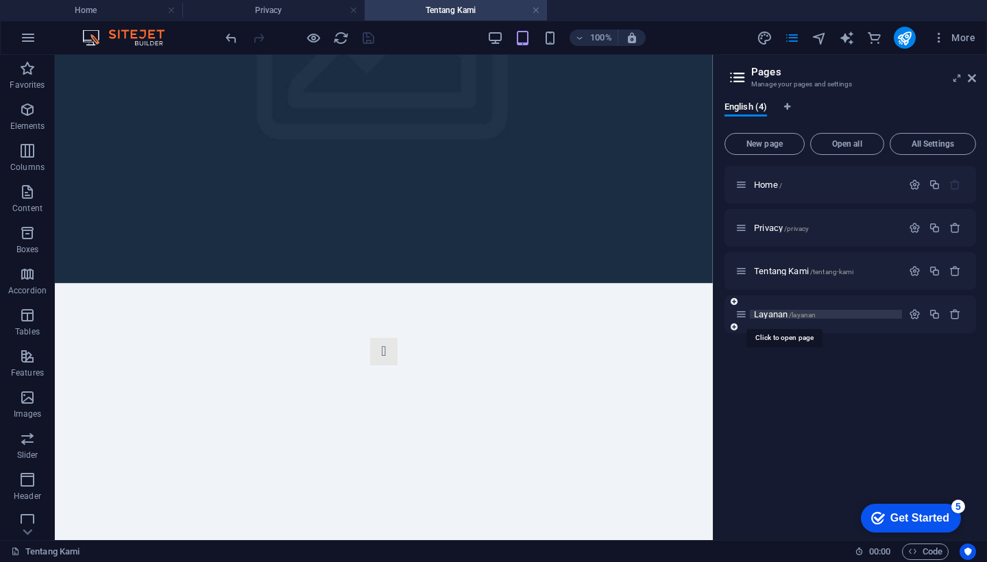
click at [810, 314] on span "/layanan" at bounding box center [802, 315] width 27 height 8
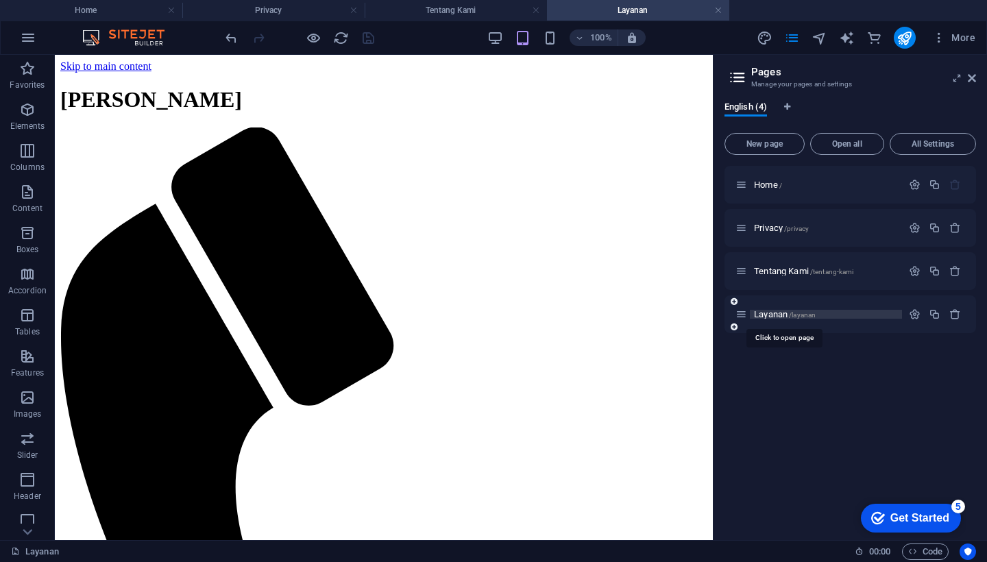
scroll to position [0, 0]
click at [25, 110] on icon "button" at bounding box center [27, 109] width 16 height 16
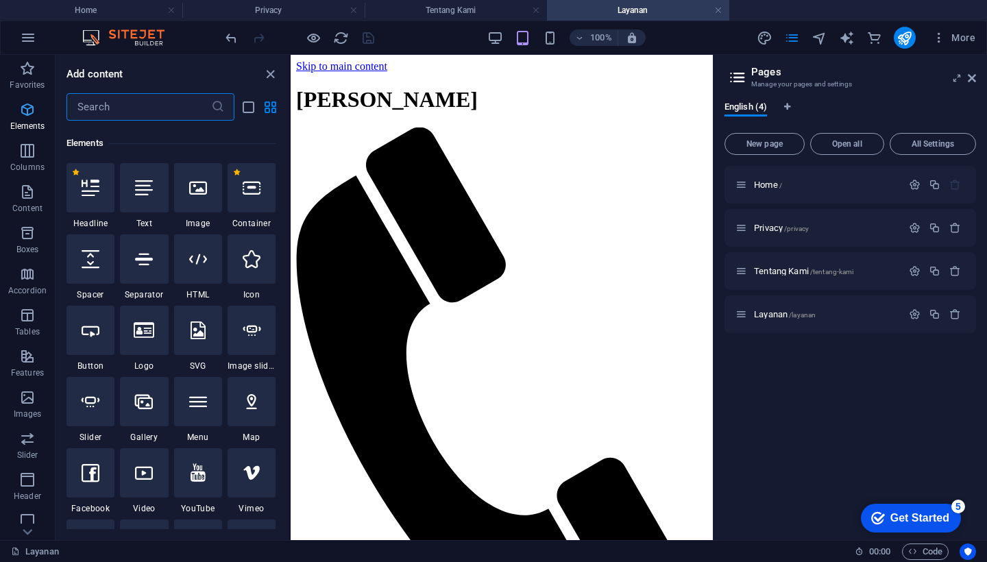
scroll to position [146, 0]
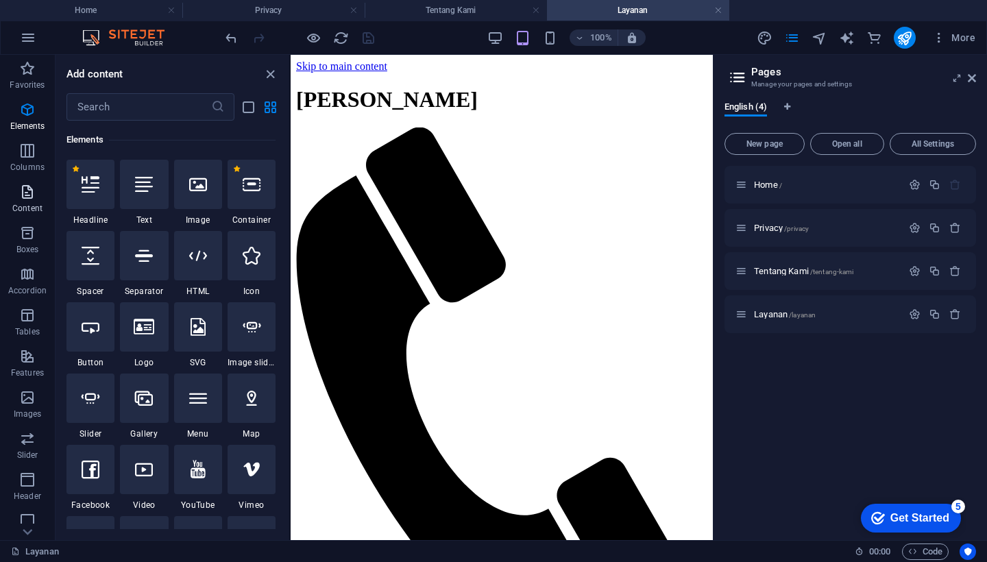
click at [30, 199] on icon "button" at bounding box center [27, 192] width 16 height 16
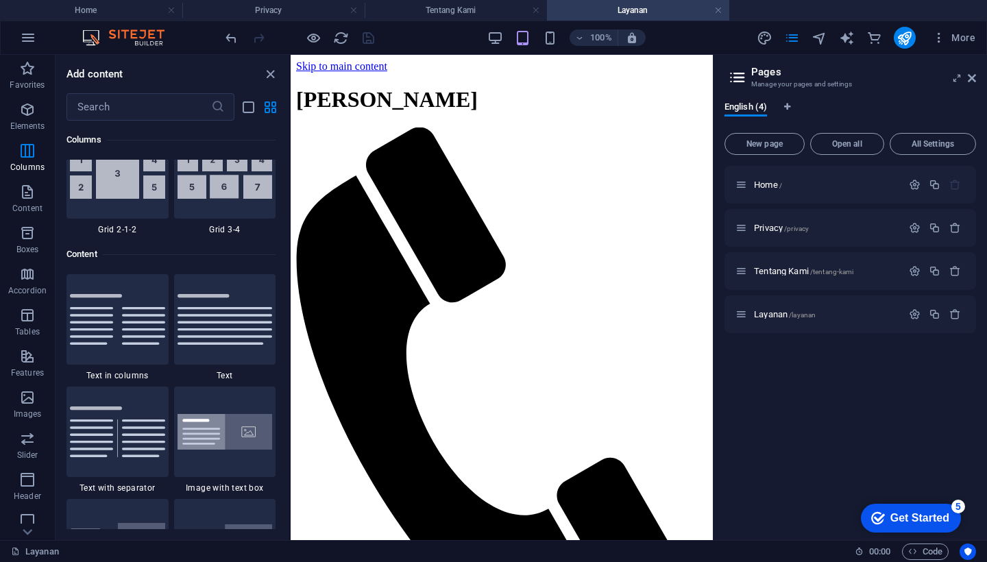
scroll to position [2281, 0]
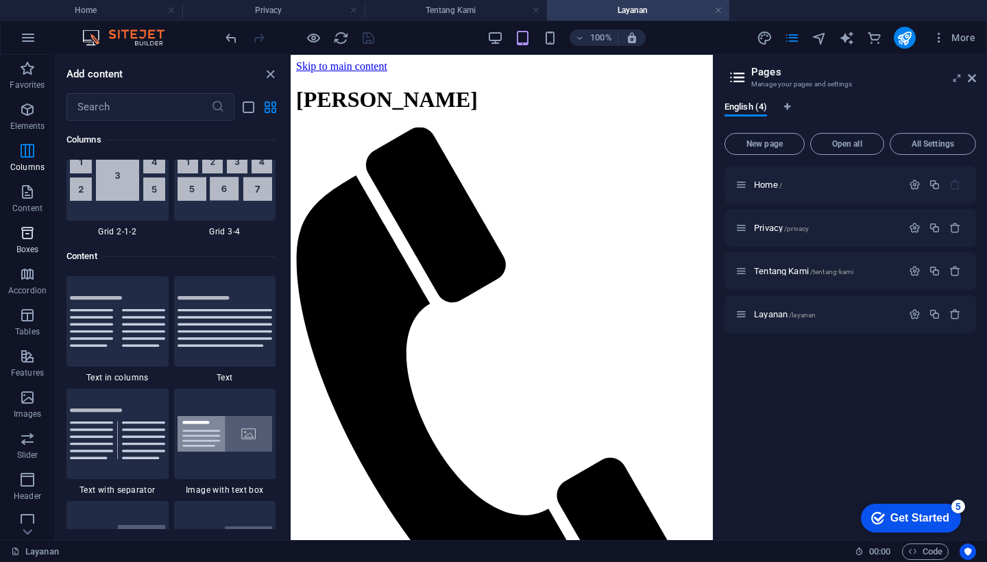
click at [29, 233] on icon "button" at bounding box center [27, 233] width 16 height 16
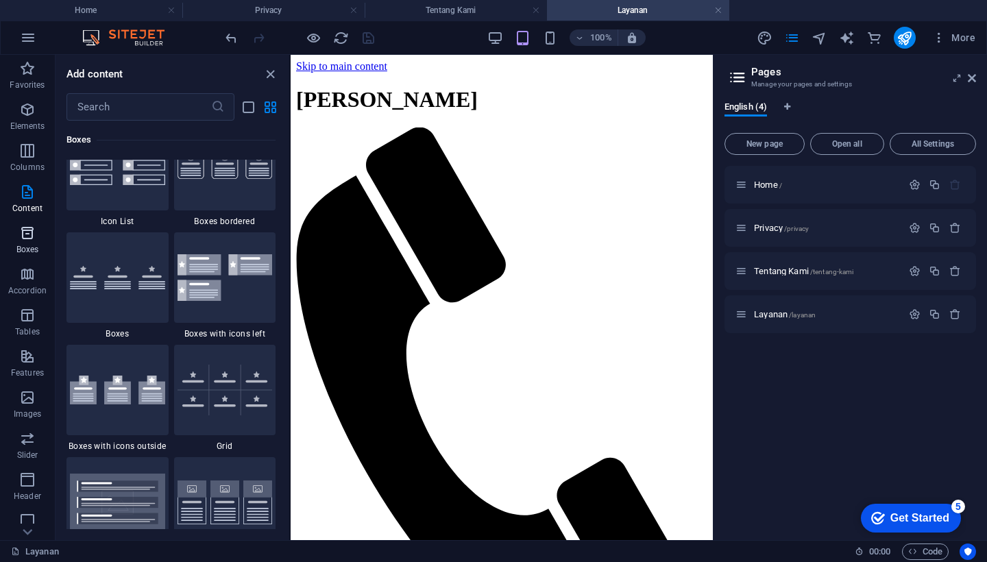
scroll to position [3847, 0]
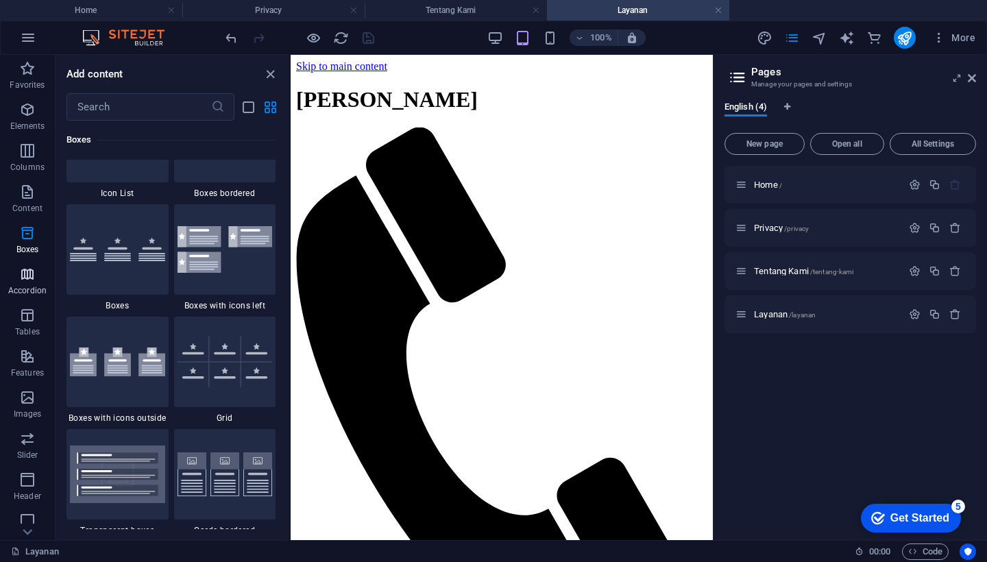
click at [25, 275] on icon "button" at bounding box center [27, 274] width 16 height 16
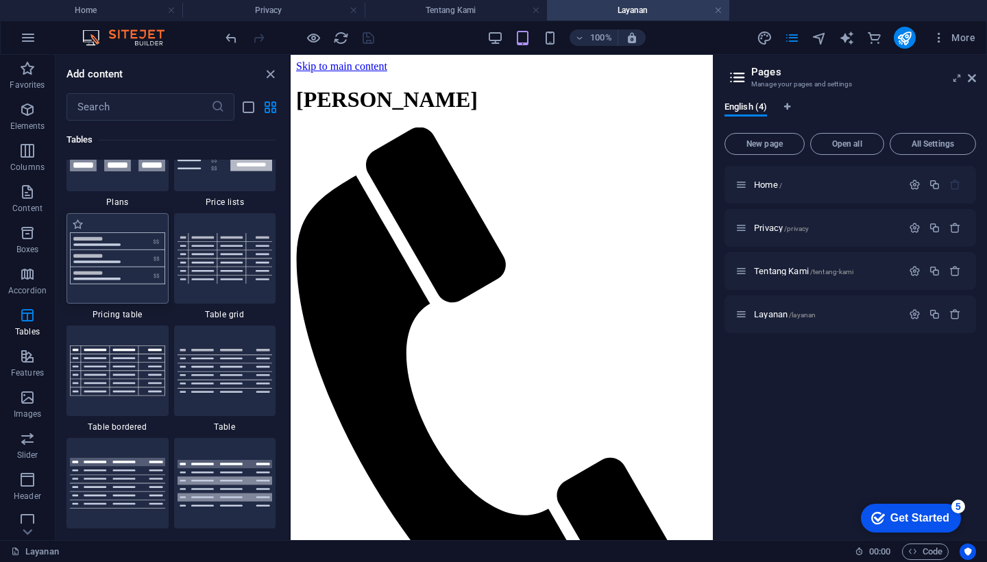
scroll to position [4805, 0]
click at [29, 395] on icon "button" at bounding box center [27, 397] width 16 height 16
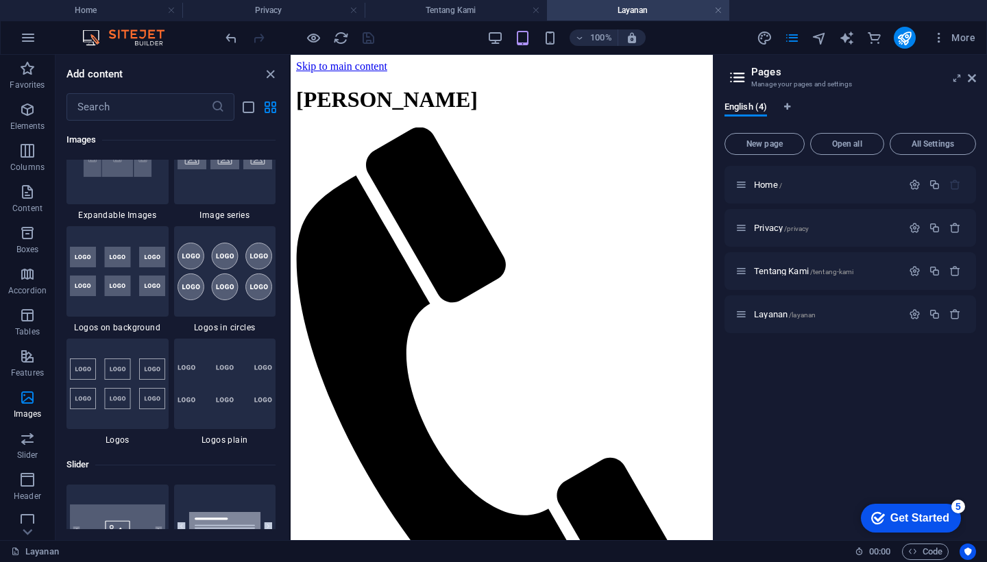
scroll to position [7444, 0]
click at [28, 439] on icon "button" at bounding box center [27, 438] width 16 height 16
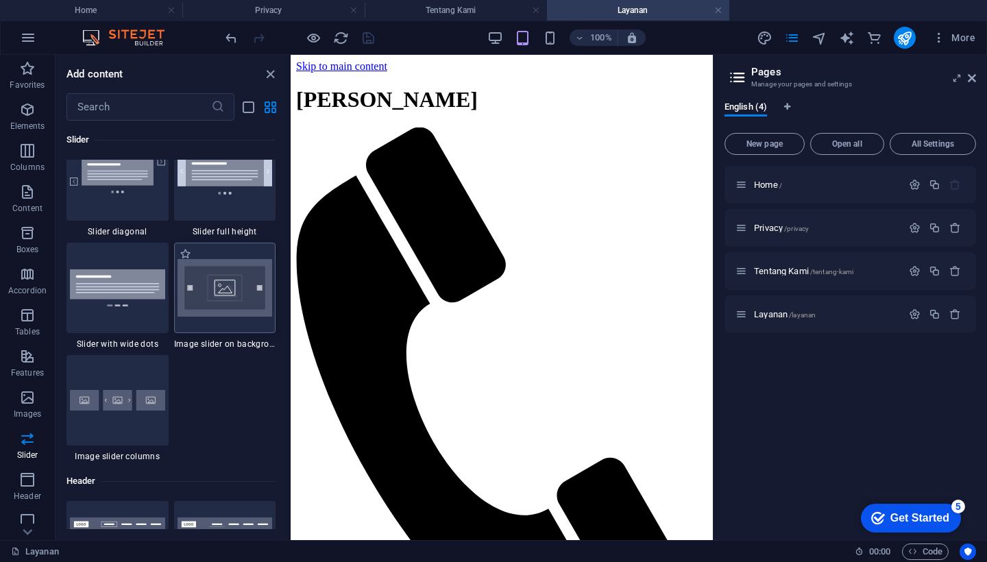
scroll to position [7938, 0]
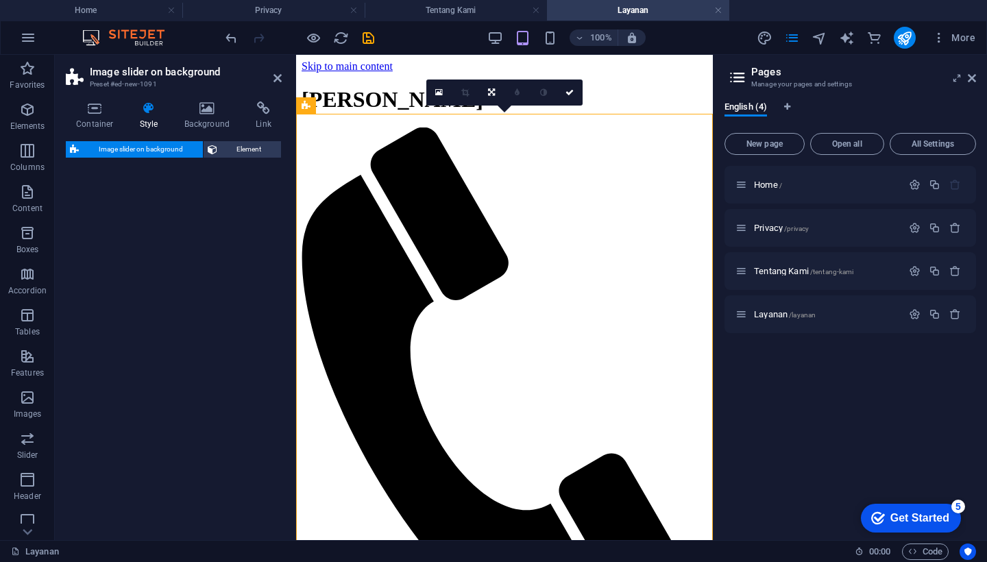
select select "rem"
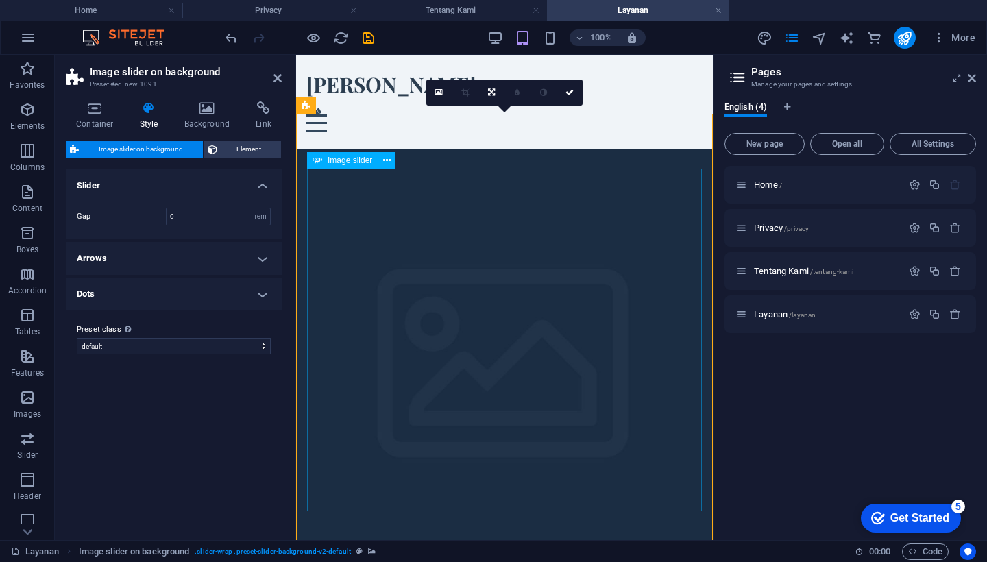
click at [972, 79] on icon at bounding box center [971, 78] width 8 height 11
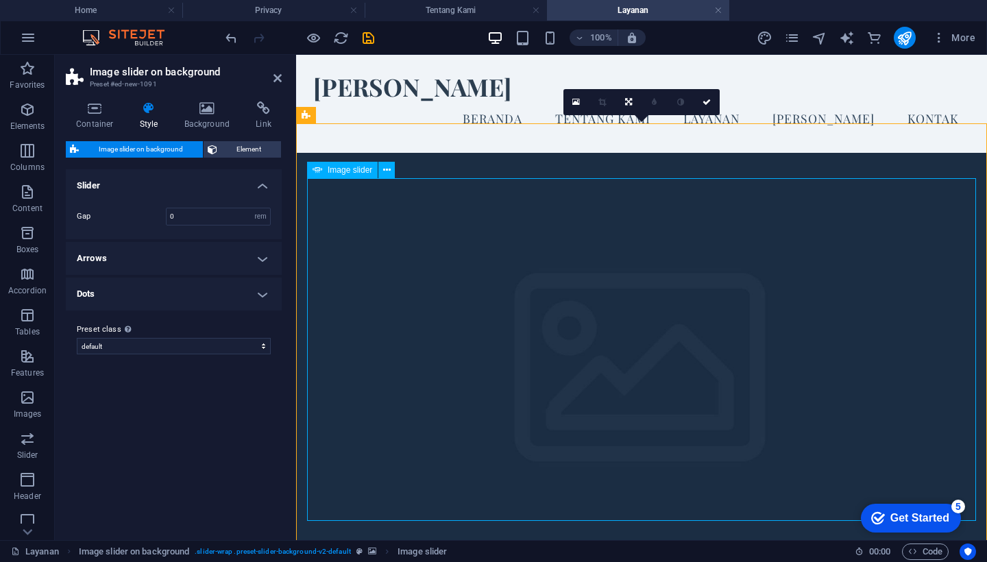
select select "px"
select select "ms"
select select "s"
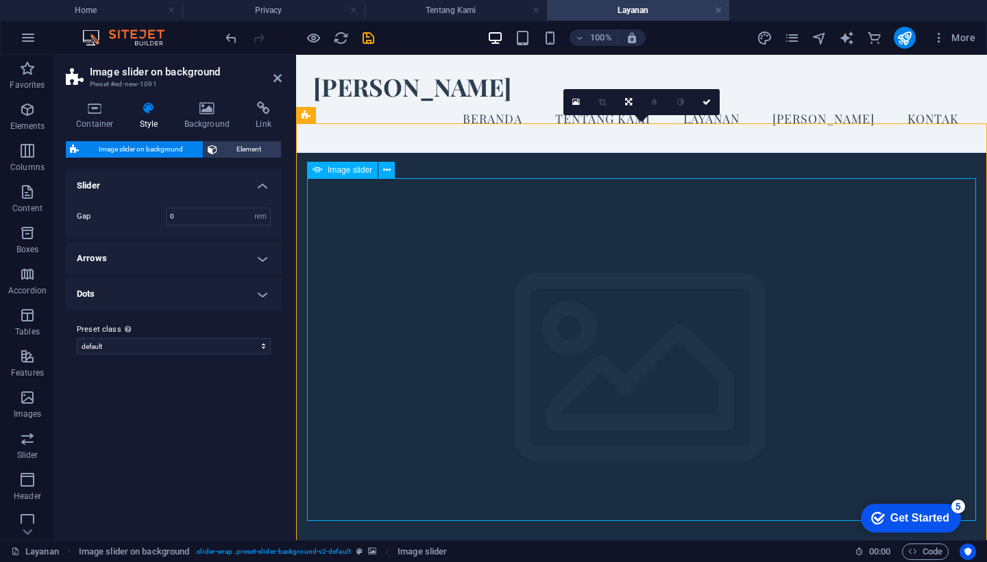
select select "progressive"
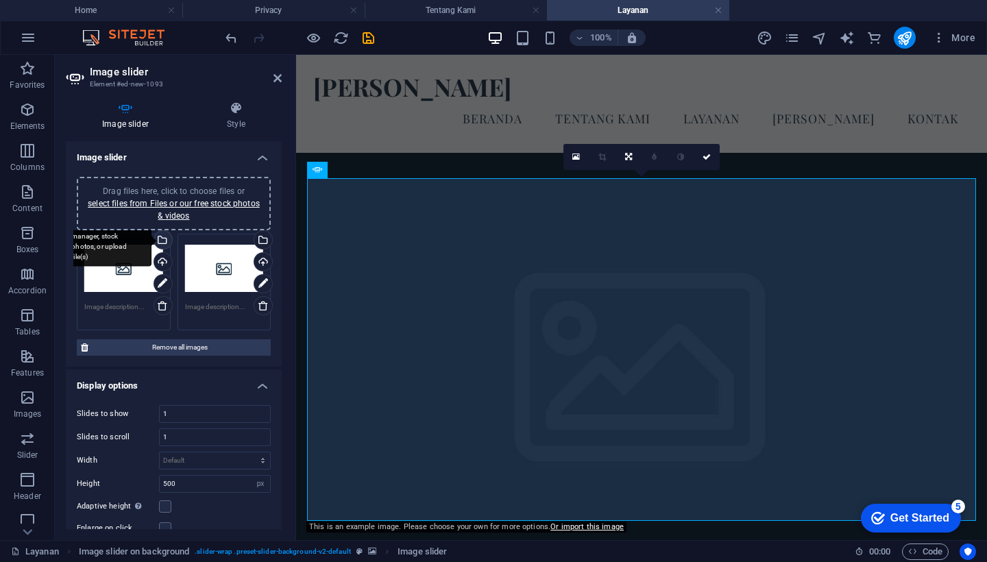
click at [162, 240] on div "Select files from the file manager, stock photos, or upload file(s)" at bounding box center [161, 241] width 21 height 21
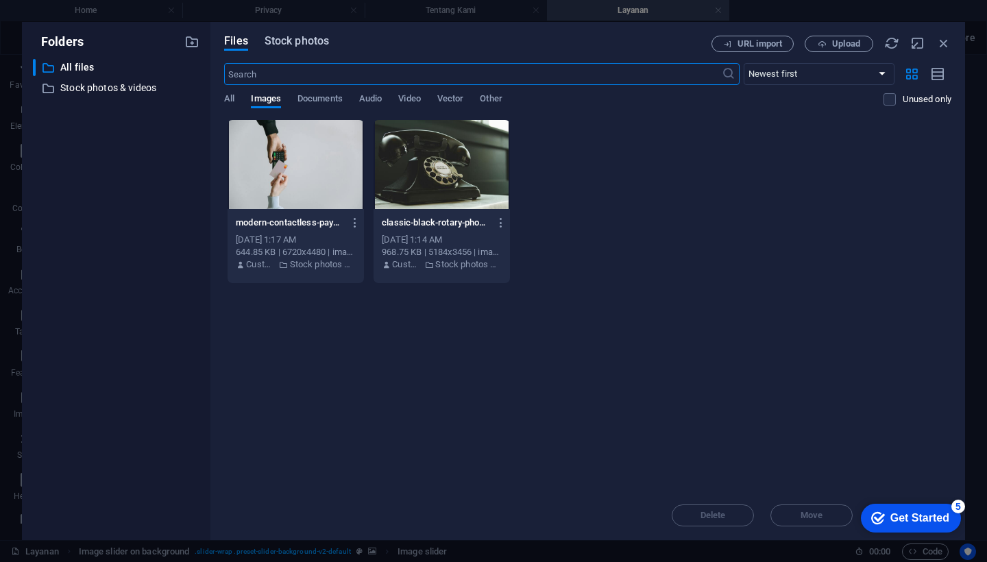
click at [308, 40] on span "Stock photos" at bounding box center [296, 41] width 64 height 16
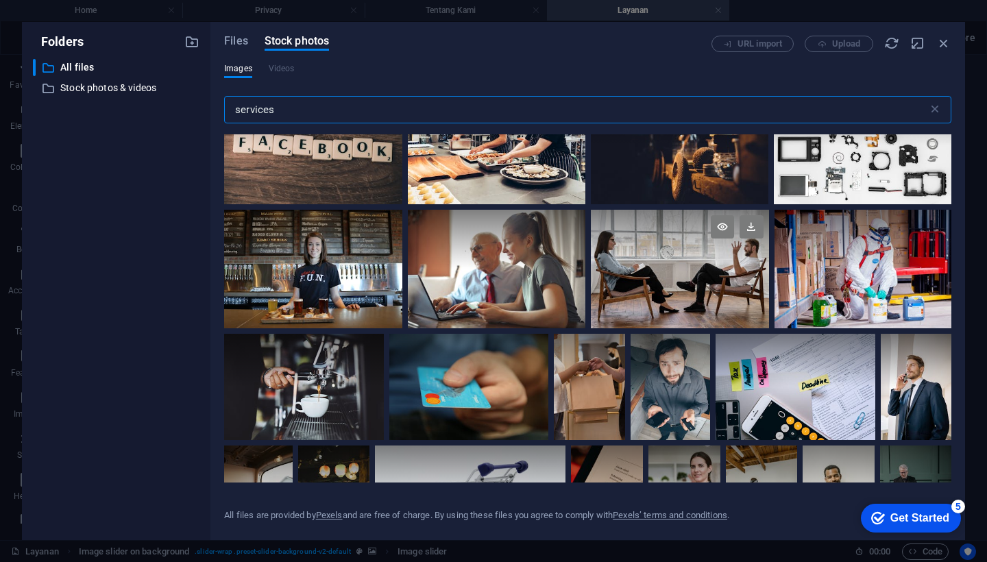
scroll to position [271, 0]
click at [698, 273] on div at bounding box center [679, 268] width 177 height 119
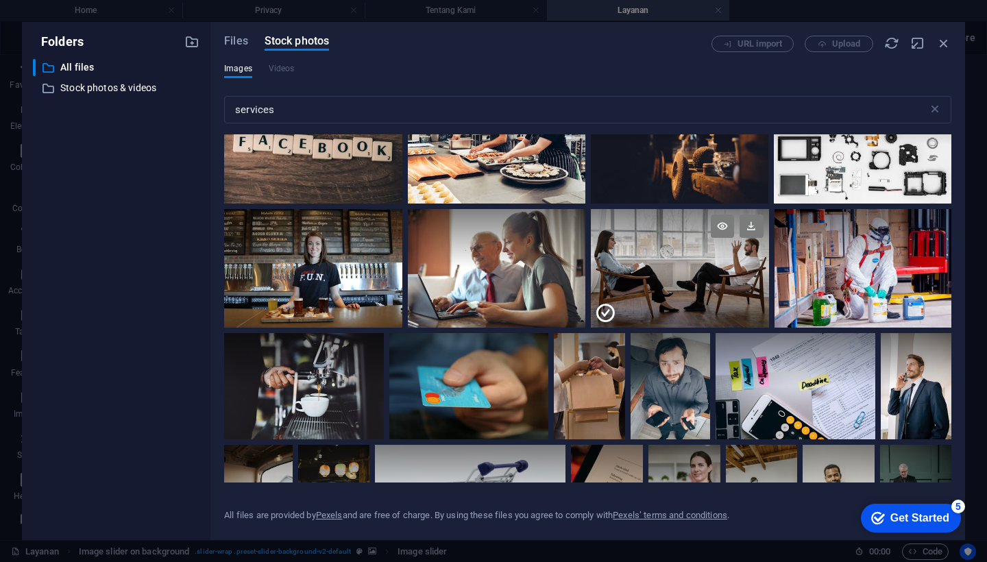
scroll to position [345, 0]
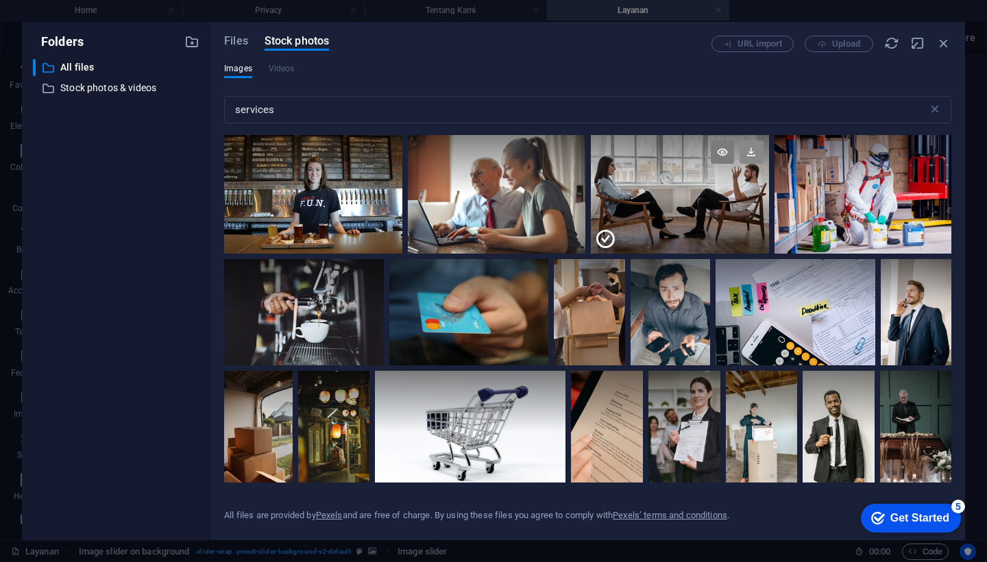
click at [748, 151] on icon at bounding box center [750, 151] width 23 height 23
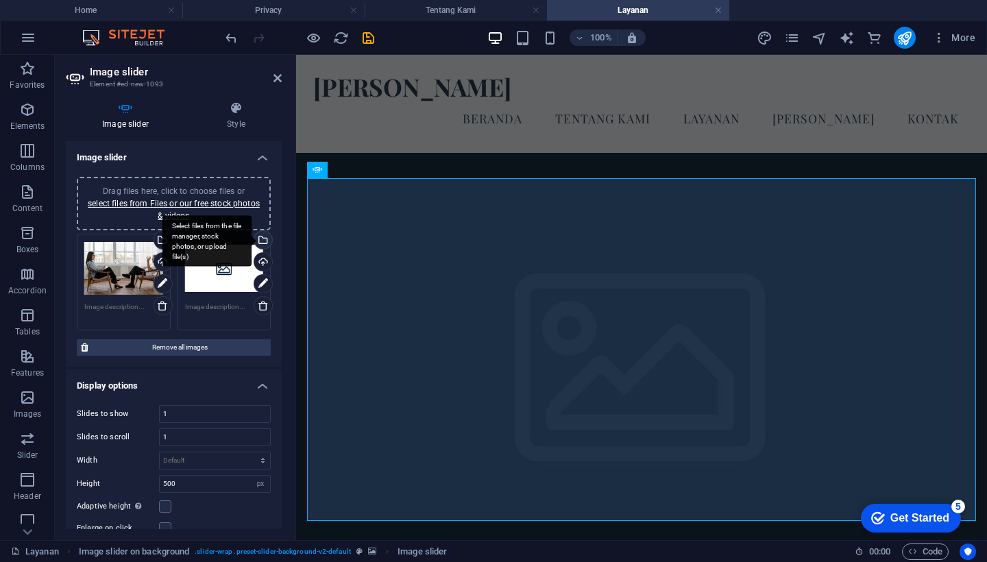
click at [262, 238] on div "Select files from the file manager, stock photos, or upload file(s)" at bounding box center [261, 241] width 21 height 21
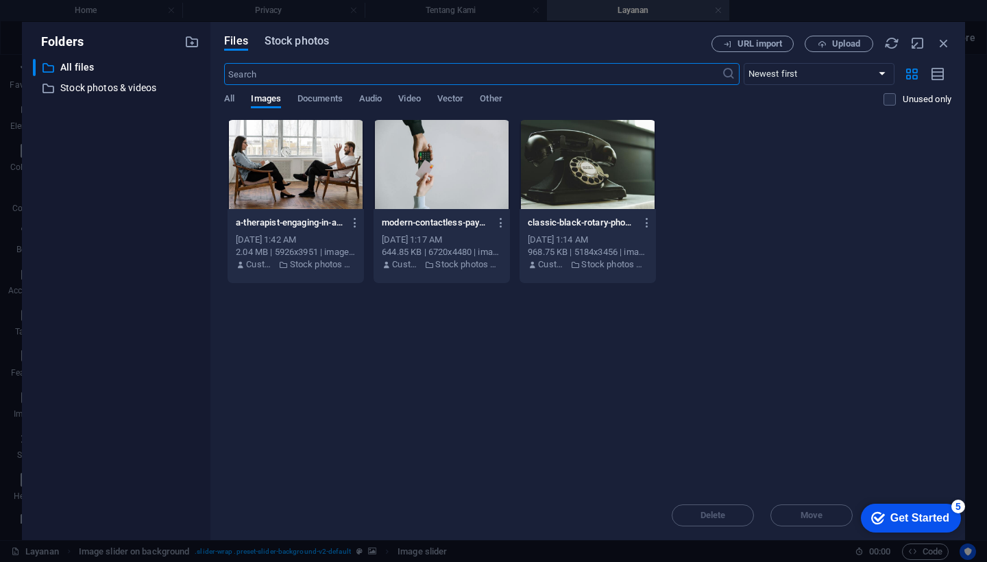
click at [317, 42] on span "Stock photos" at bounding box center [296, 41] width 64 height 16
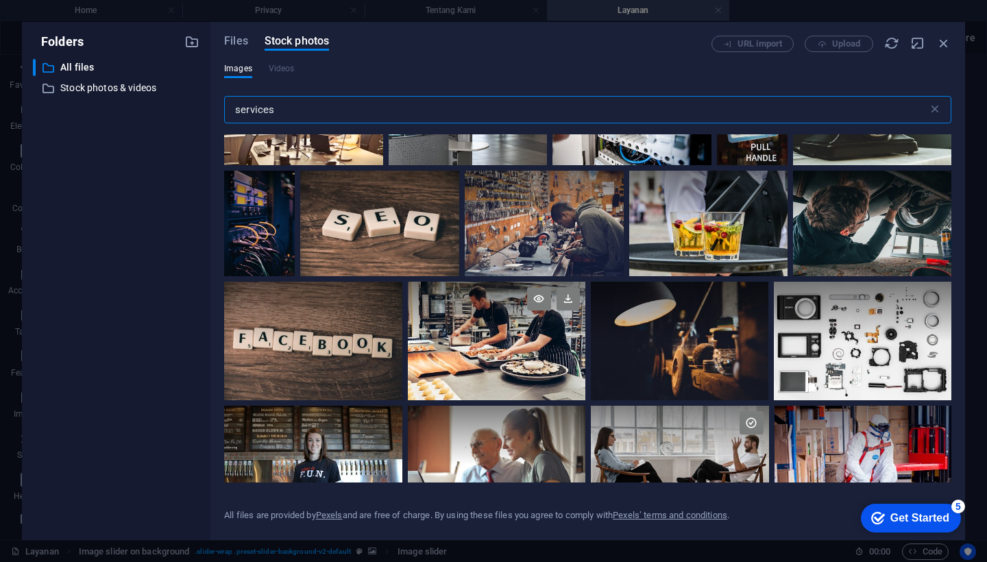
scroll to position [76, 0]
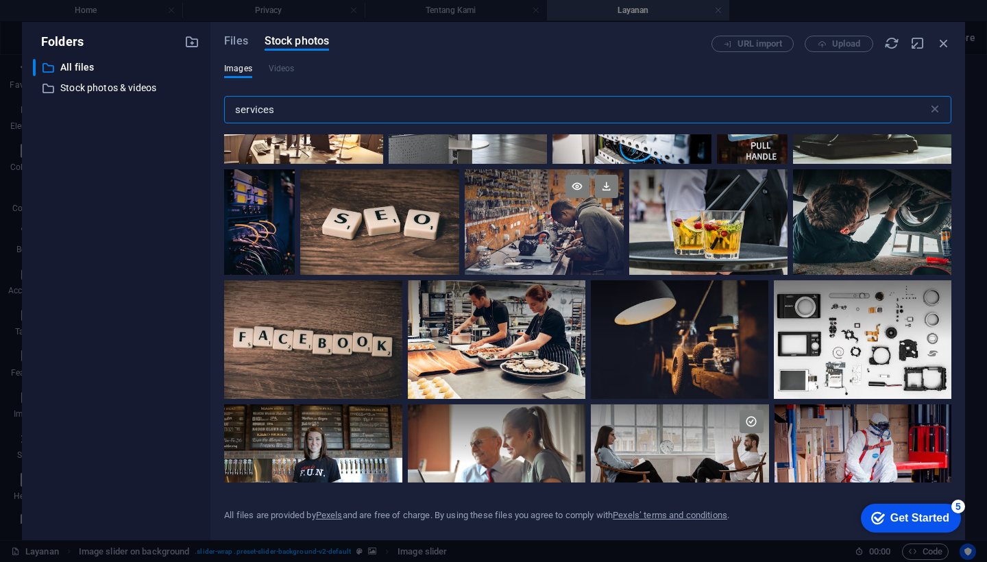
click at [559, 246] on div at bounding box center [544, 222] width 159 height 106
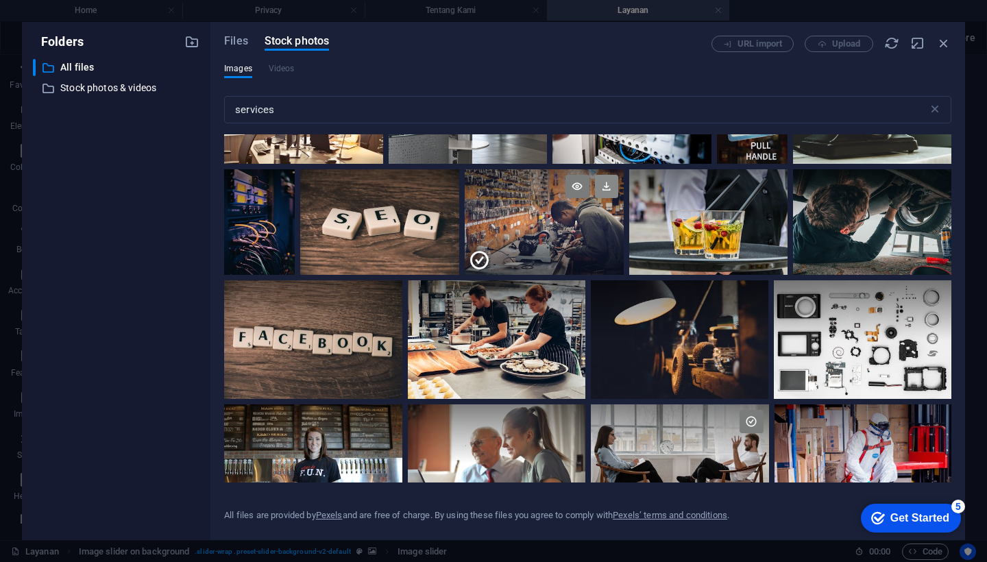
click at [606, 186] on icon at bounding box center [606, 186] width 23 height 23
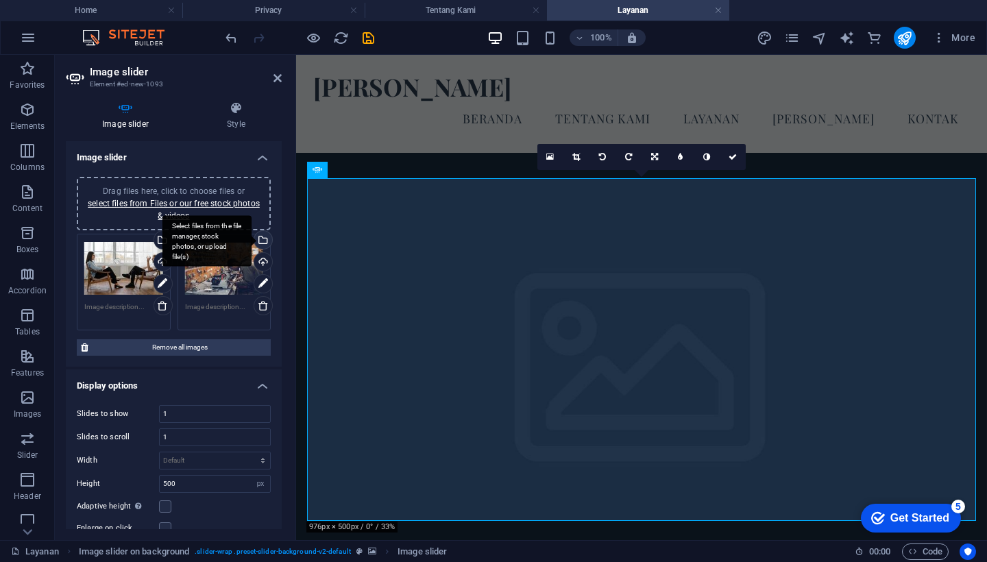
click at [260, 240] on div "Select files from the file manager, stock photos, or upload file(s)" at bounding box center [261, 241] width 21 height 21
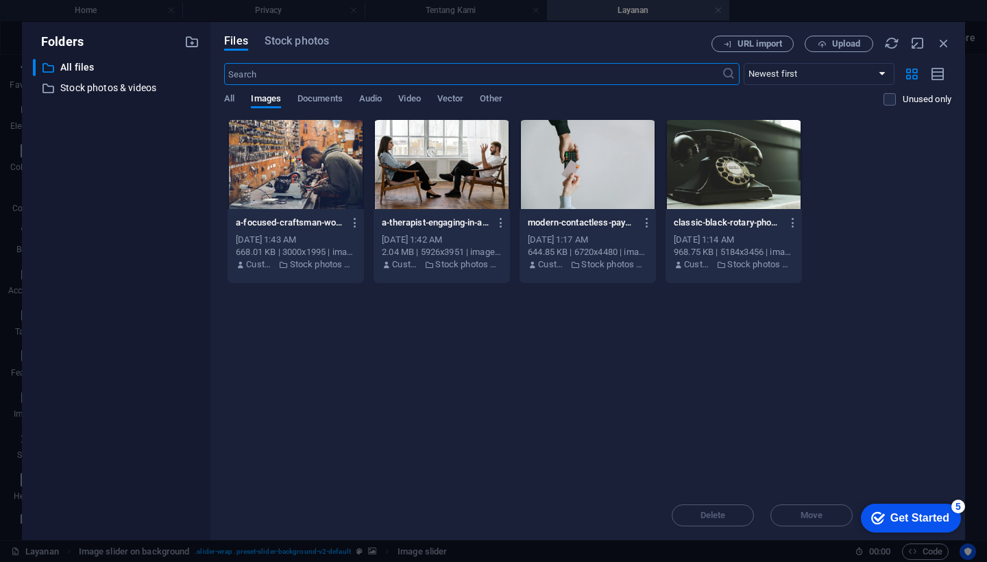
click at [352, 71] on input "text" at bounding box center [472, 74] width 497 height 22
type input "p"
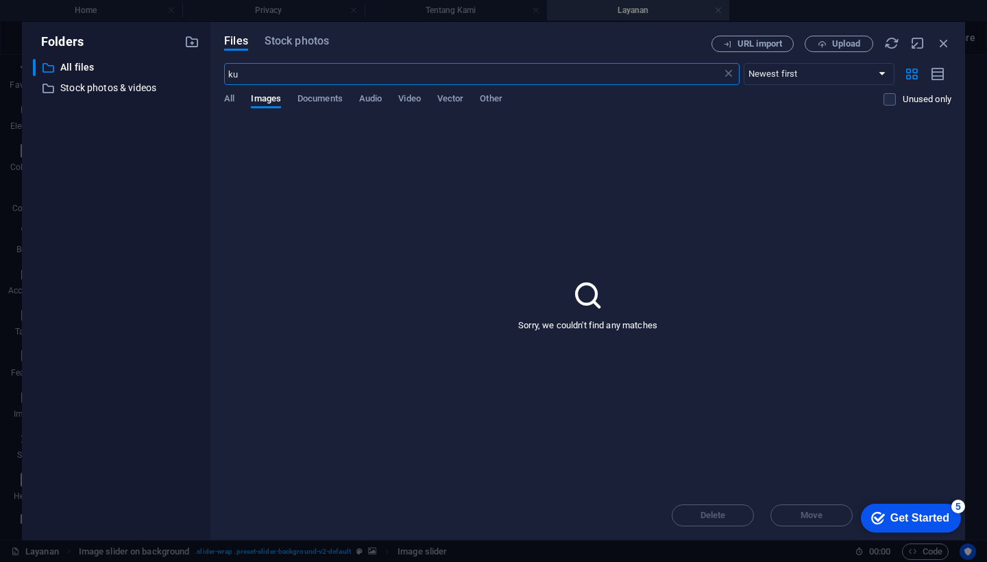
type input "k"
type input "b"
type input "m"
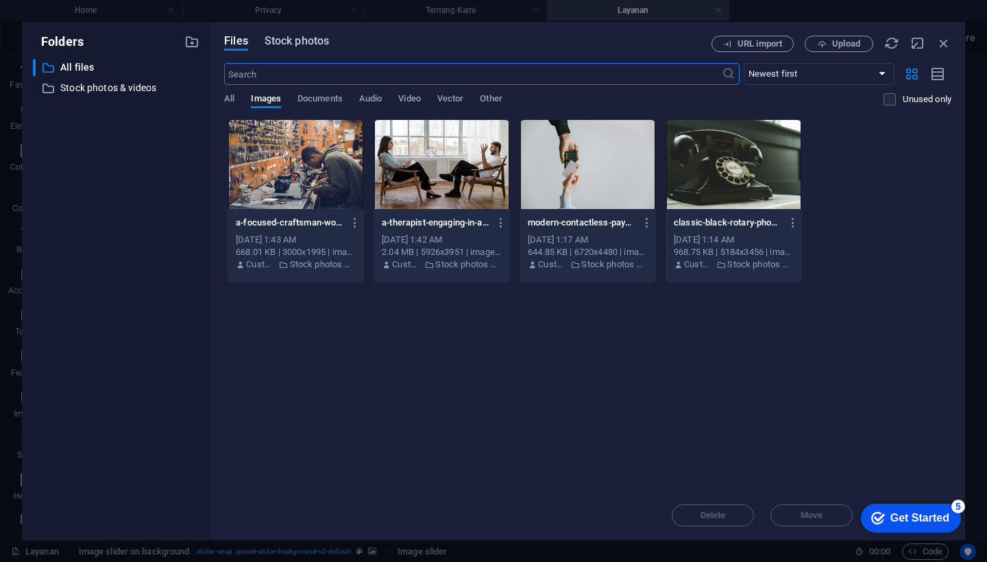
click at [315, 42] on span "Stock photos" at bounding box center [296, 41] width 64 height 16
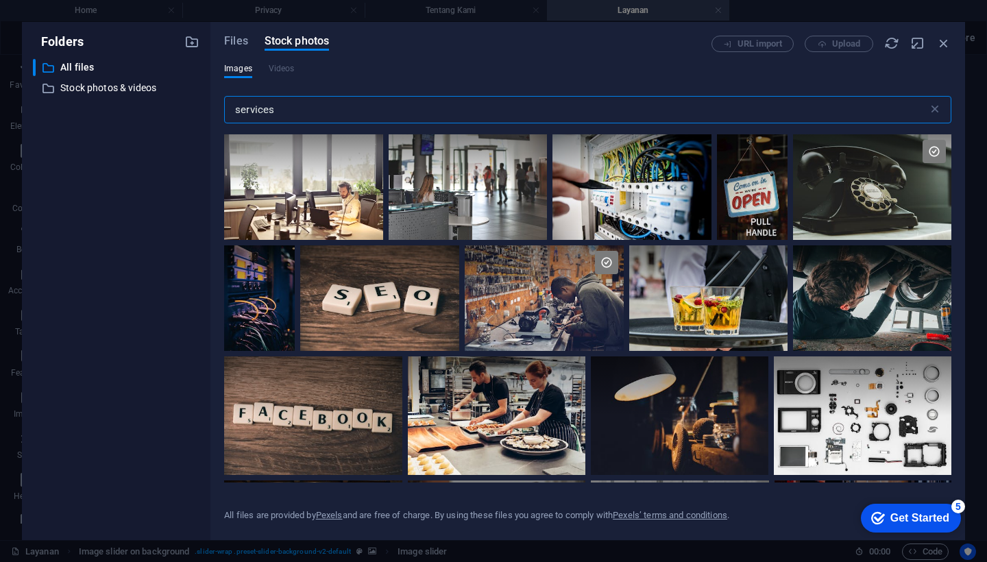
drag, startPoint x: 285, startPoint y: 106, endPoint x: 169, endPoint y: 107, distance: 116.5
click at [169, 107] on div "Folders ​ All files All files ​ Stock photos & videos Stock photos & videos Fil…" at bounding box center [493, 281] width 943 height 518
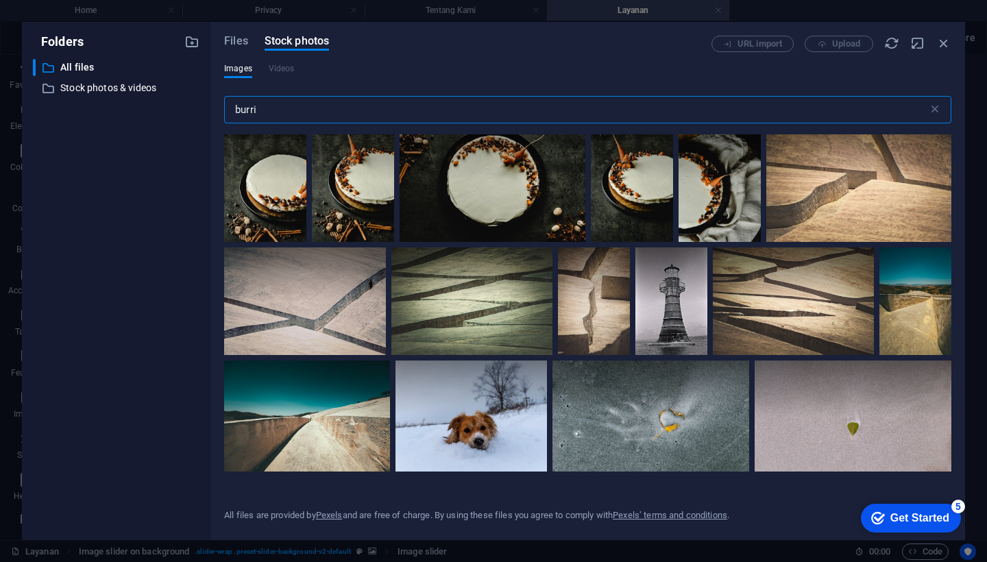
scroll to position [14, 0]
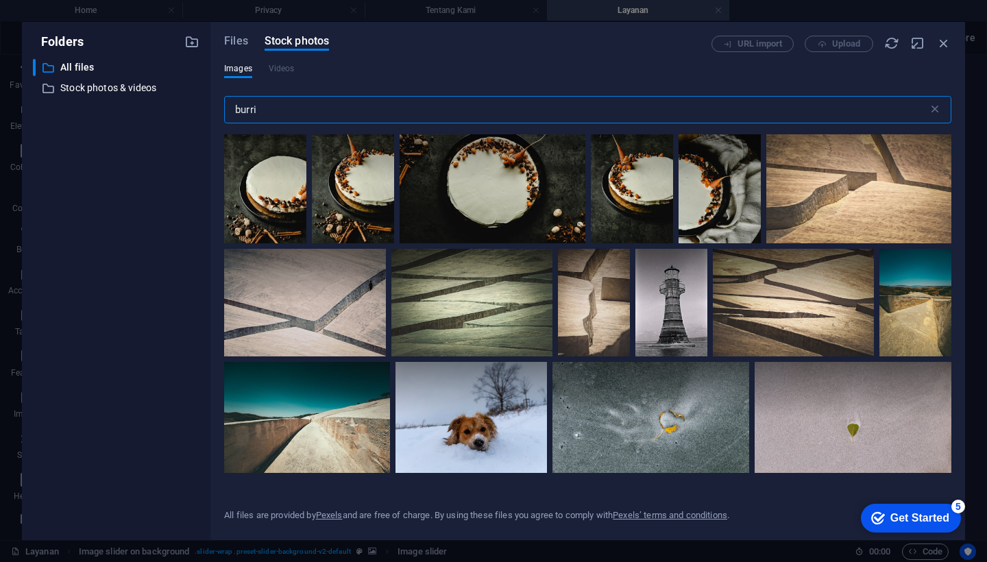
drag, startPoint x: 267, startPoint y: 110, endPoint x: 184, endPoint y: 110, distance: 82.9
click at [184, 110] on div "Folders ​ All files All files ​ Stock photos & videos Stock photos & videos Fil…" at bounding box center [493, 281] width 943 height 518
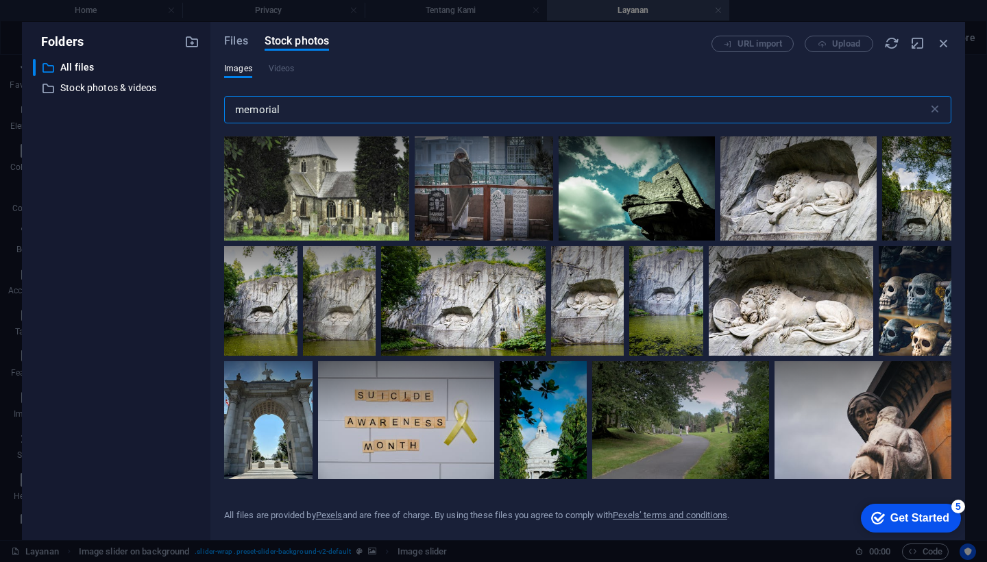
scroll to position [869, 0]
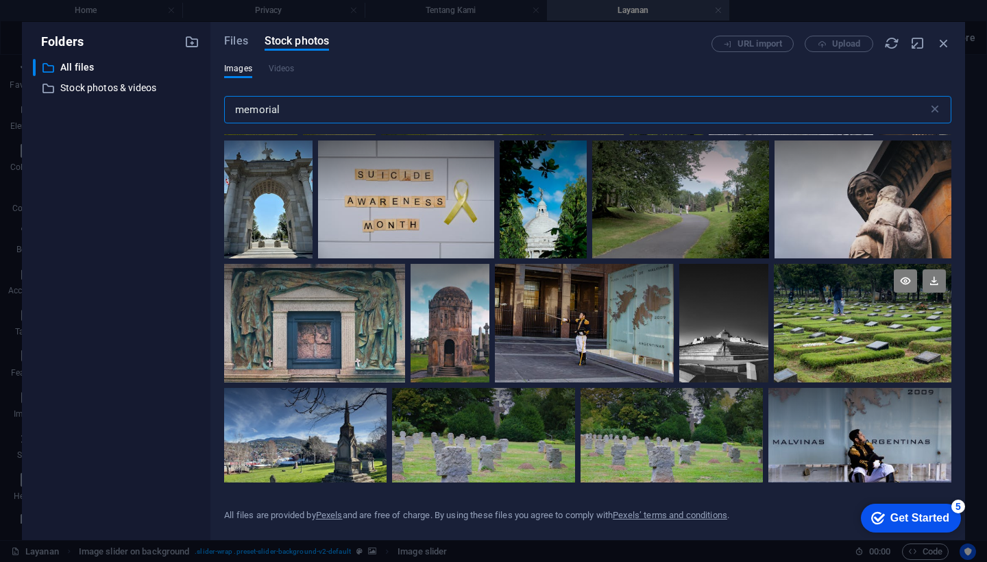
type input "memorial"
click at [843, 333] on div at bounding box center [862, 323] width 177 height 119
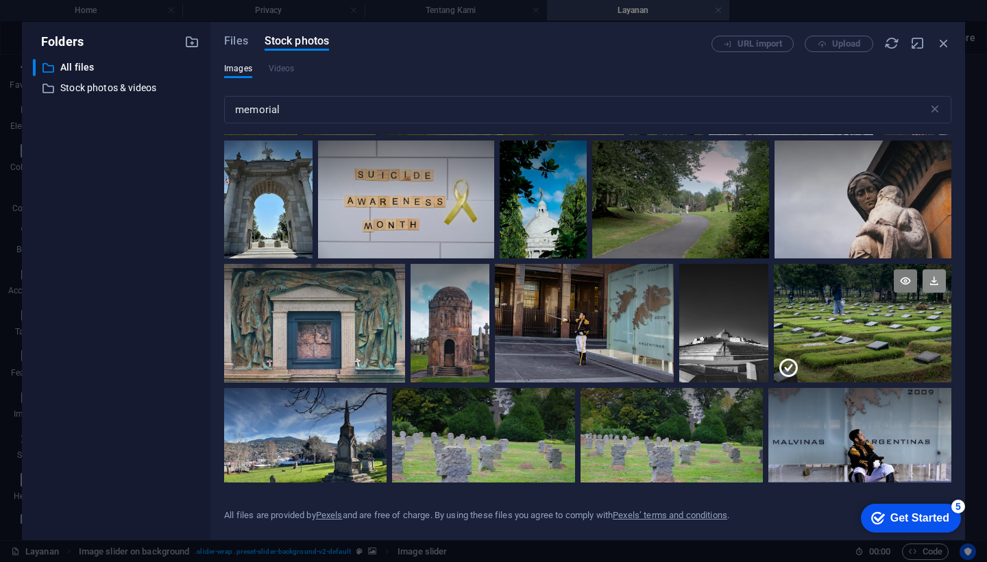
click at [934, 275] on icon at bounding box center [933, 280] width 23 height 23
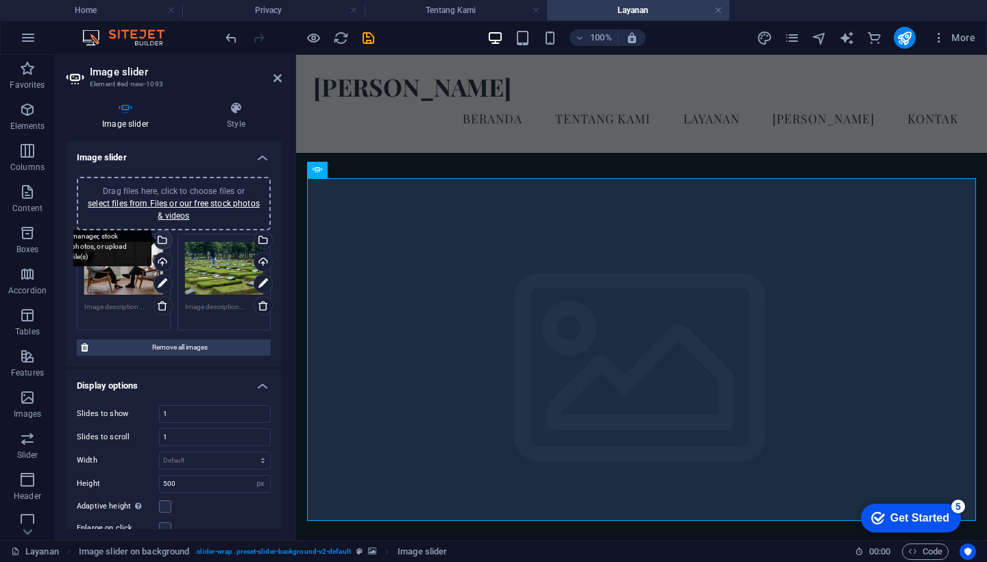
click at [162, 238] on div "Select files from the file manager, stock photos, or upload file(s)" at bounding box center [161, 241] width 21 height 21
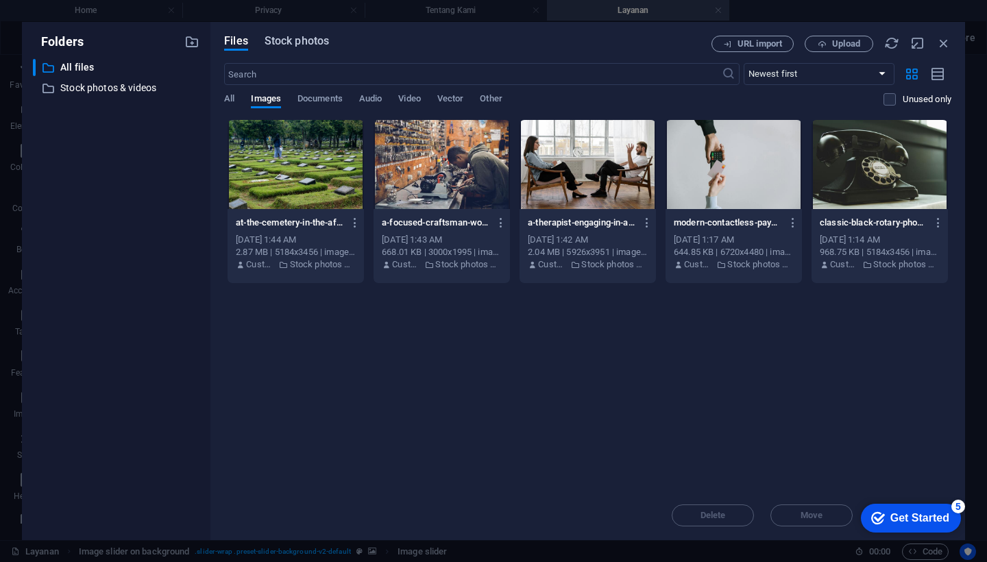
click at [313, 40] on span "Stock photos" at bounding box center [296, 41] width 64 height 16
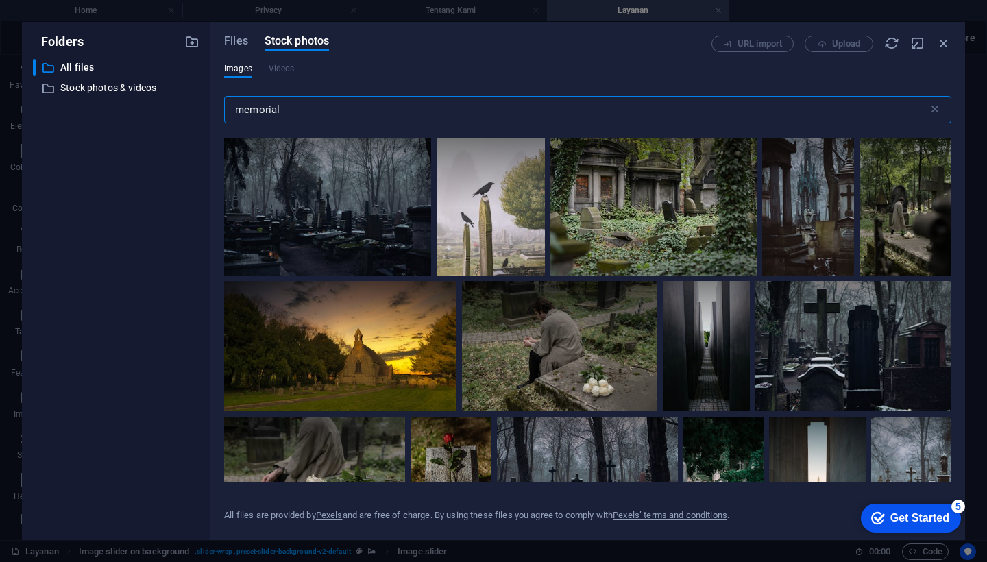
scroll to position [1480, 0]
click at [567, 361] on div at bounding box center [560, 345] width 196 height 130
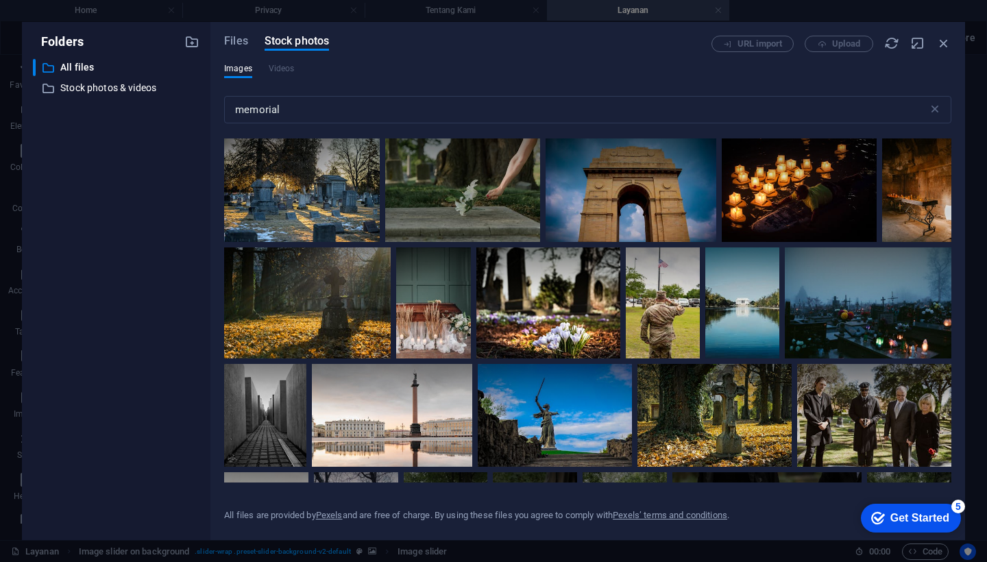
scroll to position [2694, 0]
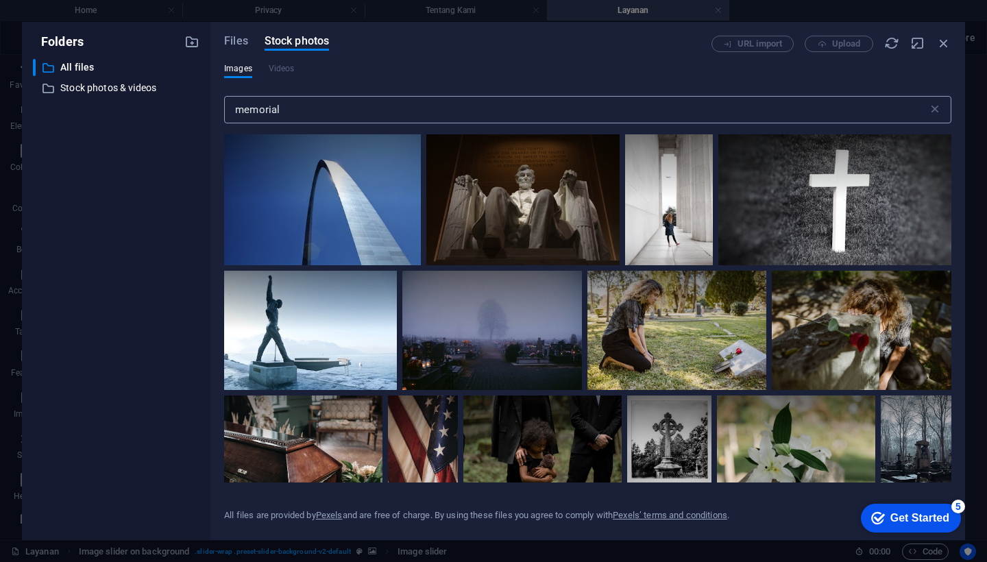
click at [272, 106] on input "memorial" at bounding box center [576, 109] width 704 height 27
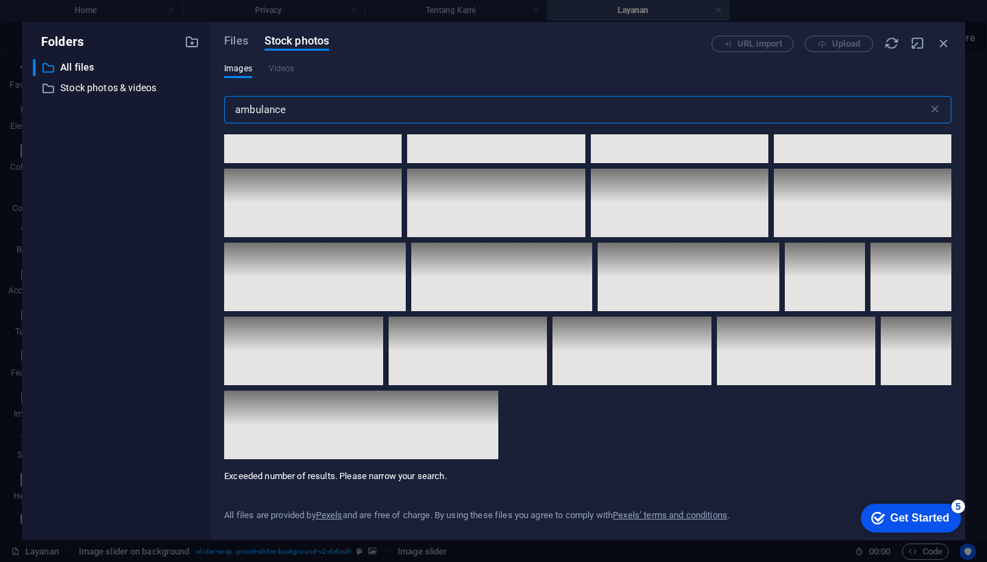
scroll to position [8817, 0]
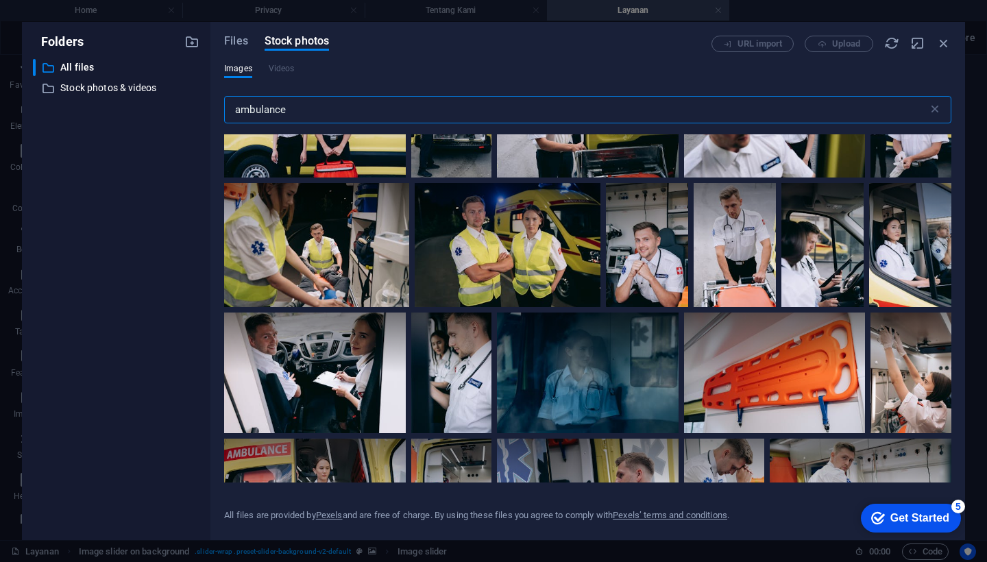
click at [274, 112] on input "ambulance" at bounding box center [576, 109] width 704 height 27
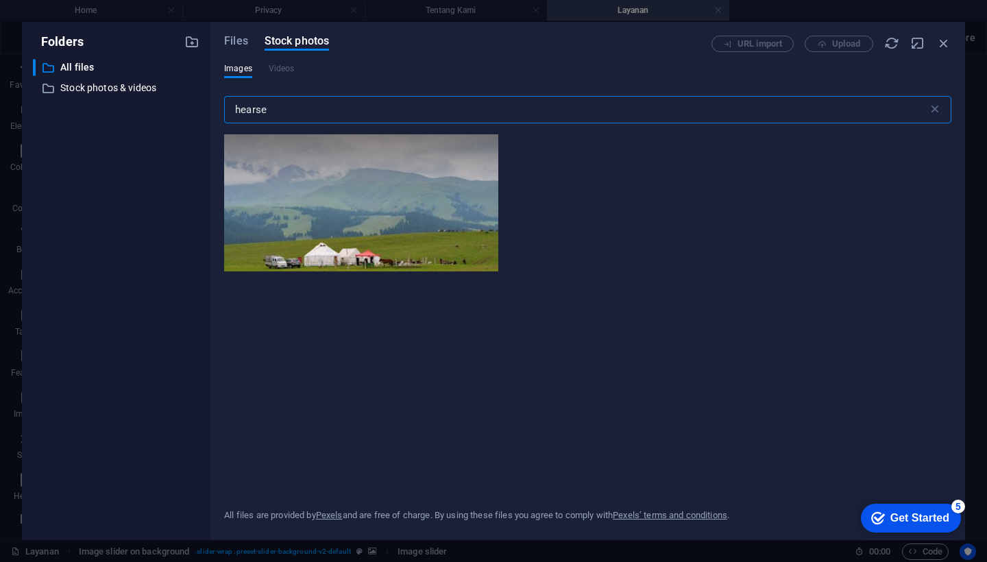
click at [247, 107] on input "hearse" at bounding box center [576, 109] width 704 height 27
click at [256, 112] on input "funaral hearse" at bounding box center [576, 109] width 704 height 27
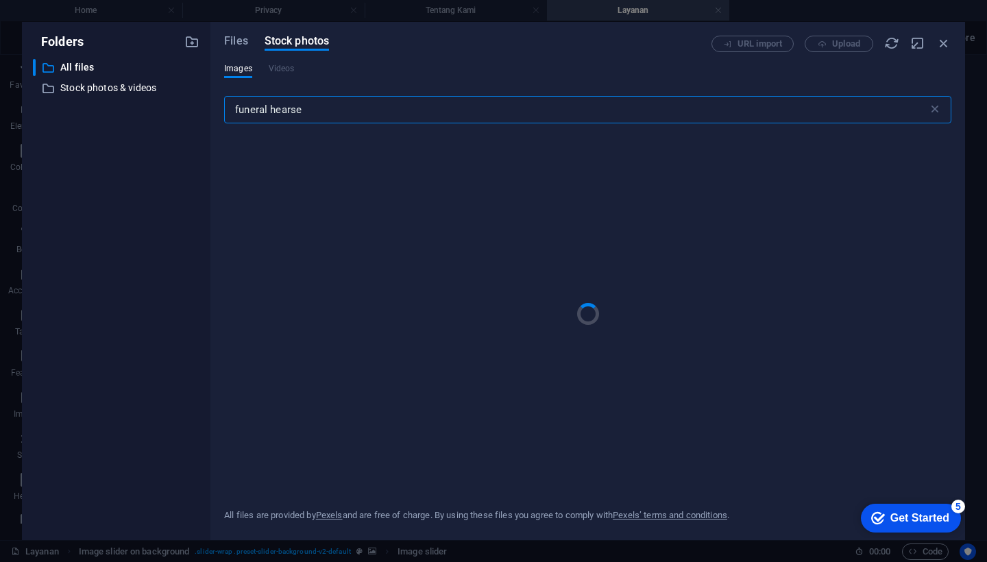
click at [323, 109] on input "funeral hearse" at bounding box center [576, 109] width 704 height 27
drag, startPoint x: 330, startPoint y: 112, endPoint x: 269, endPoint y: 109, distance: 61.1
click at [269, 109] on input "funeral hearse van" at bounding box center [576, 109] width 704 height 27
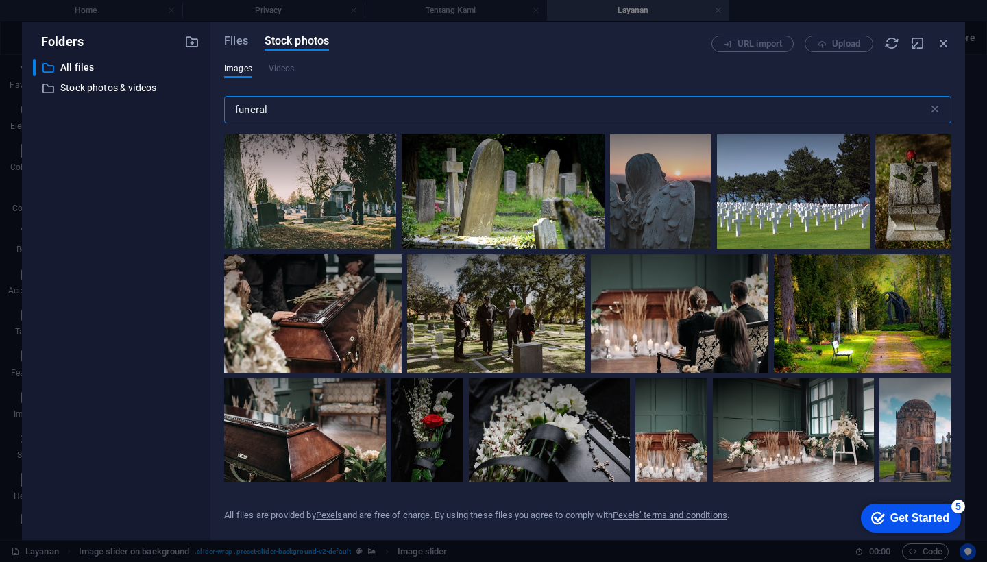
type input "funeral"
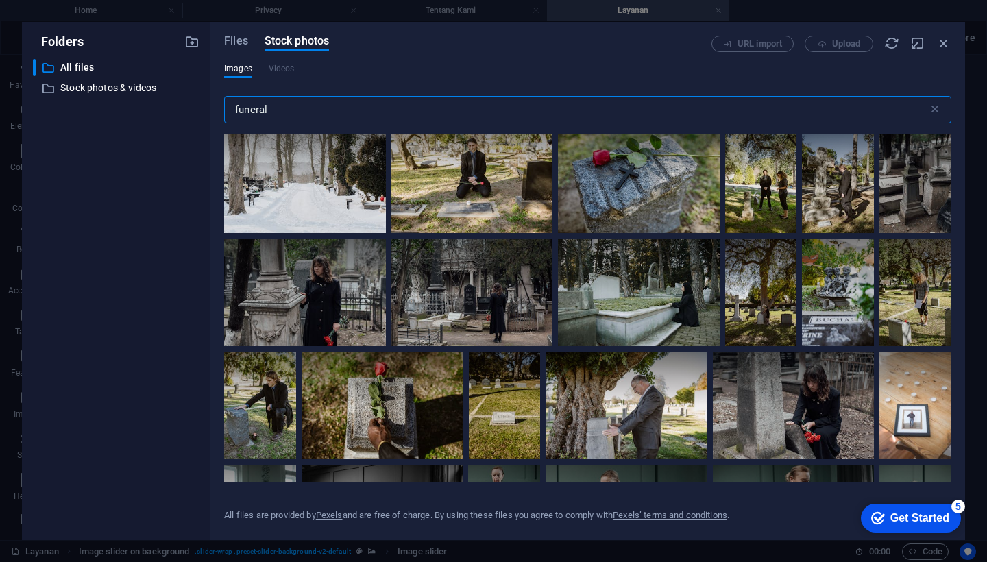
scroll to position [4909, 0]
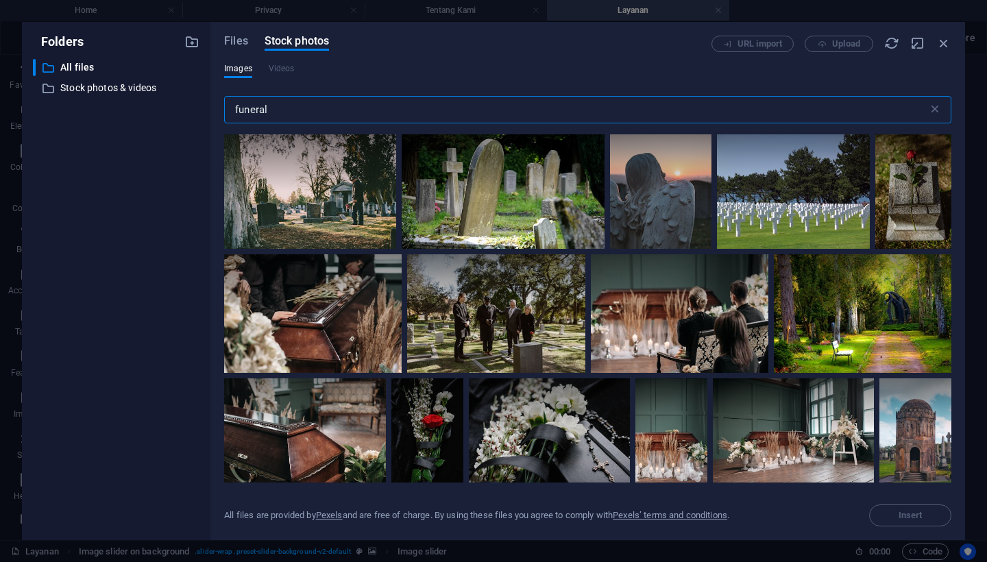
select select "px"
select select "ms"
select select "s"
select select "progressive"
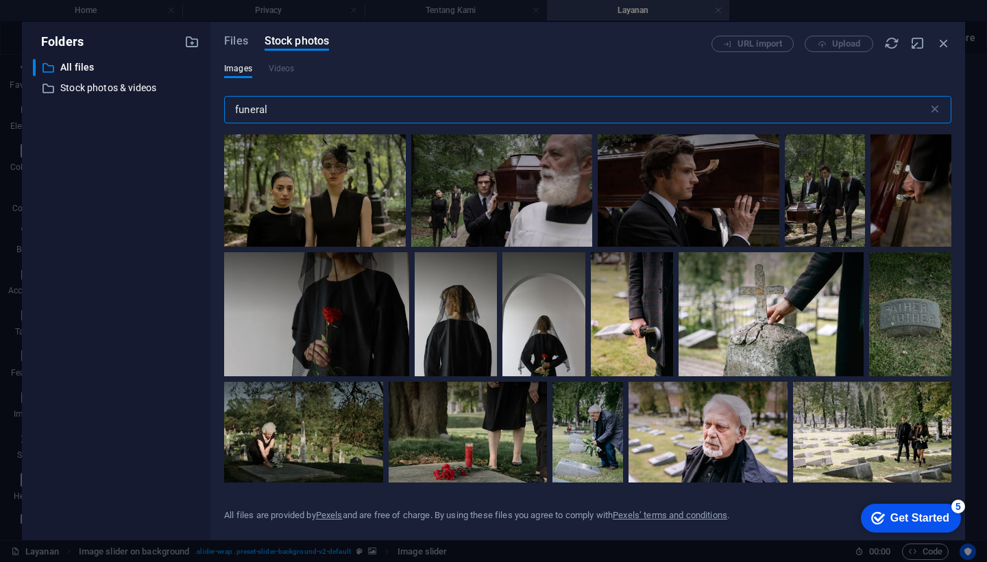
scroll to position [5984, 0]
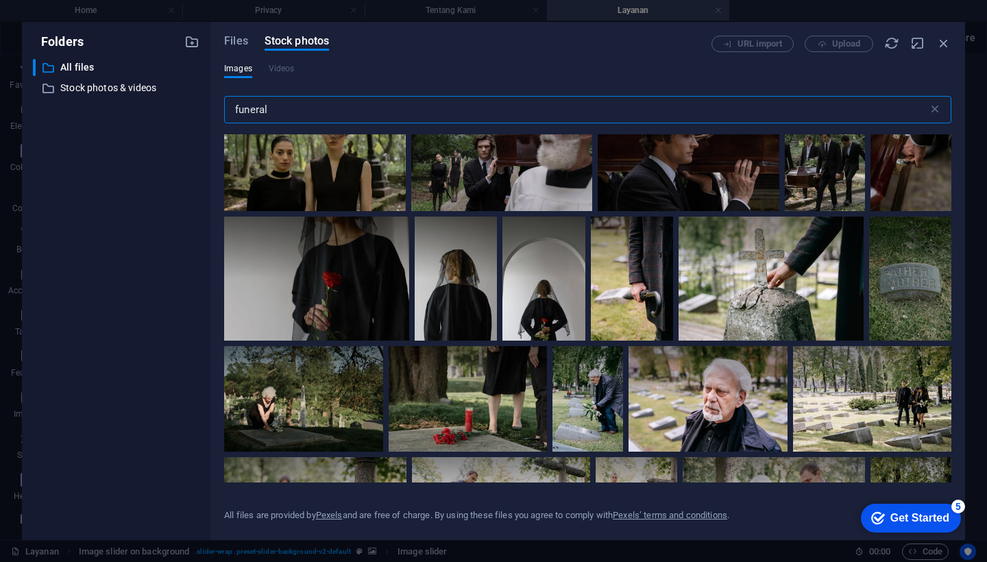
click at [249, 110] on input "funeral" at bounding box center [576, 109] width 704 height 27
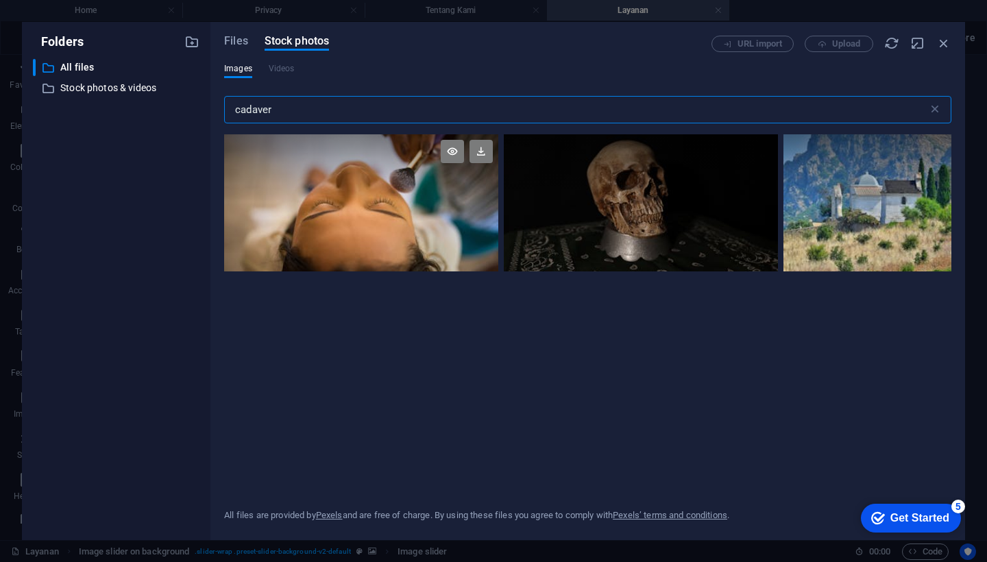
type input "cadaver"
click at [389, 228] on div at bounding box center [361, 202] width 274 height 137
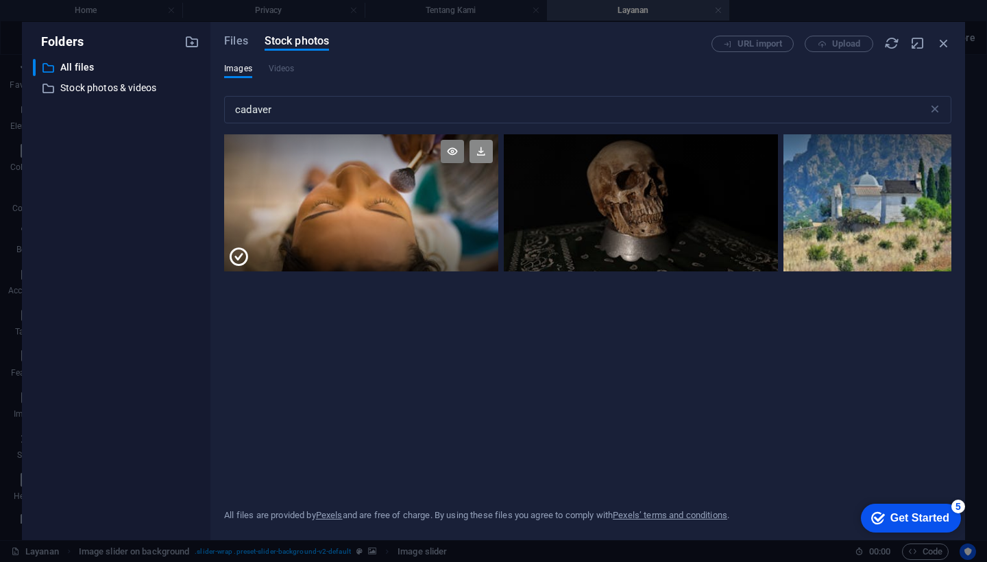
click at [482, 151] on icon at bounding box center [480, 151] width 23 height 23
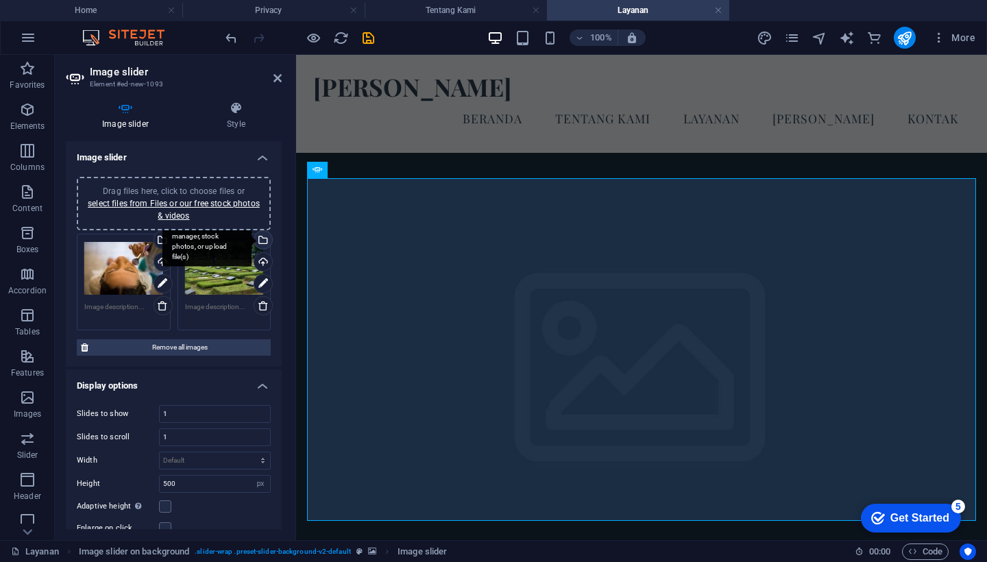
click at [260, 240] on div "Select files from the file manager, stock photos, or upload file(s)" at bounding box center [261, 241] width 21 height 21
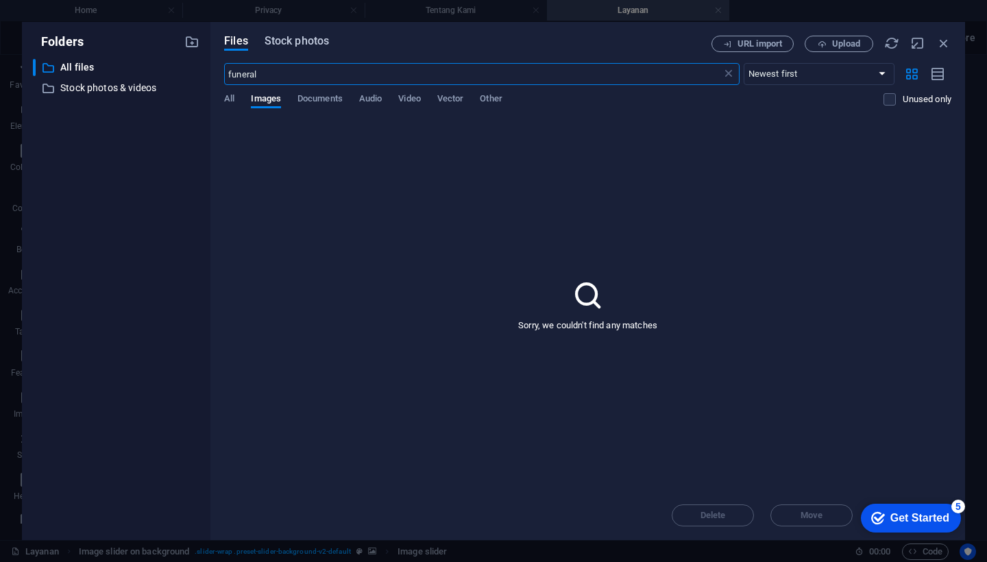
type input "funeral"
click at [312, 40] on span "Stock photos" at bounding box center [296, 41] width 64 height 16
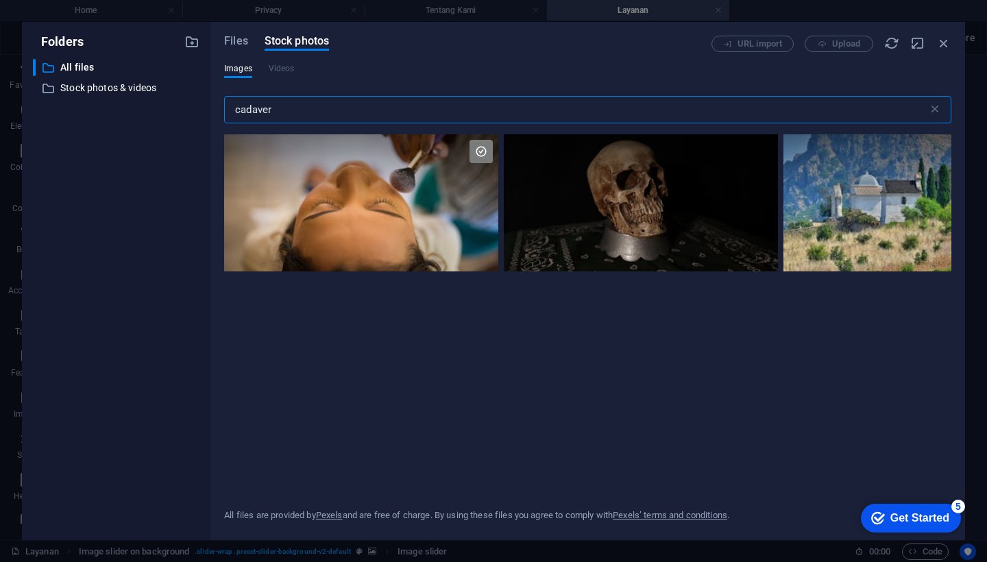
drag, startPoint x: 277, startPoint y: 113, endPoint x: 212, endPoint y: 119, distance: 65.3
click at [212, 119] on div "Files Stock photos URL import Upload Images Videos cadaver ​ All files are prov…" at bounding box center [587, 281] width 754 height 518
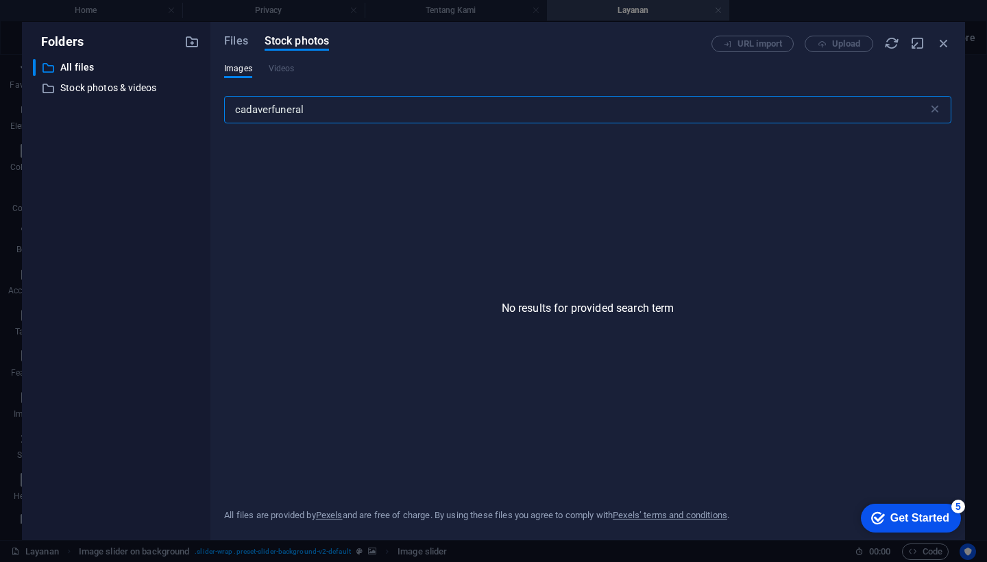
drag, startPoint x: 299, startPoint y: 105, endPoint x: 150, endPoint y: 105, distance: 148.7
click at [150, 105] on div "Folders ​ All files All files ​ Stock photos & videos Stock photos & videos Fil…" at bounding box center [493, 281] width 943 height 518
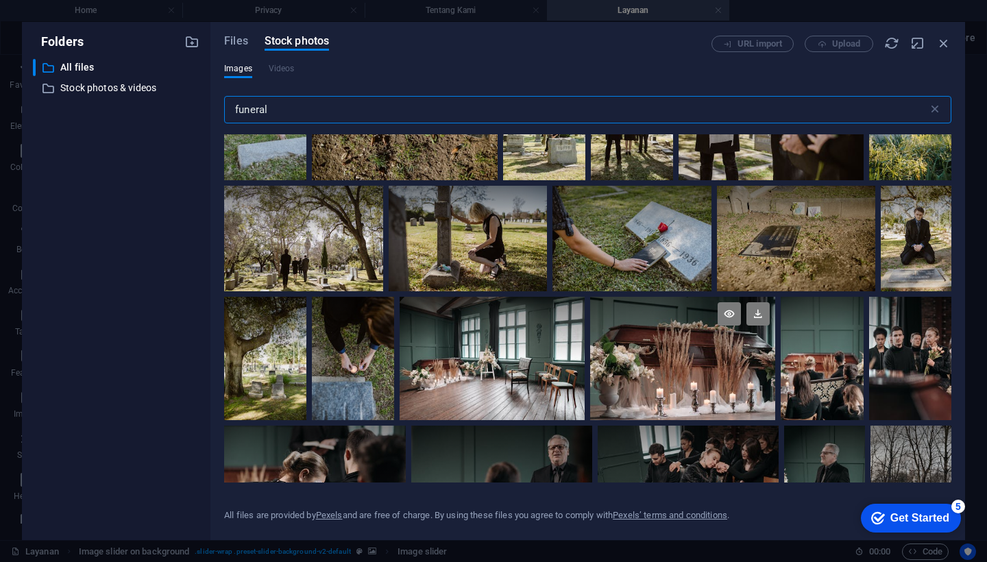
scroll to position [7216, 0]
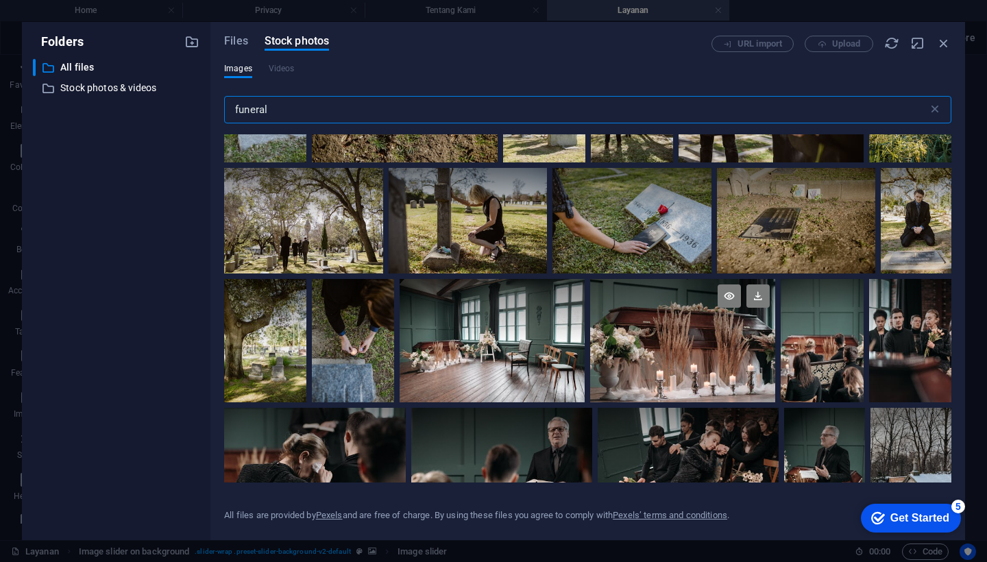
type input "funeral"
click at [682, 313] on div at bounding box center [682, 340] width 185 height 123
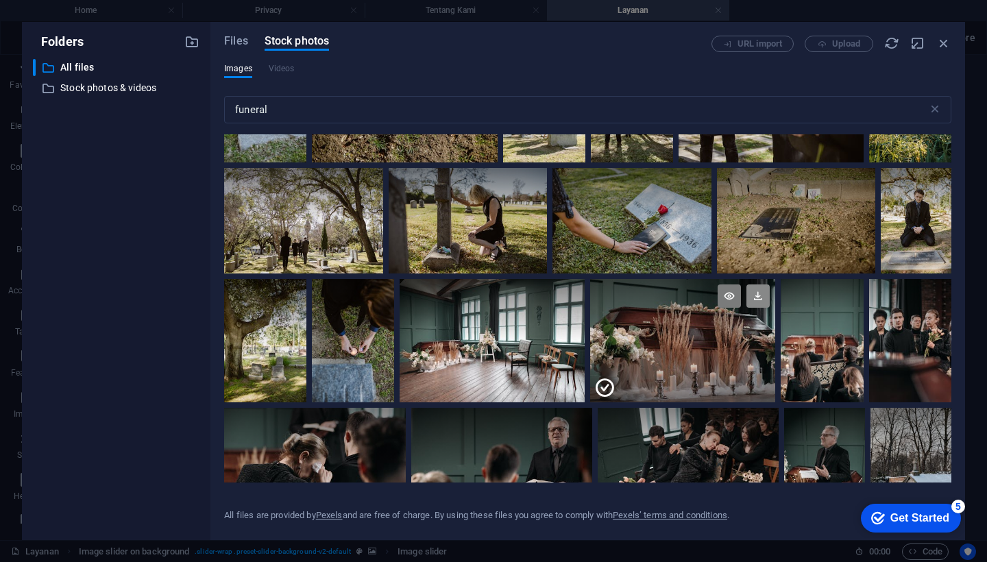
click at [756, 284] on icon at bounding box center [757, 295] width 23 height 23
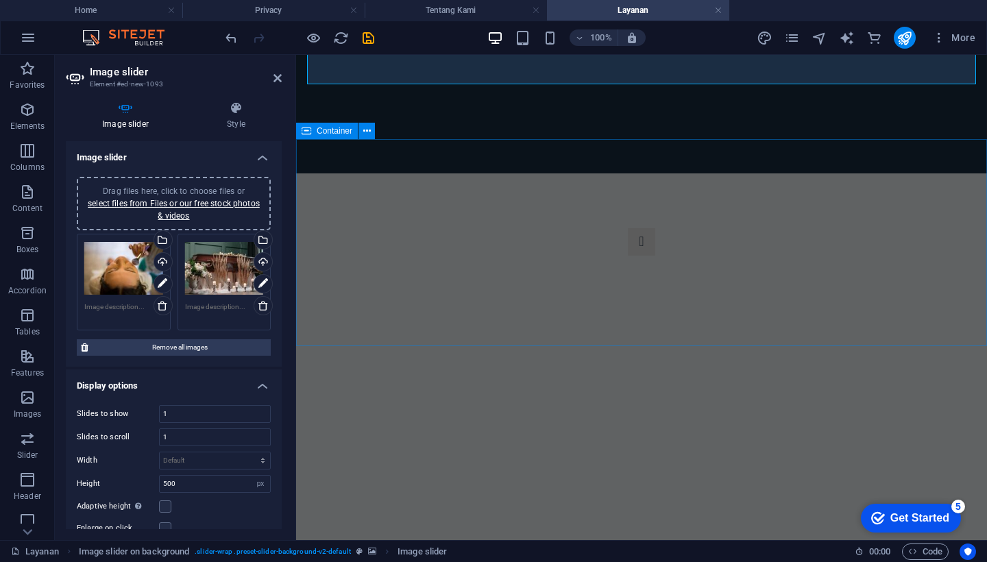
scroll to position [437, 0]
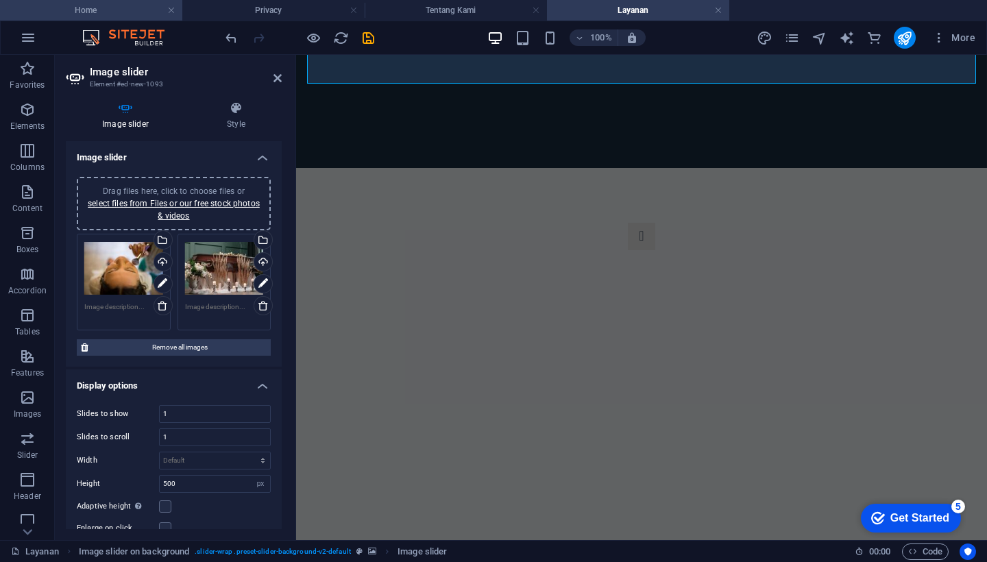
click at [118, 8] on h4 "Home" at bounding box center [91, 10] width 182 height 15
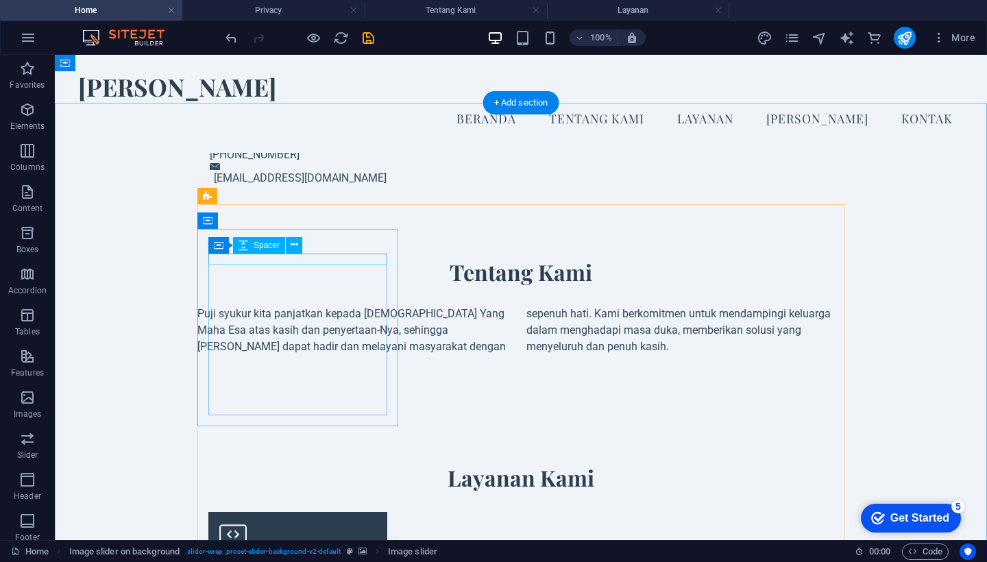
scroll to position [606, 0]
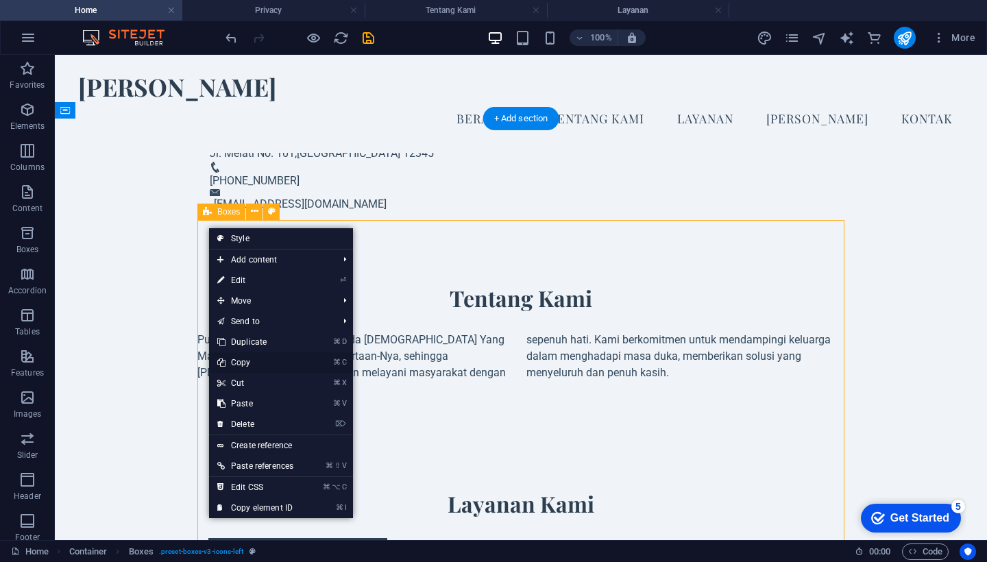
click at [246, 364] on link "⌘ C Copy" at bounding box center [255, 362] width 92 height 21
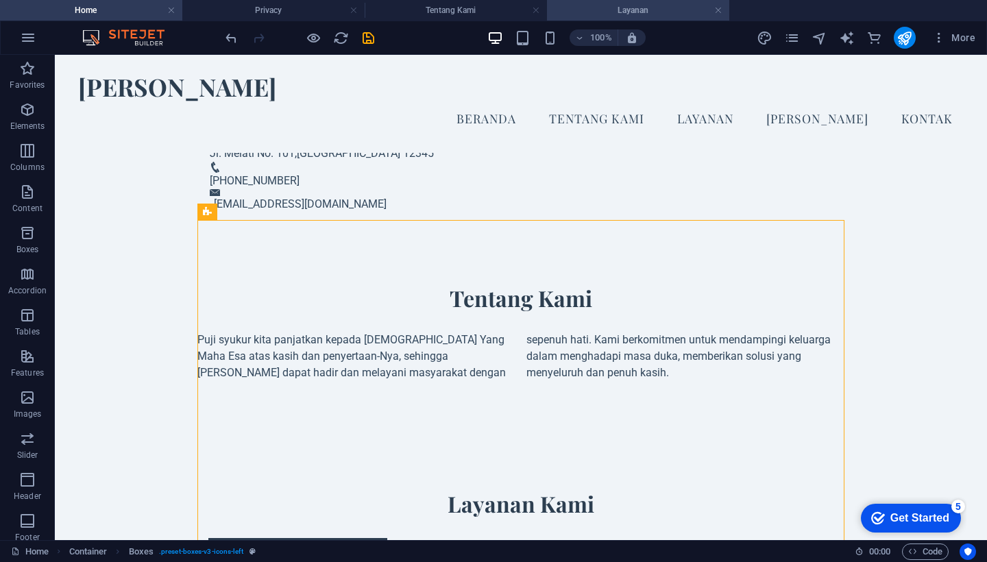
click at [652, 15] on h4 "Layanan" at bounding box center [638, 10] width 182 height 15
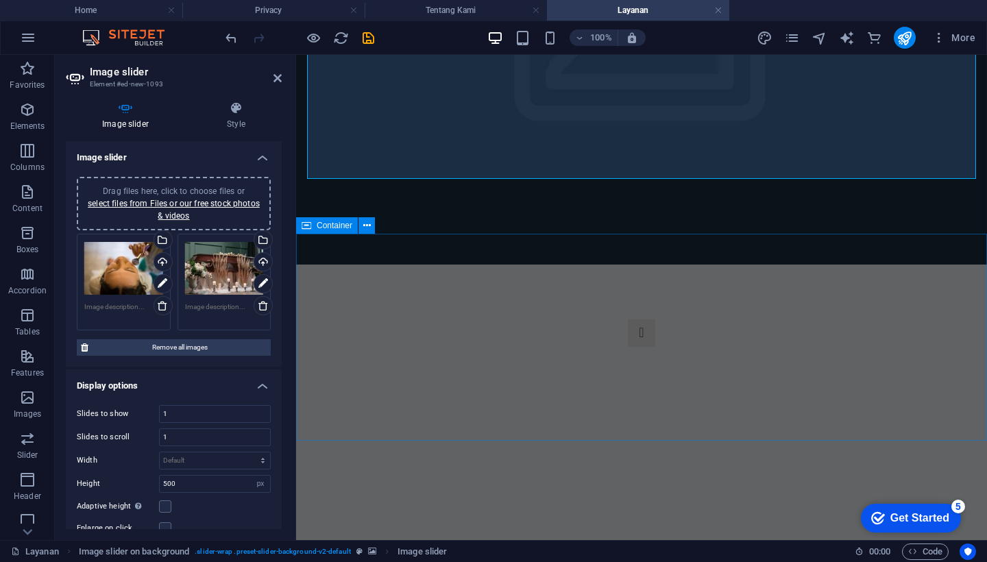
scroll to position [342, 0]
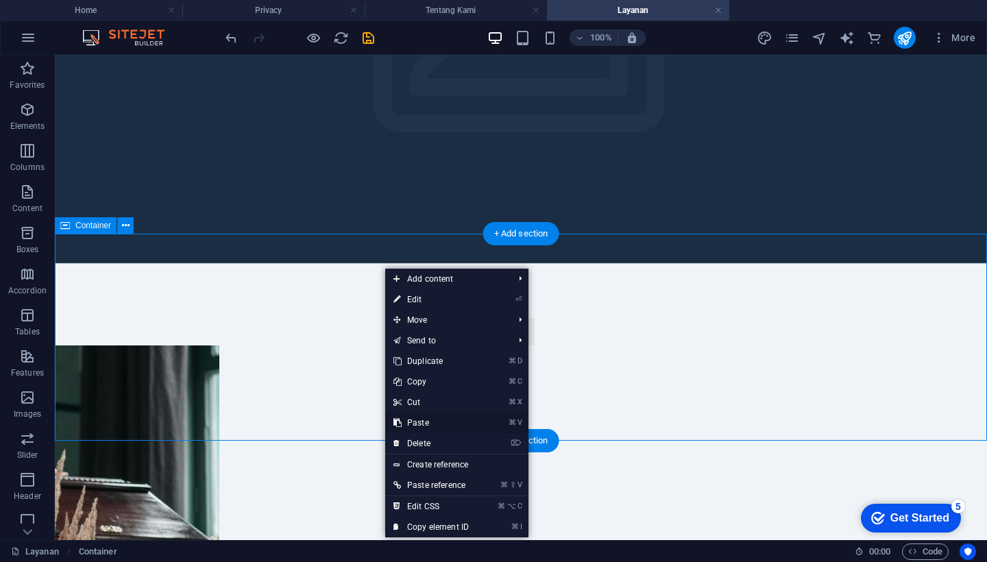
click at [427, 423] on link "⌘ V Paste" at bounding box center [431, 422] width 92 height 21
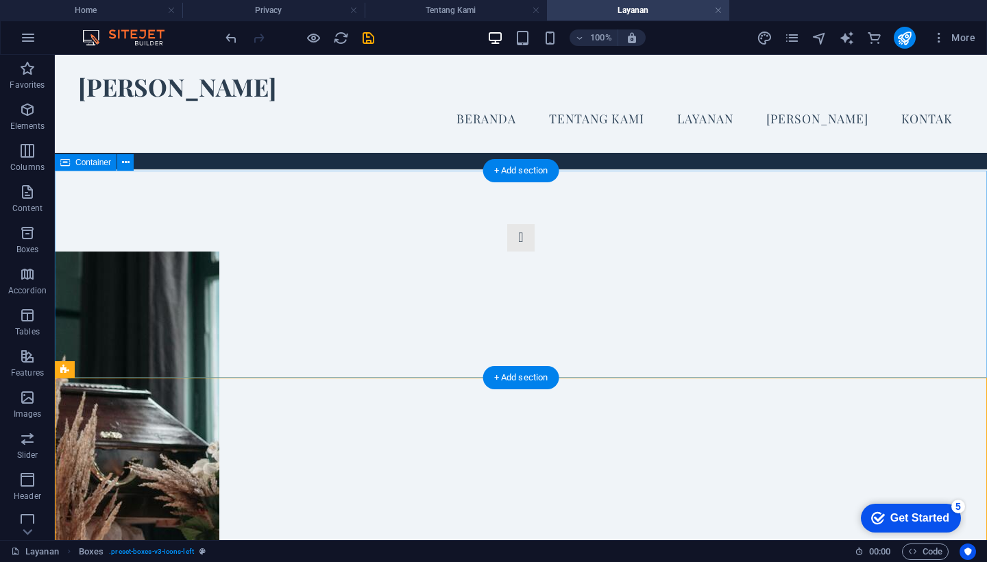
scroll to position [405, 0]
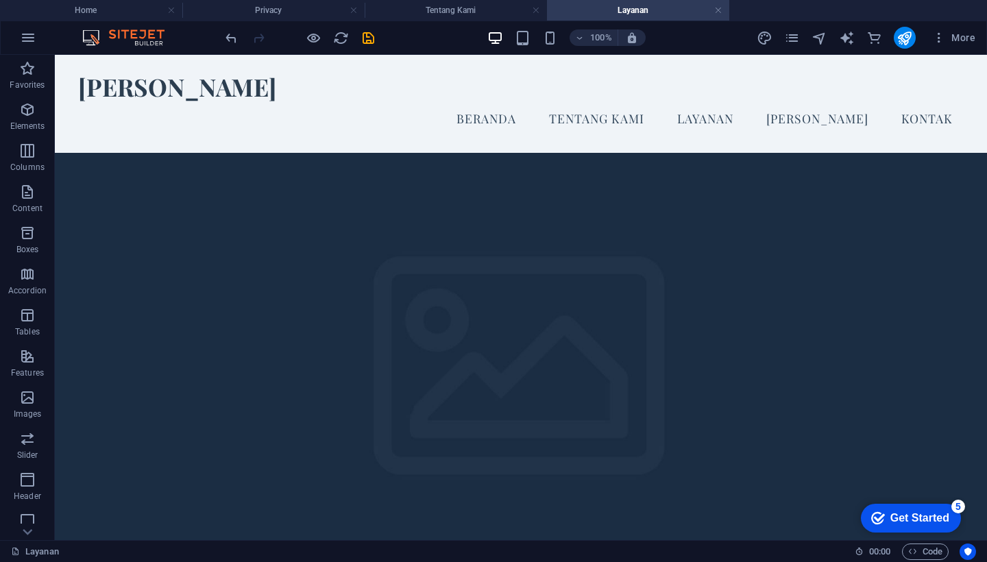
scroll to position [0, 0]
click at [561, 101] on nav "Beranda Tentang Kami Layanan [PERSON_NAME]" at bounding box center [520, 118] width 885 height 34
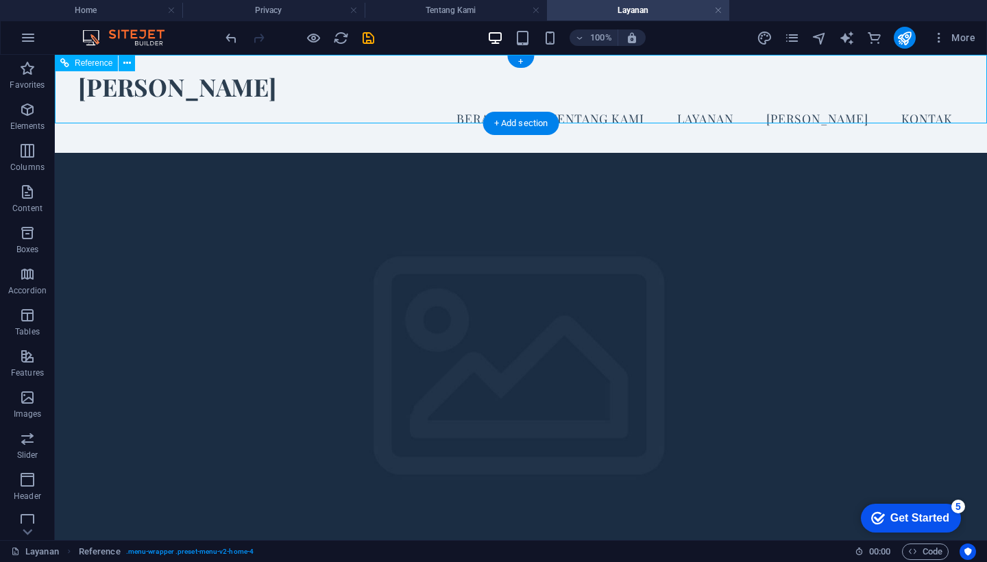
click at [633, 101] on nav "Beranda Tentang Kami Layanan [PERSON_NAME]" at bounding box center [520, 118] width 885 height 34
click at [90, 11] on h4 "Home" at bounding box center [91, 10] width 182 height 15
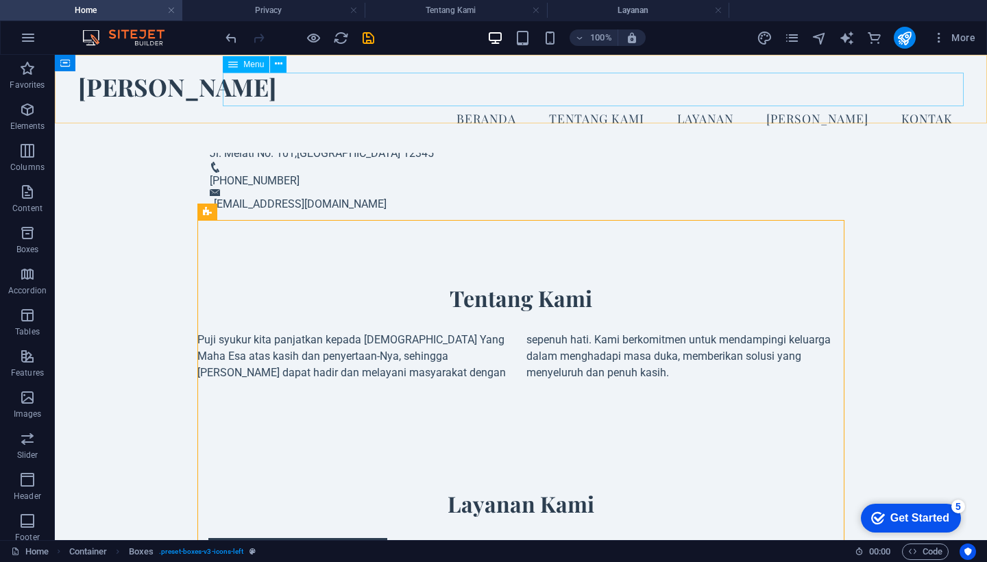
click at [573, 101] on nav "Beranda Tentang Kami Layanan [PERSON_NAME]" at bounding box center [520, 118] width 885 height 34
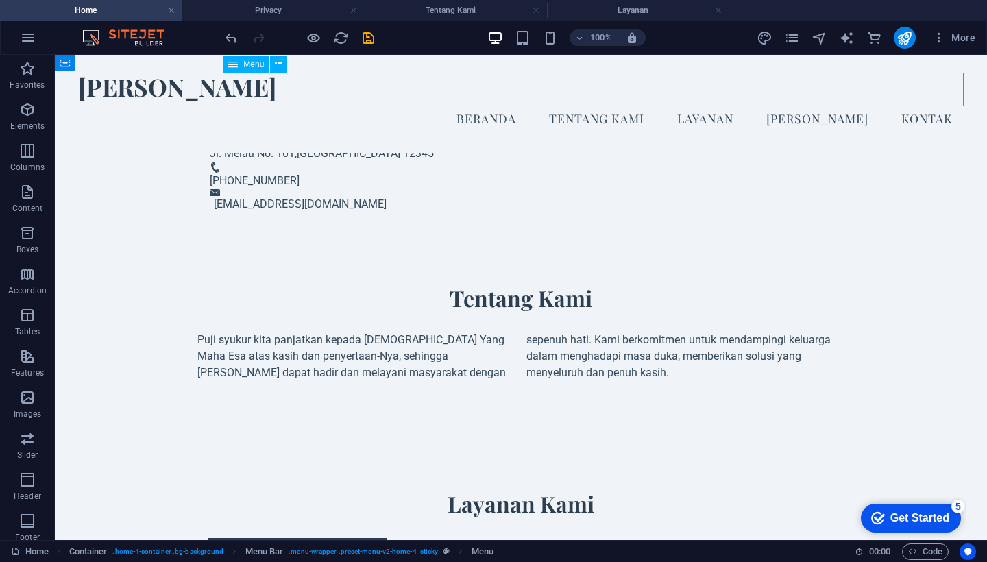
click at [477, 101] on nav "Beranda Tentang Kami Layanan [PERSON_NAME]" at bounding box center [520, 118] width 885 height 34
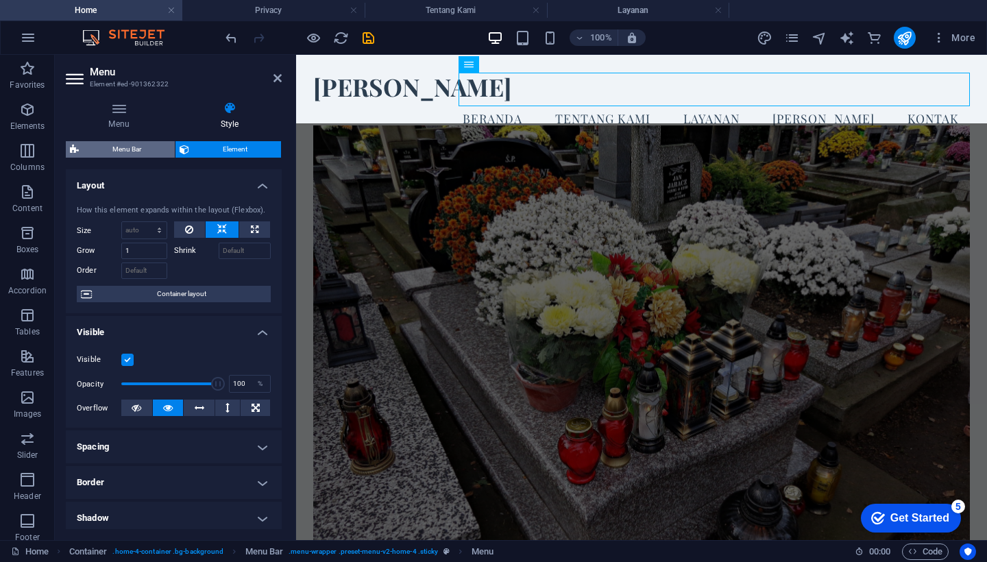
click at [140, 145] on span "Menu Bar" at bounding box center [127, 149] width 88 height 16
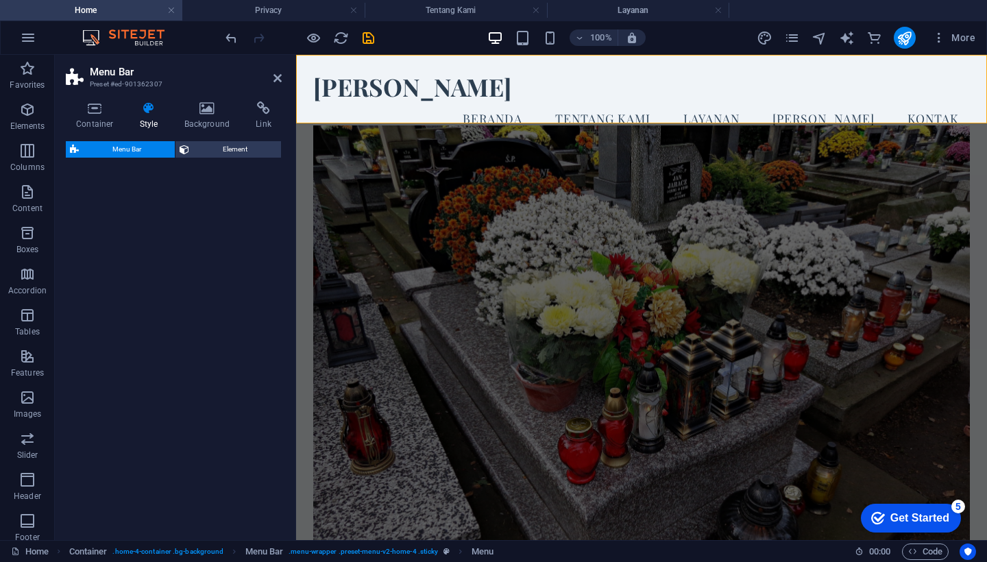
select select "vw"
select select "rem"
select select "vw"
select select "preset-menu-v2-home-4"
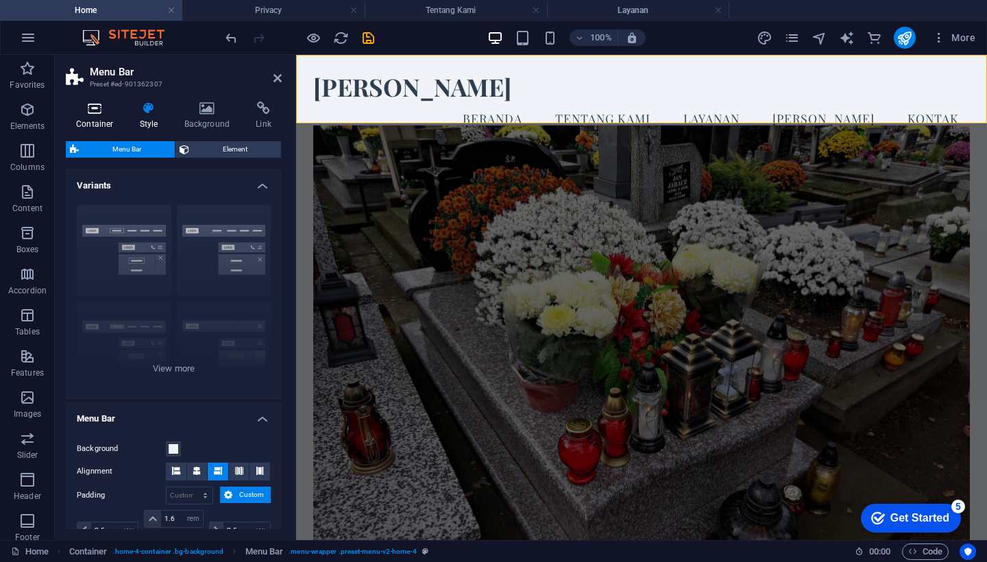
click at [97, 110] on icon at bounding box center [95, 108] width 58 height 14
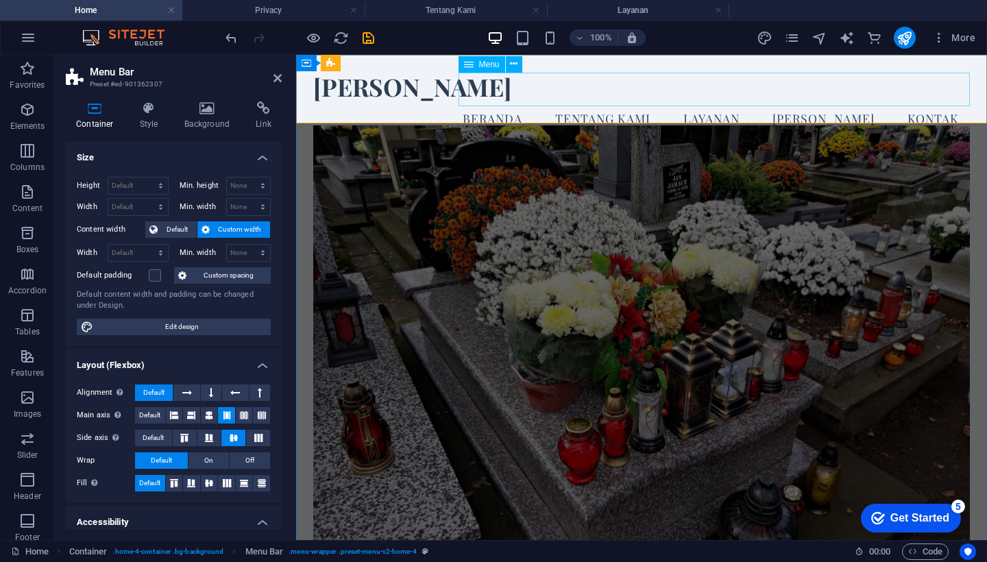
click at [565, 101] on nav "Beranda Tentang Kami Layanan [PERSON_NAME]" at bounding box center [641, 118] width 656 height 34
click at [575, 101] on nav "Beranda Tentang Kami Layanan [PERSON_NAME]" at bounding box center [641, 118] width 656 height 34
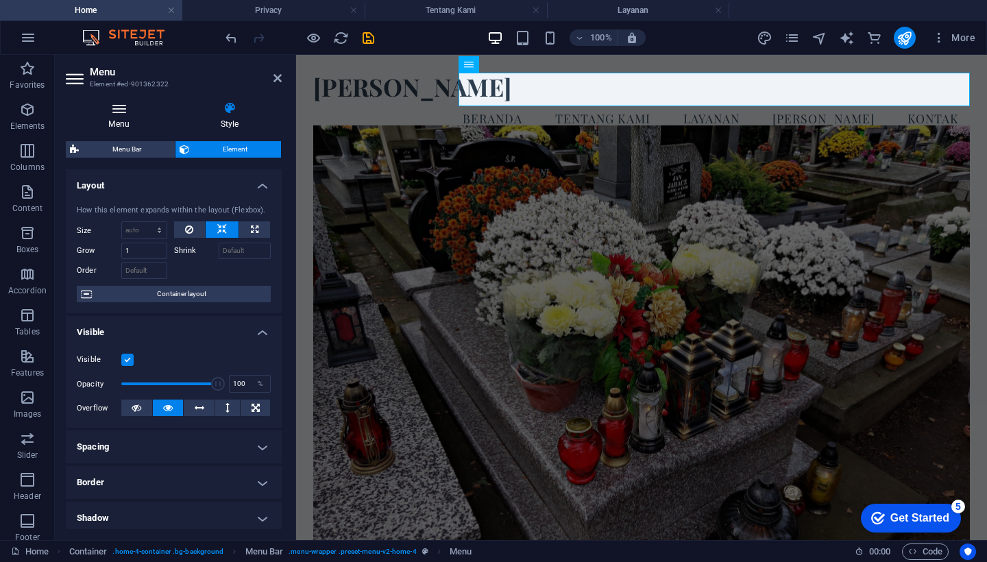
click at [119, 109] on icon at bounding box center [119, 108] width 106 height 14
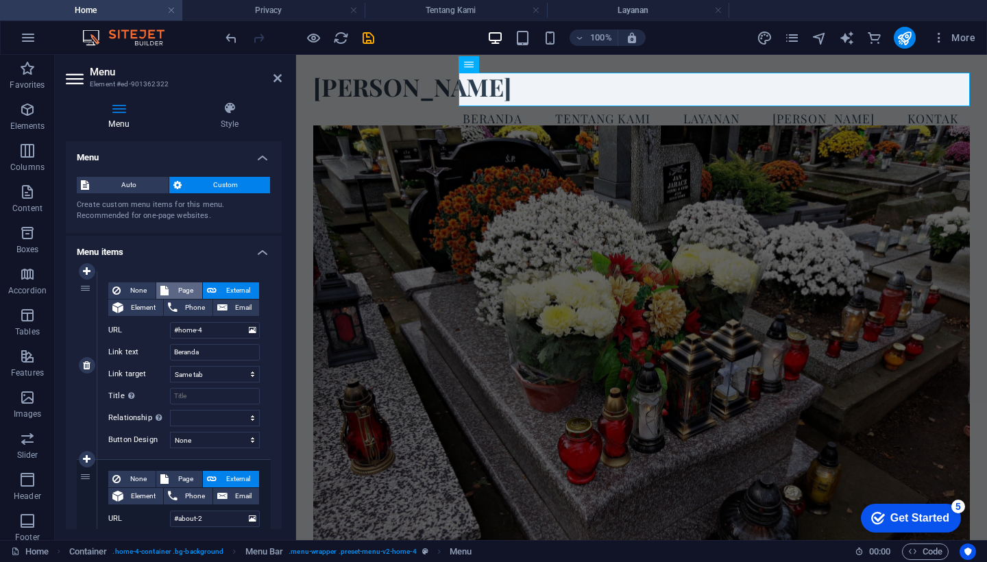
click at [183, 288] on span "Page" at bounding box center [185, 290] width 25 height 16
select select
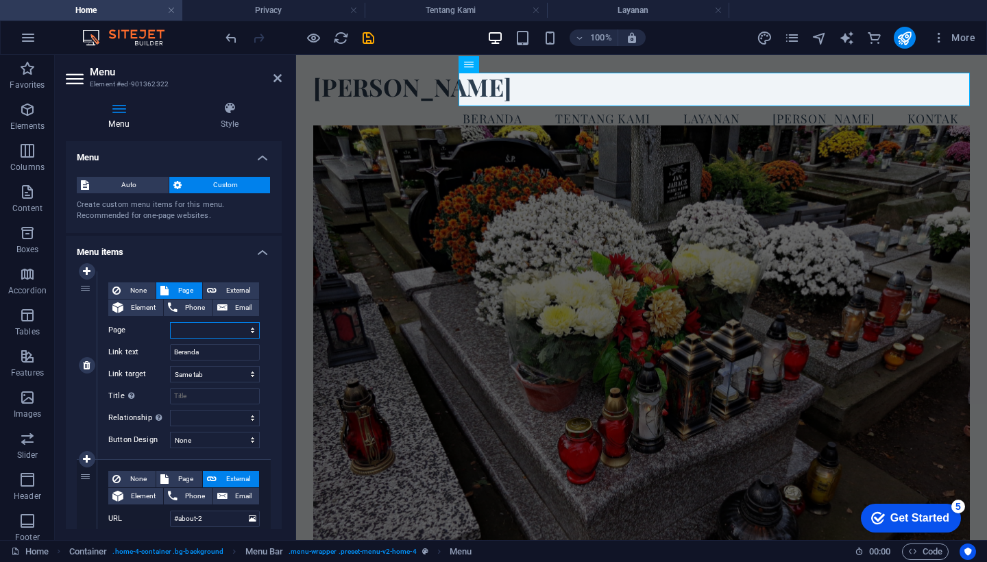
select select
select select "0"
select select
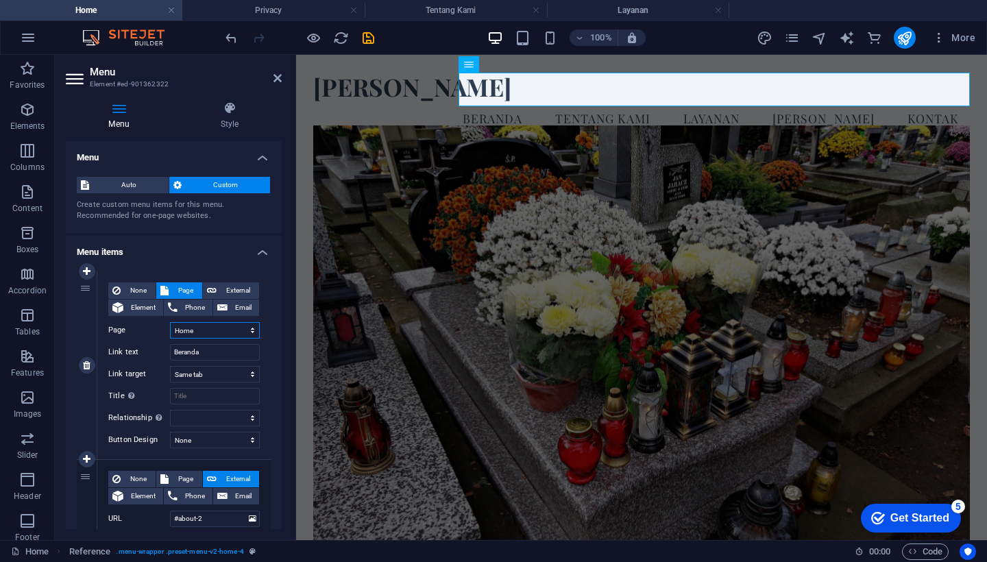
select select
click at [192, 391] on input "Title Additional link description, should not be the same as the link text. The…" at bounding box center [215, 396] width 90 height 16
type input "Beranda"
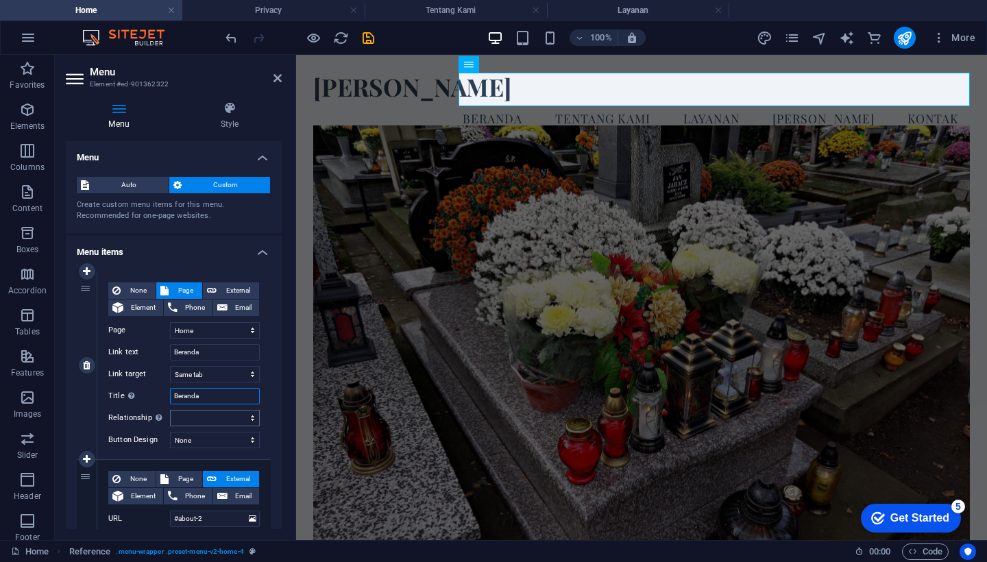
select select
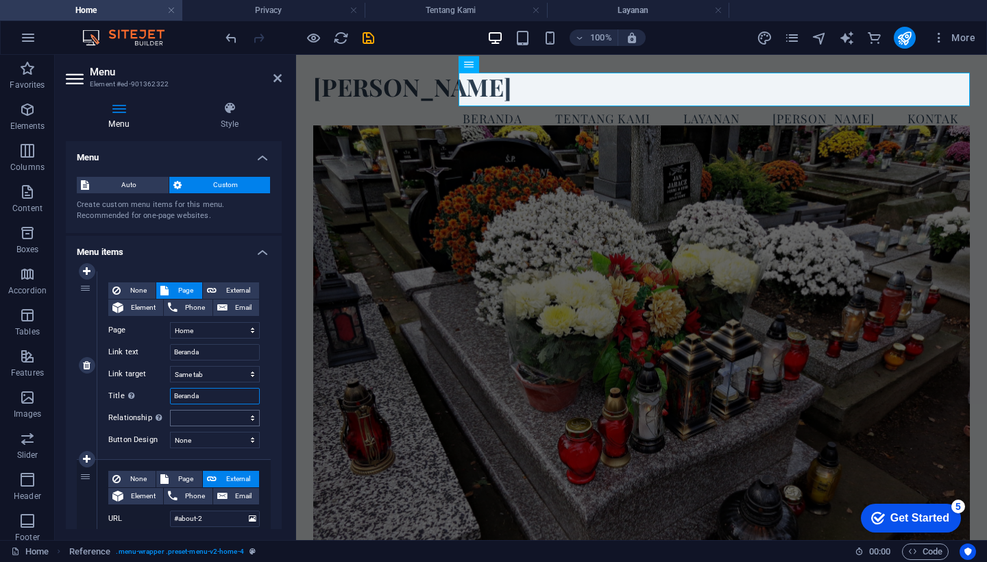
type input "Beranda"
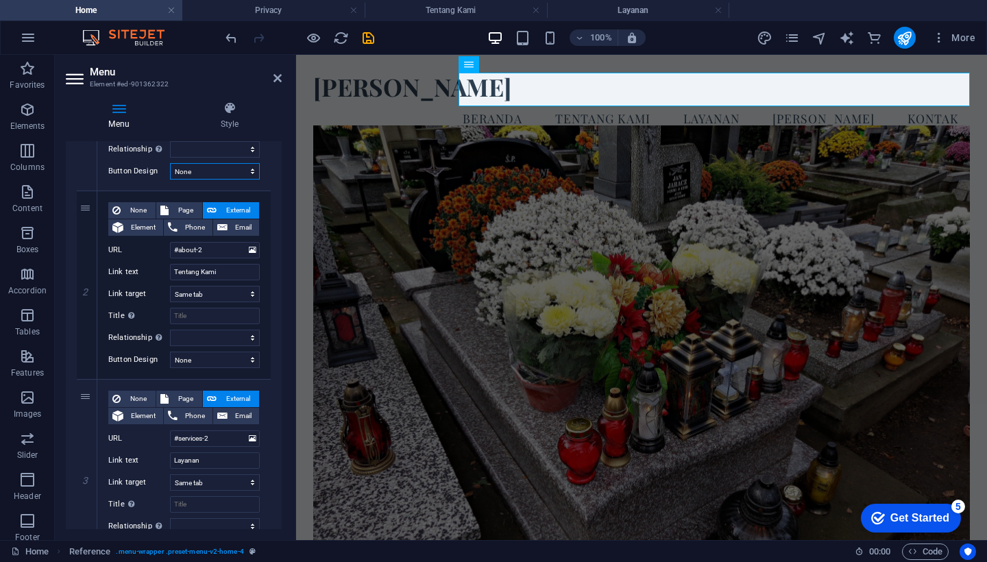
scroll to position [271, 0]
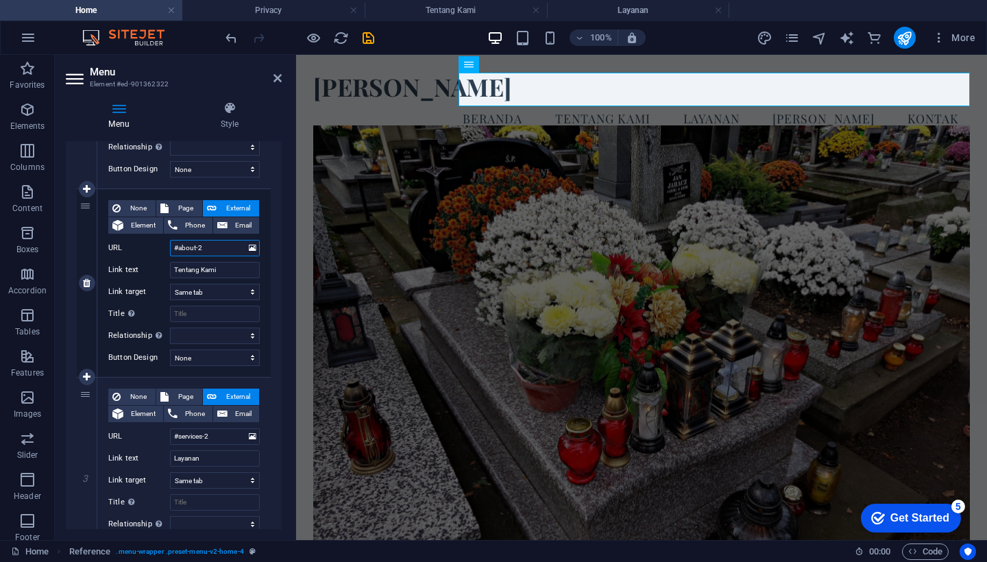
click at [225, 245] on input "#about-2" at bounding box center [215, 248] width 90 height 16
click at [182, 208] on span "Page" at bounding box center [185, 208] width 25 height 16
select select
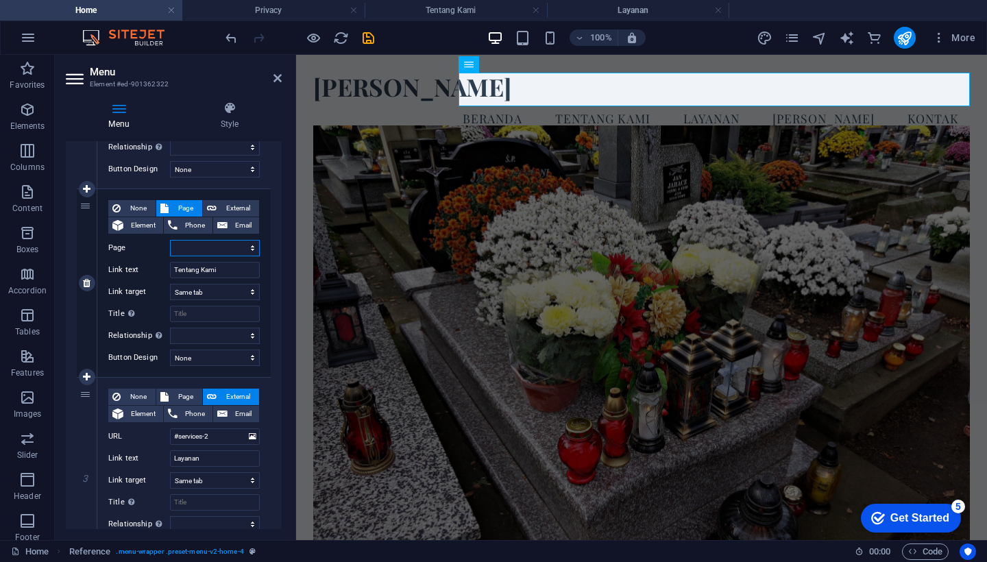
select select
select select "2"
select select
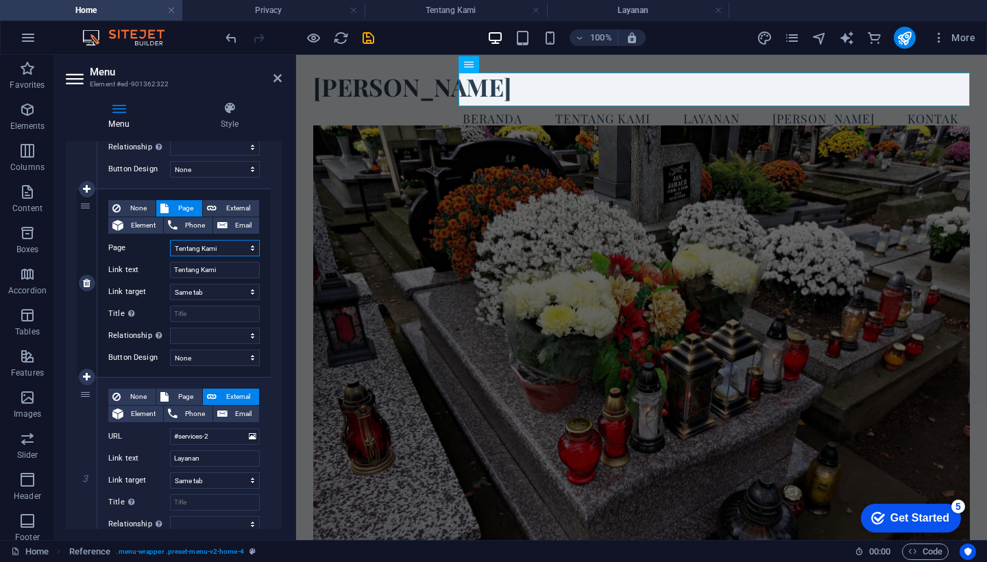
select select
click at [210, 312] on input "Title Additional link description, should not be the same as the link text. The…" at bounding box center [215, 314] width 90 height 16
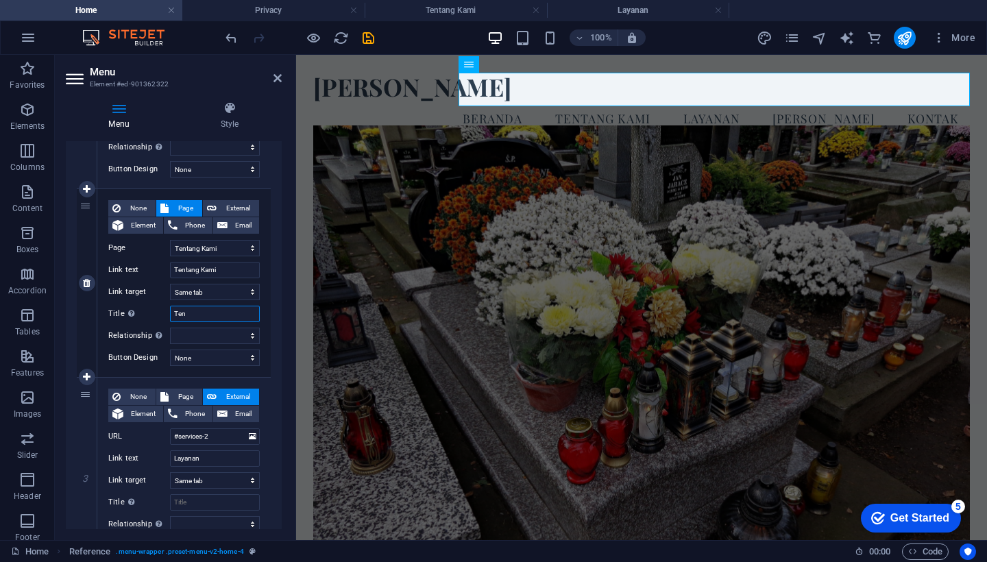
type input "Tent"
select select
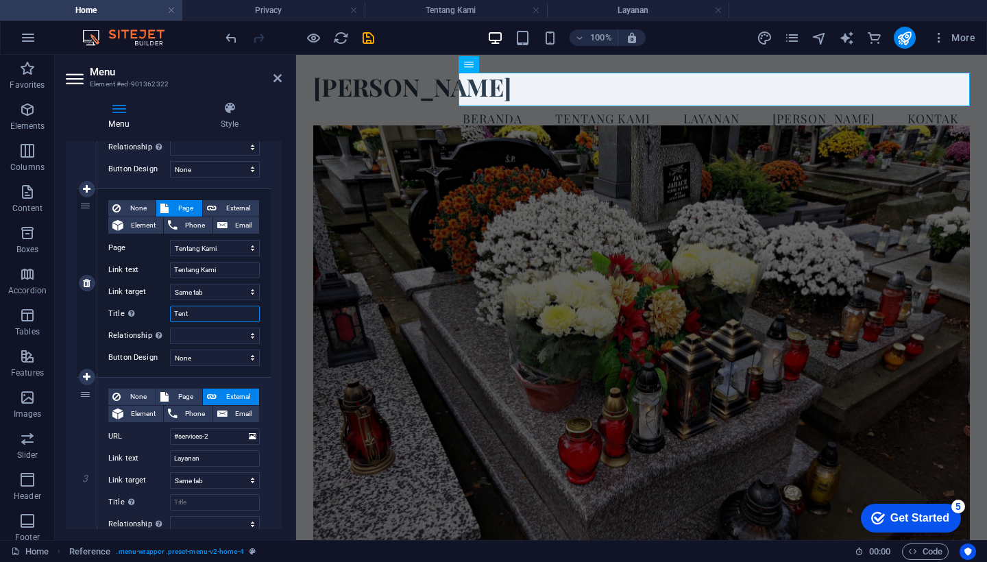
select select
type input "Tentang K"
select select
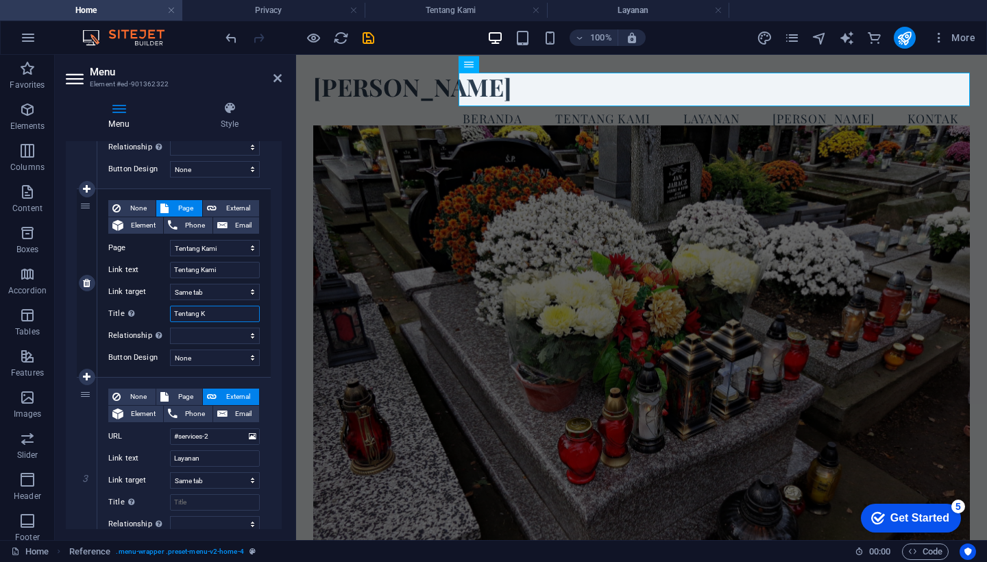
select select
type input "Tentang Kami"
select select
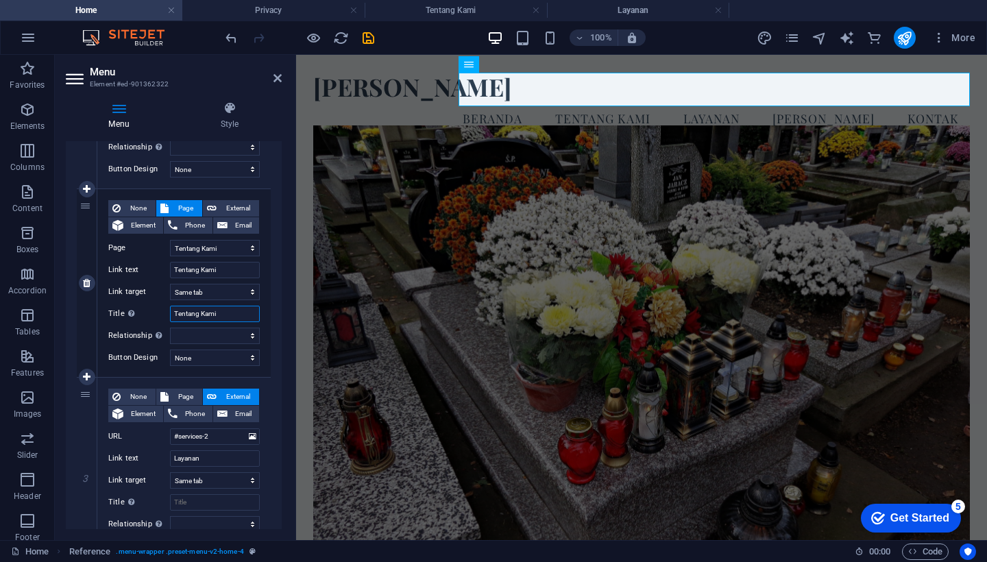
select select
type input "Tentang Kami"
click at [273, 399] on div "1 None Page External Element Phone Email Page Home Privacy Tentang Kami Layanan…" at bounding box center [174, 471] width 216 height 963
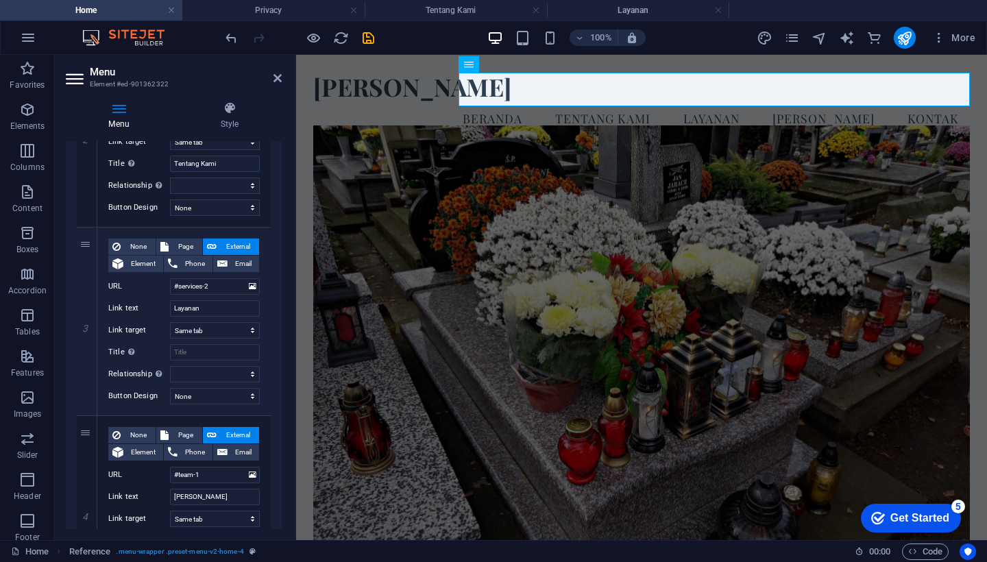
scroll to position [425, 0]
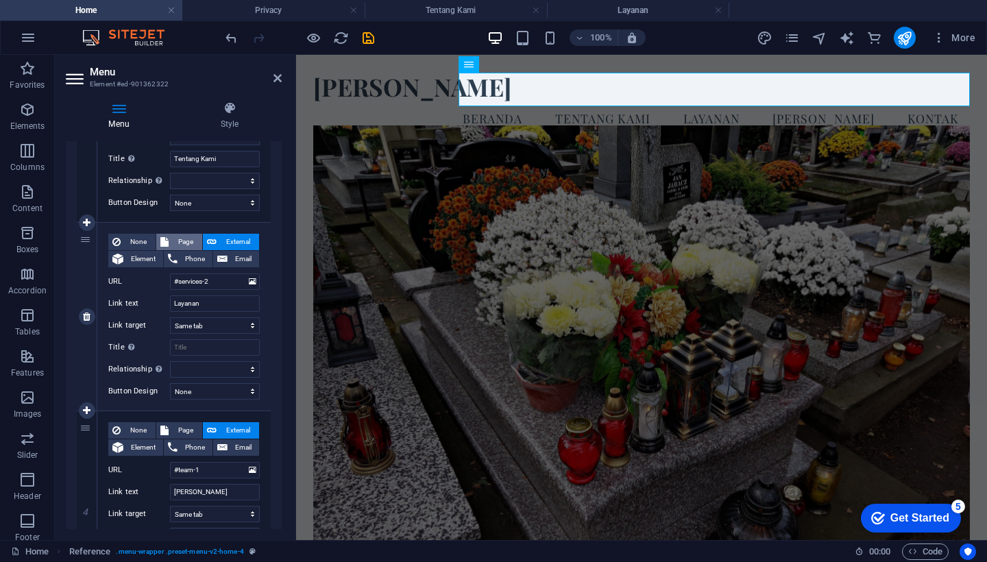
click at [186, 238] on span "Page" at bounding box center [185, 242] width 25 height 16
select select
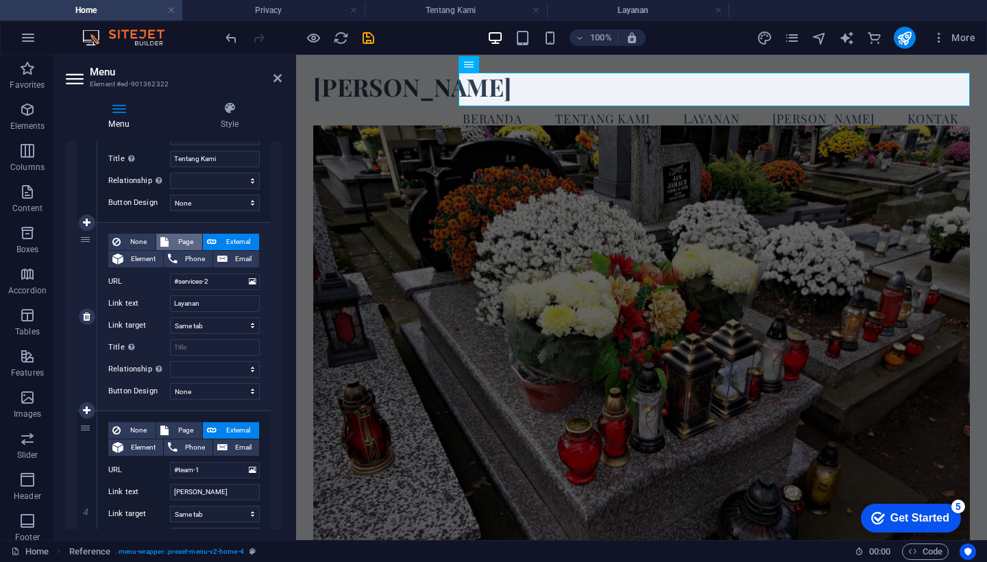
select select
select select "3"
select select
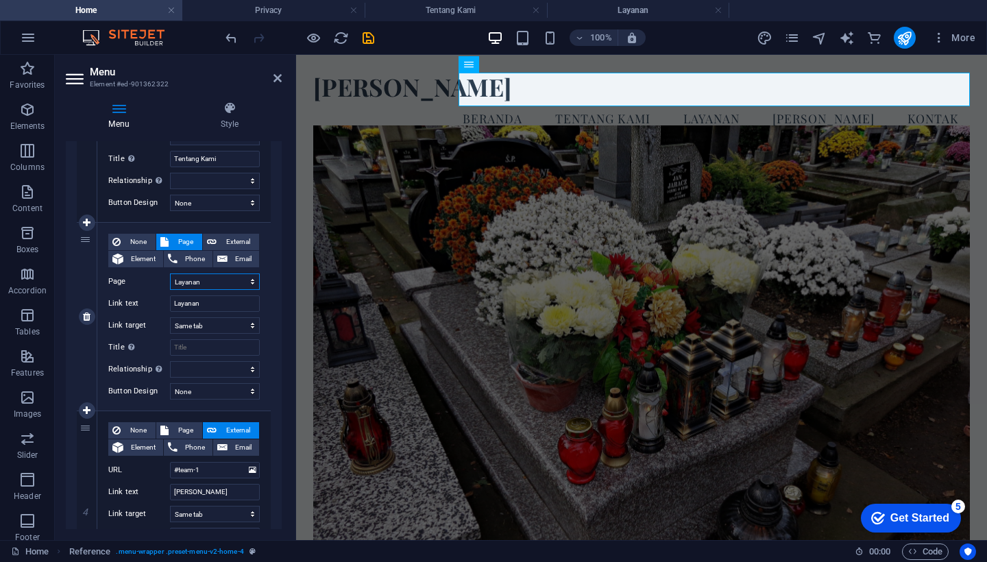
select select
click at [208, 348] on input "Title Additional link description, should not be the same as the link text. The…" at bounding box center [215, 347] width 90 height 16
type input "Layanan"
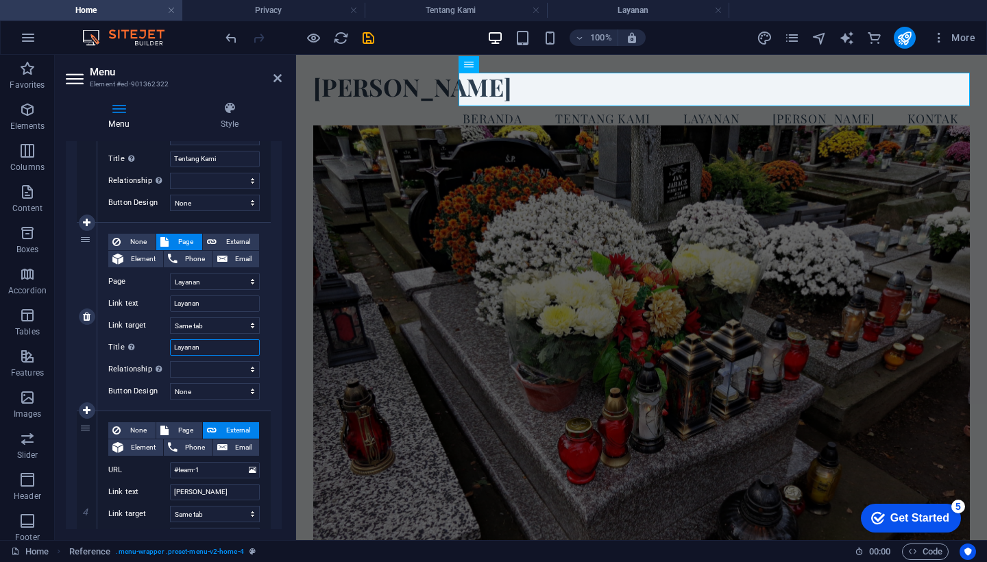
select select
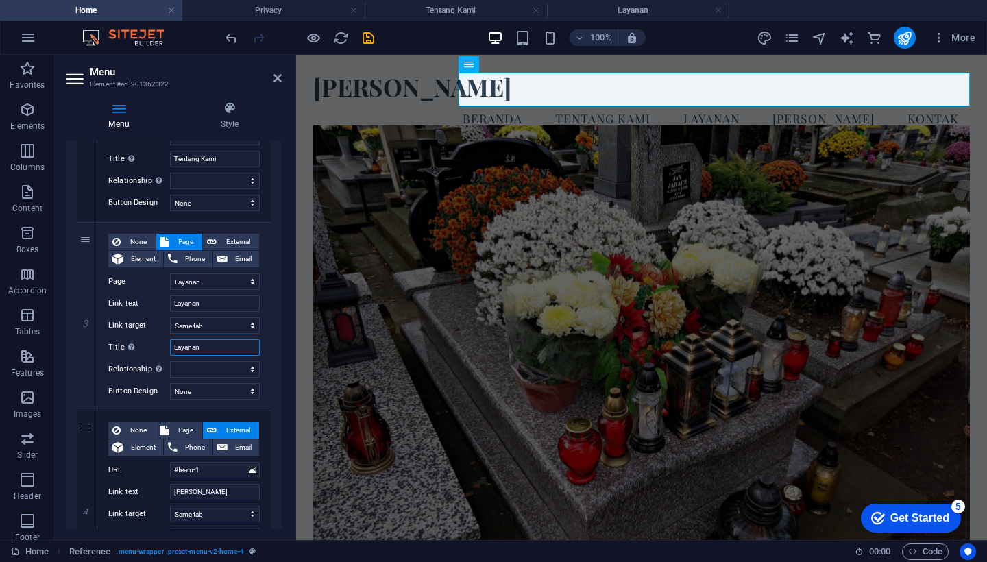
type input "Layanan"
click at [273, 345] on div "1 None Page External Element Phone Email Page Home Privacy Tentang Kami Layanan…" at bounding box center [174, 316] width 216 height 963
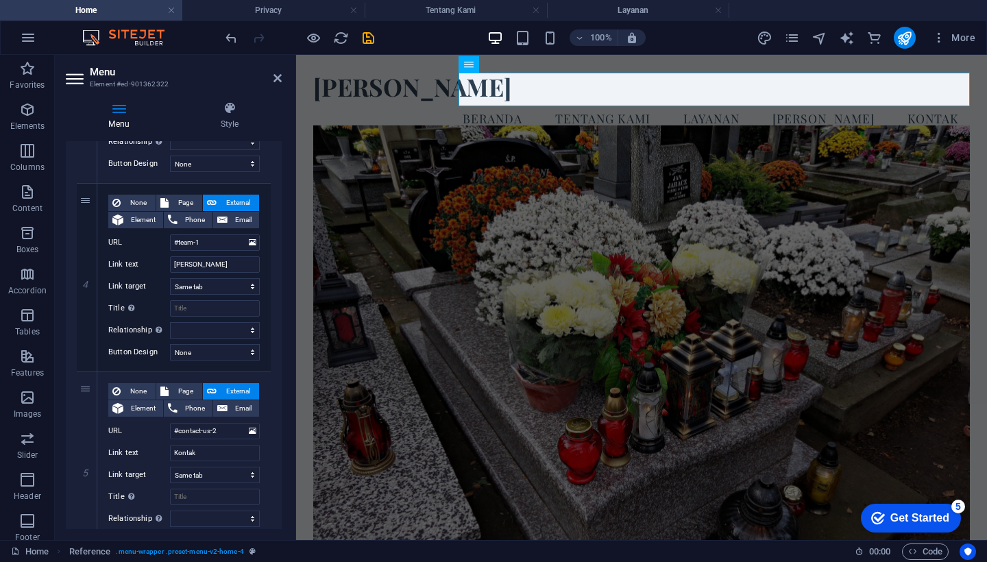
scroll to position [655, 0]
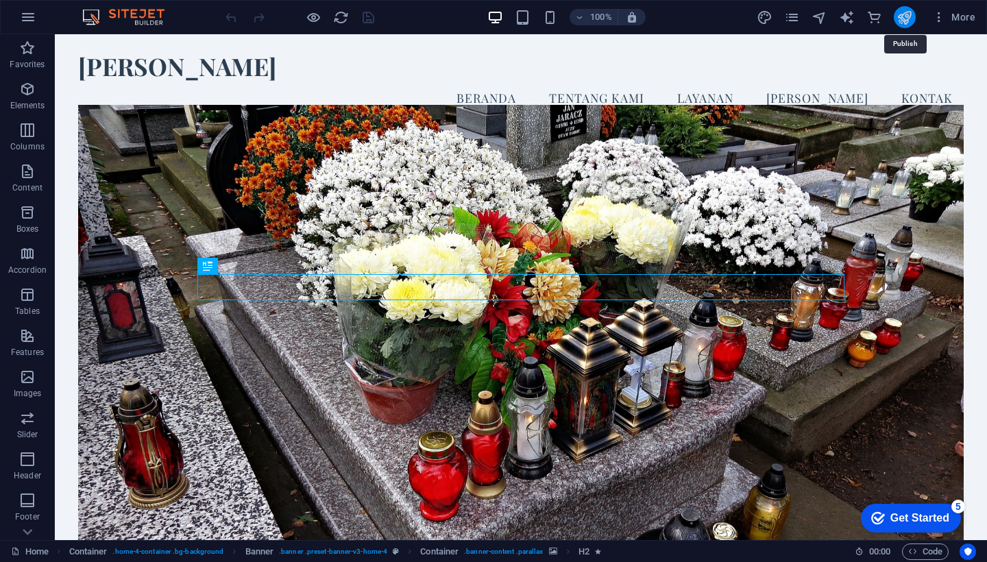
click at [905, 18] on icon "publish" at bounding box center [904, 18] width 16 height 16
